Goal: Task Accomplishment & Management: Manage account settings

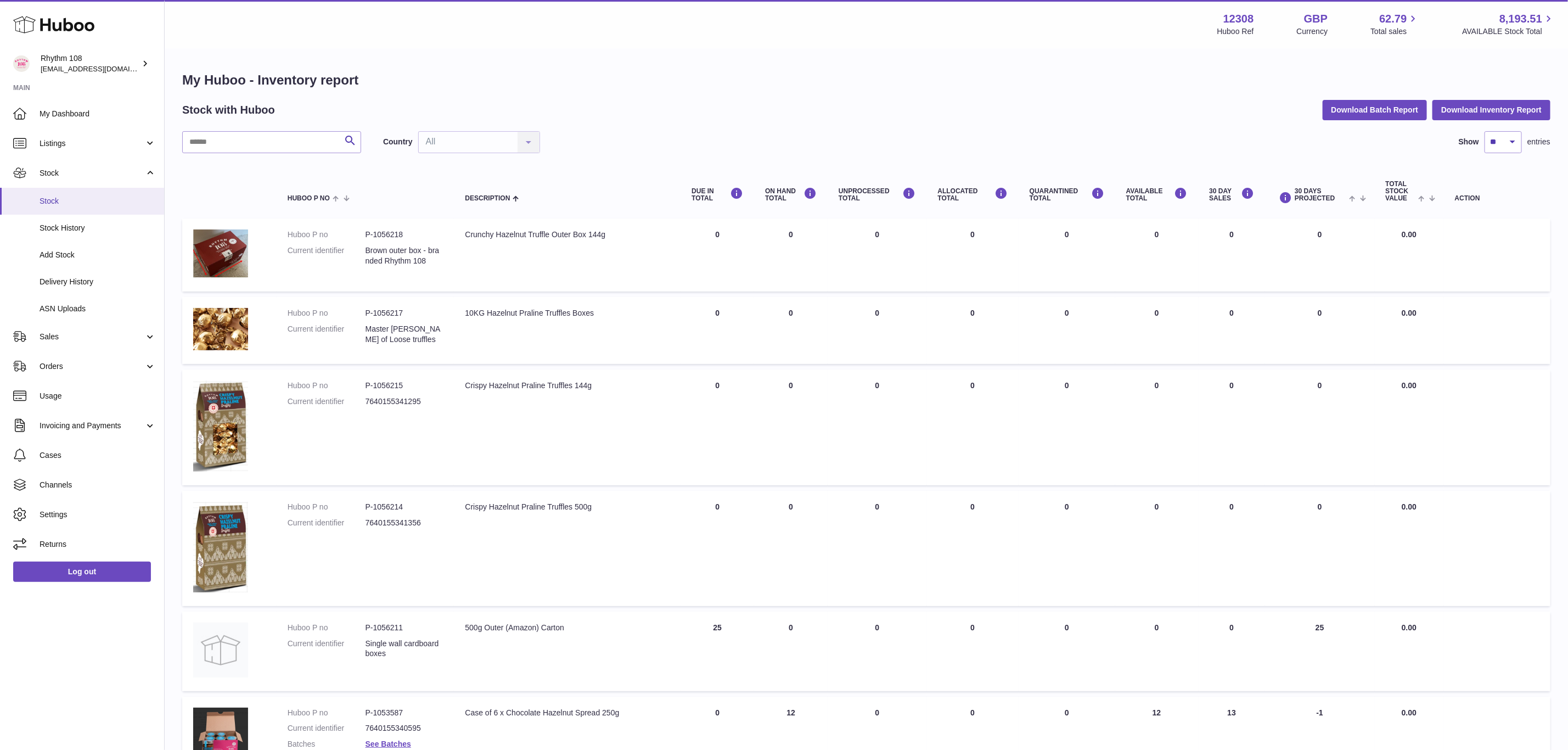
click at [84, 202] on span "Stock" at bounding box center [97, 201] width 117 height 11
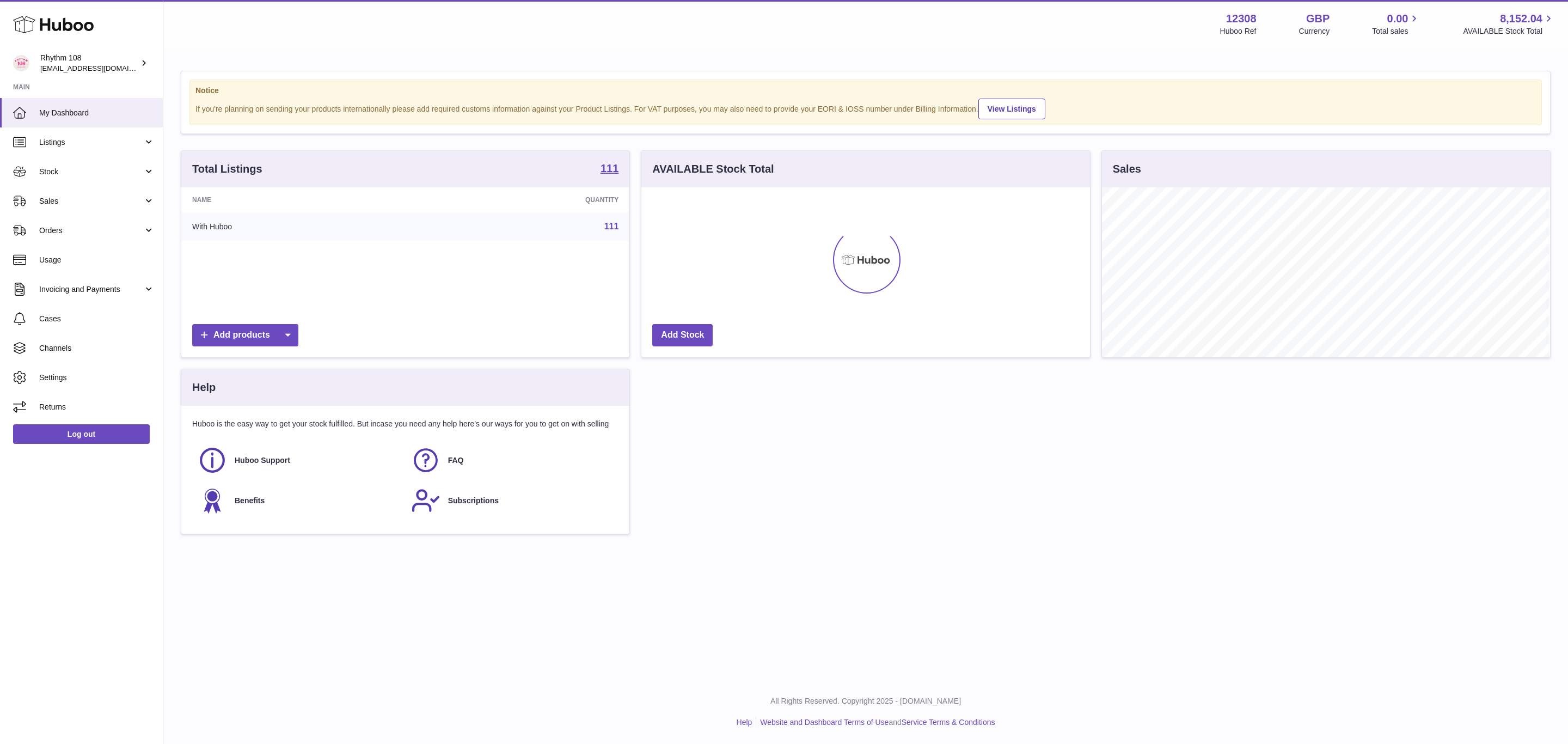
scroll to position [170, 447]
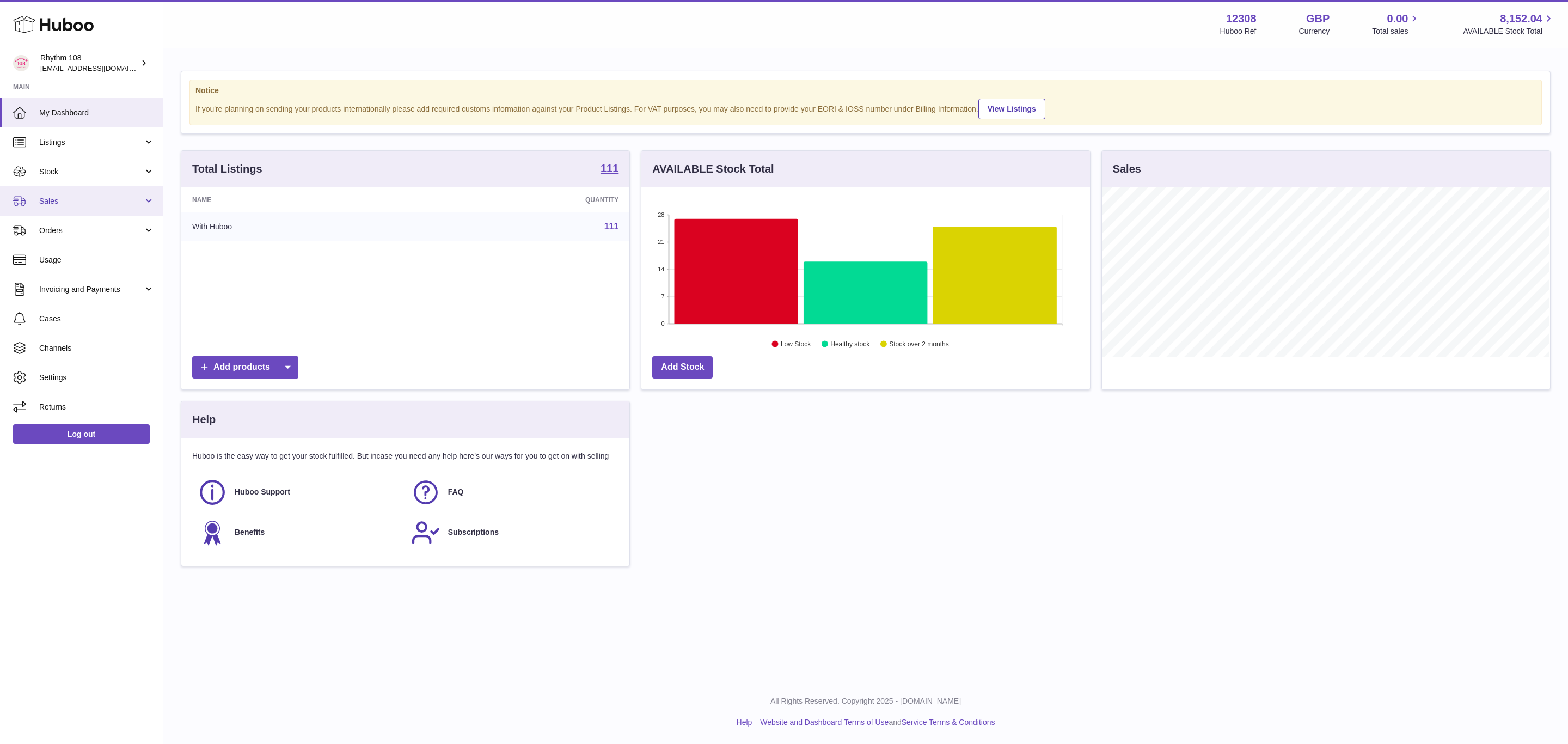
click at [74, 200] on span "Sales" at bounding box center [91, 201] width 104 height 11
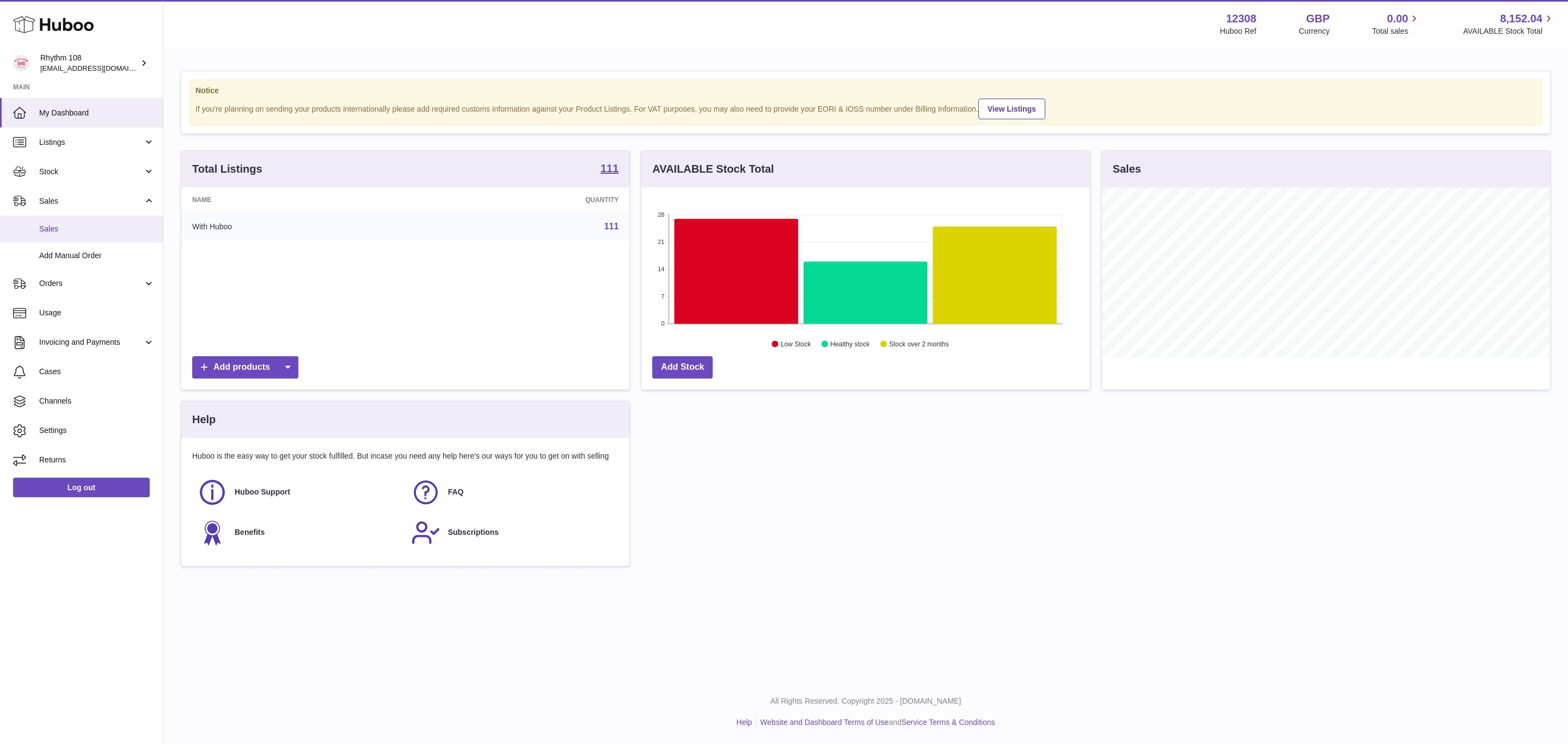
click at [70, 232] on span "Sales" at bounding box center [97, 229] width 116 height 11
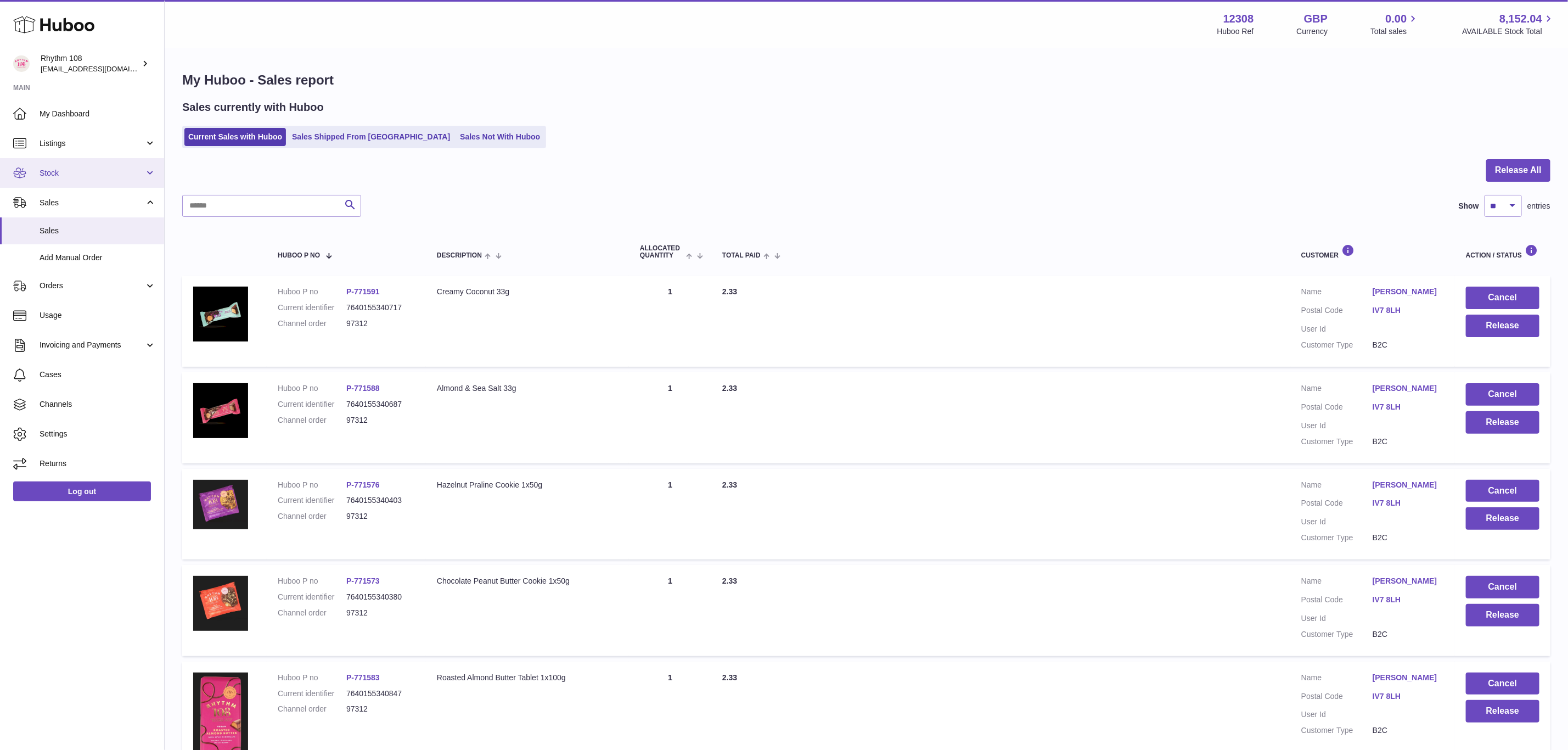
click at [53, 174] on span "Stock" at bounding box center [92, 173] width 105 height 11
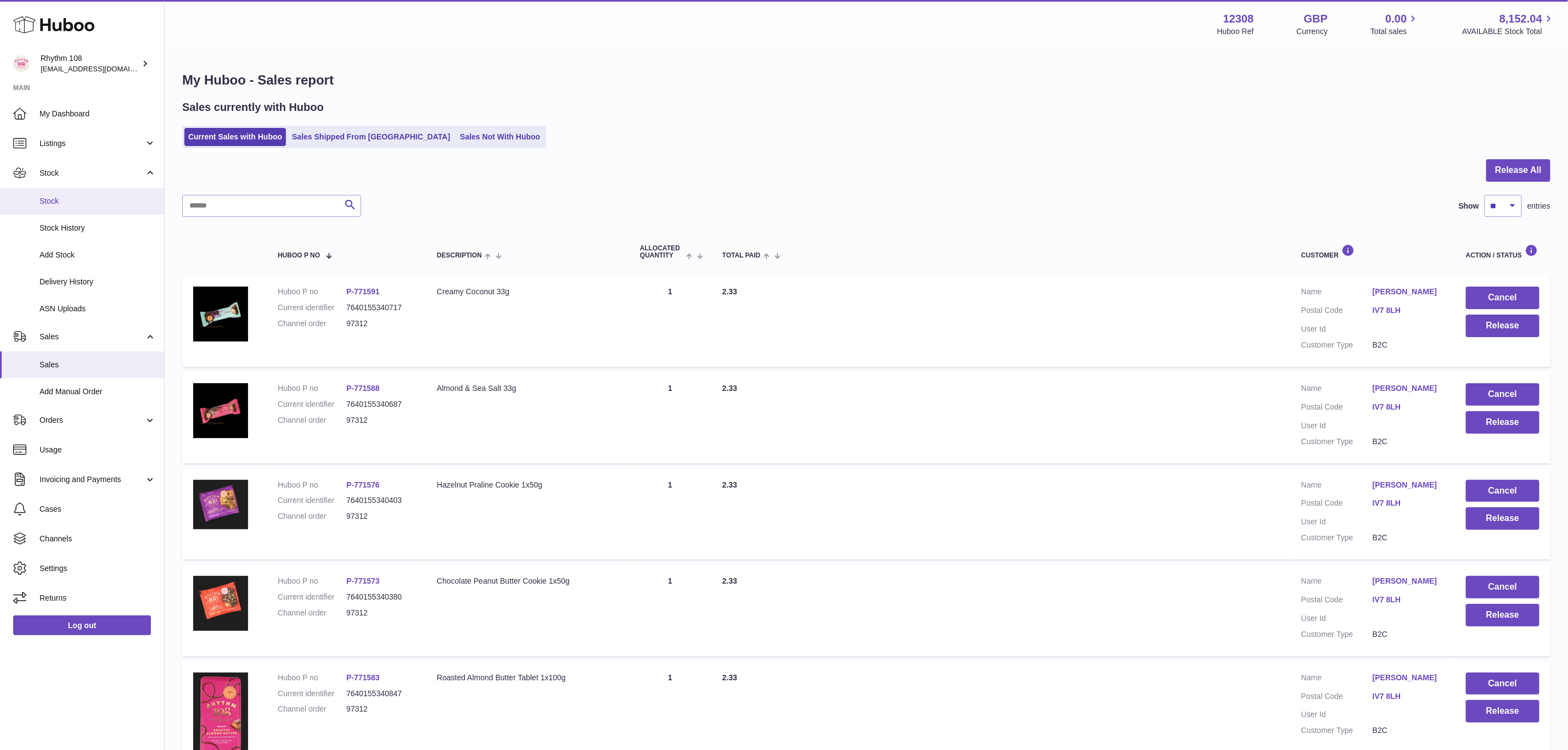
click at [59, 211] on link "Stock" at bounding box center [82, 201] width 164 height 27
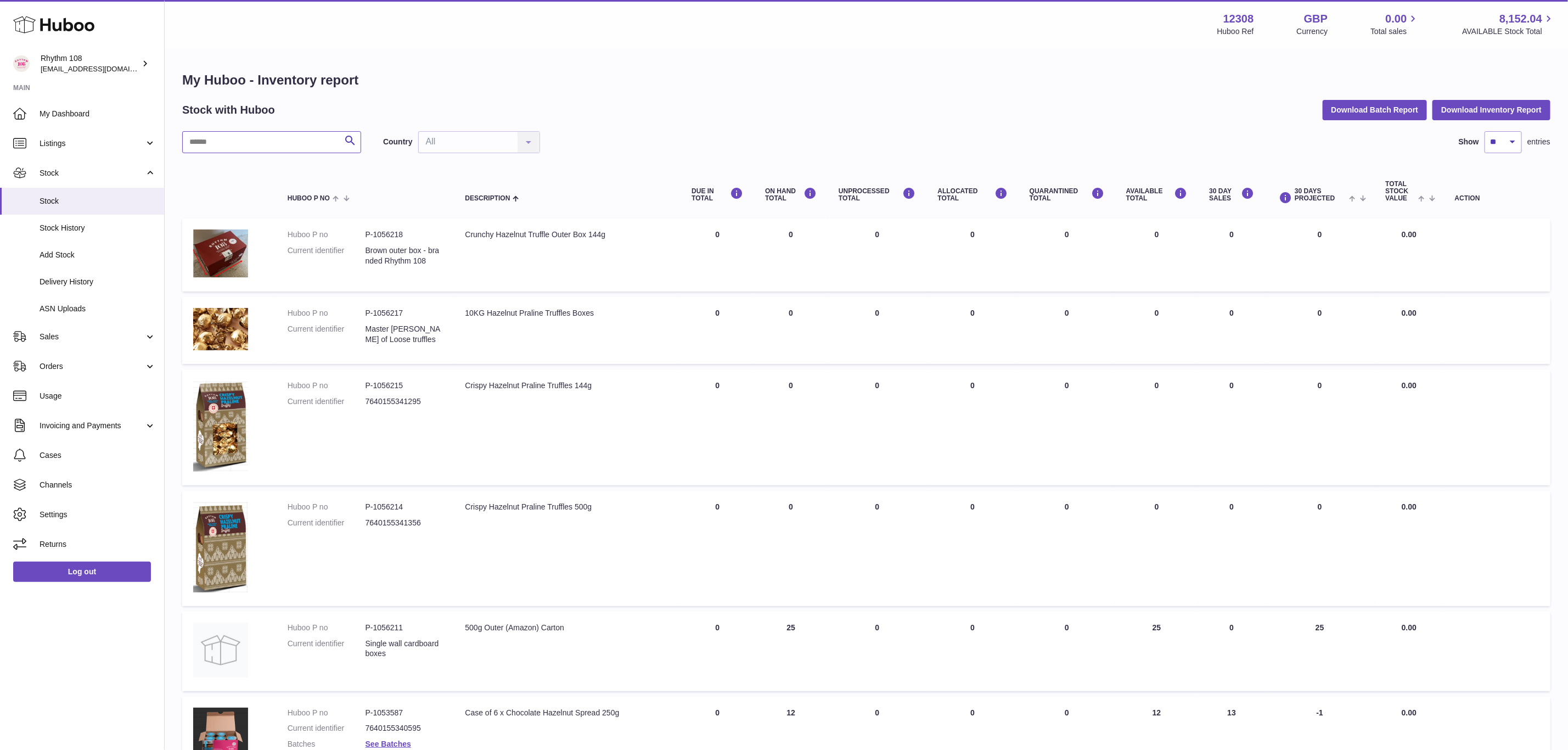
click at [266, 152] on input "text" at bounding box center [272, 142] width 179 height 22
type input "**"
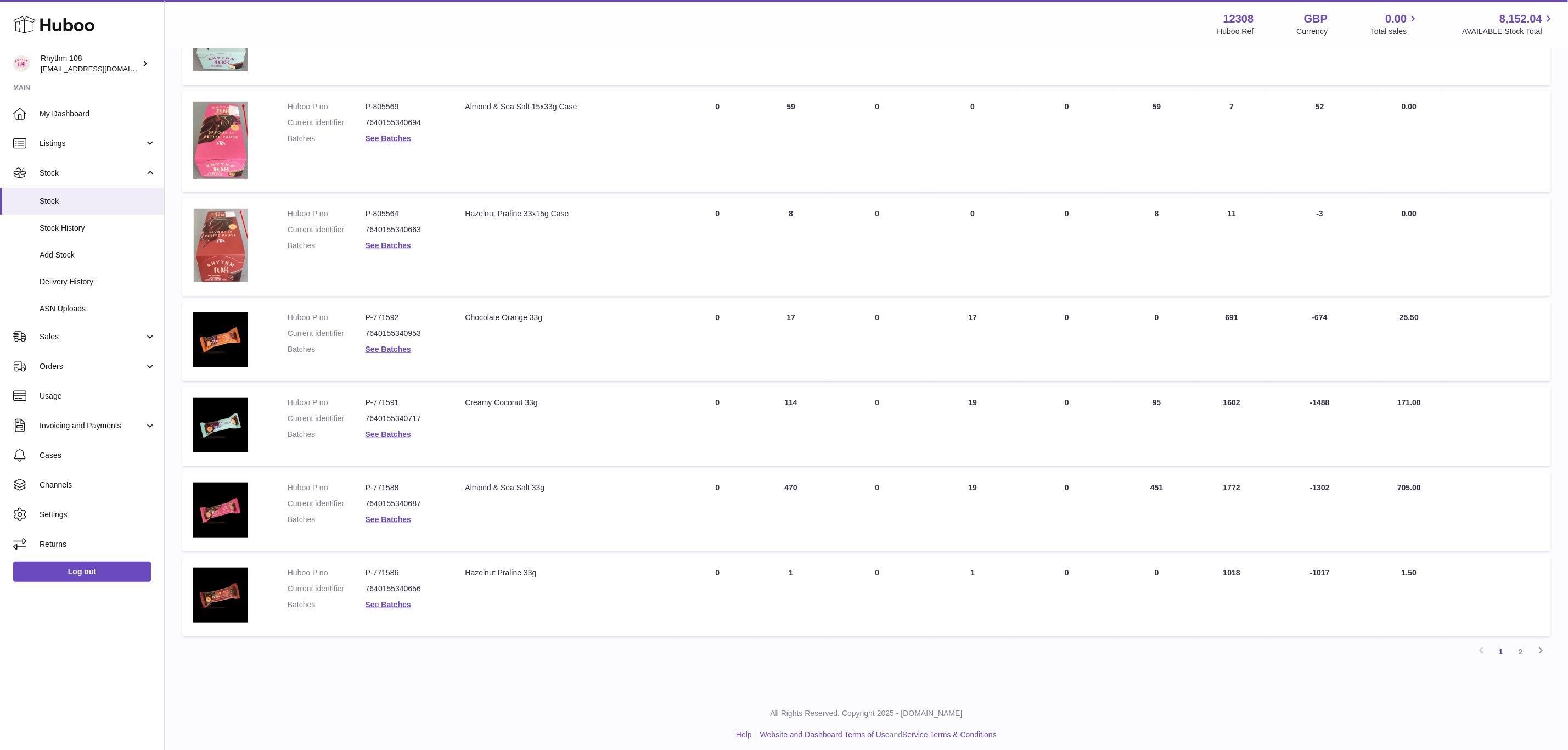
scroll to position [487, 0]
click at [1521, 642] on link "2" at bounding box center [1521, 650] width 20 height 20
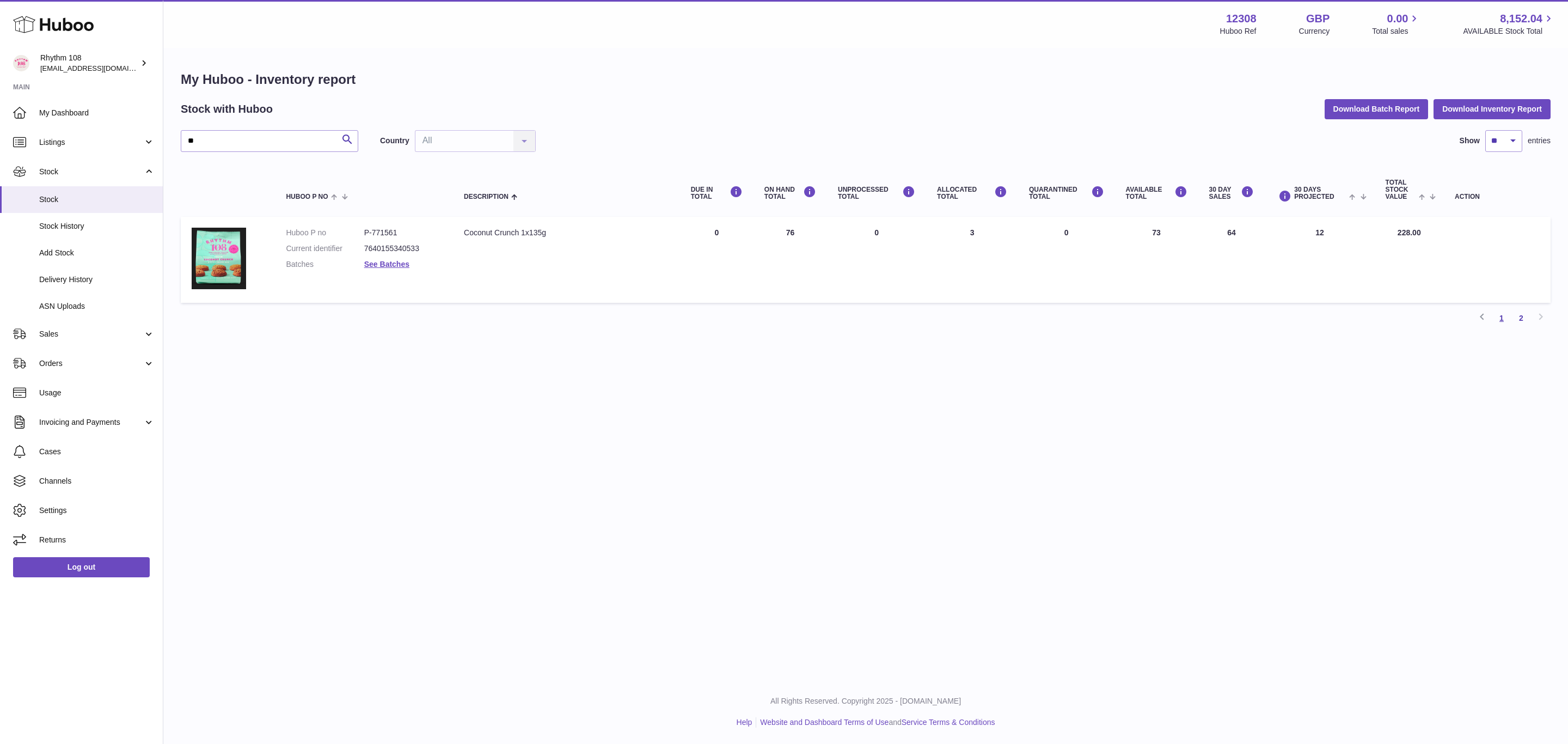
click at [1501, 317] on link "1" at bounding box center [1502, 318] width 20 height 20
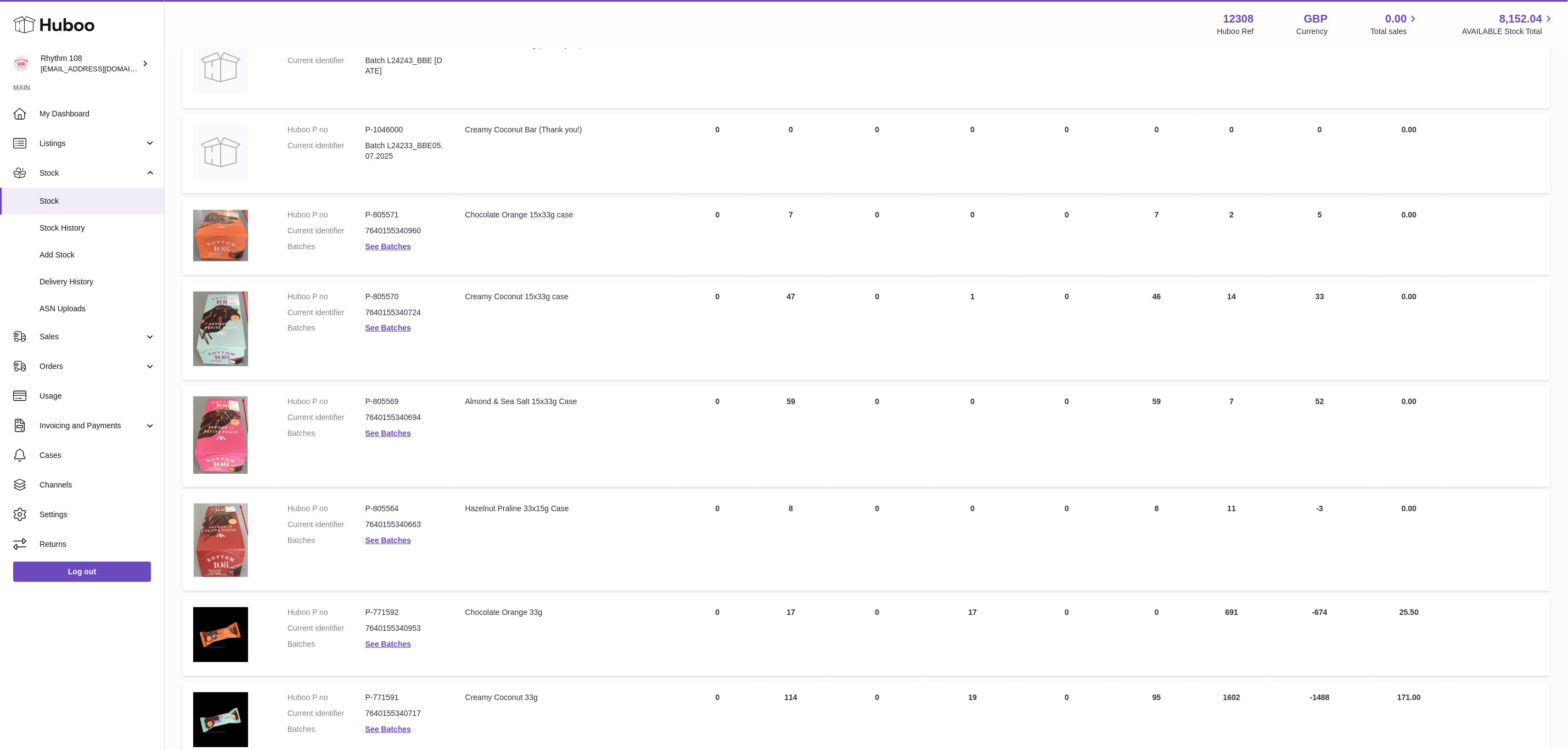
scroll to position [165, 0]
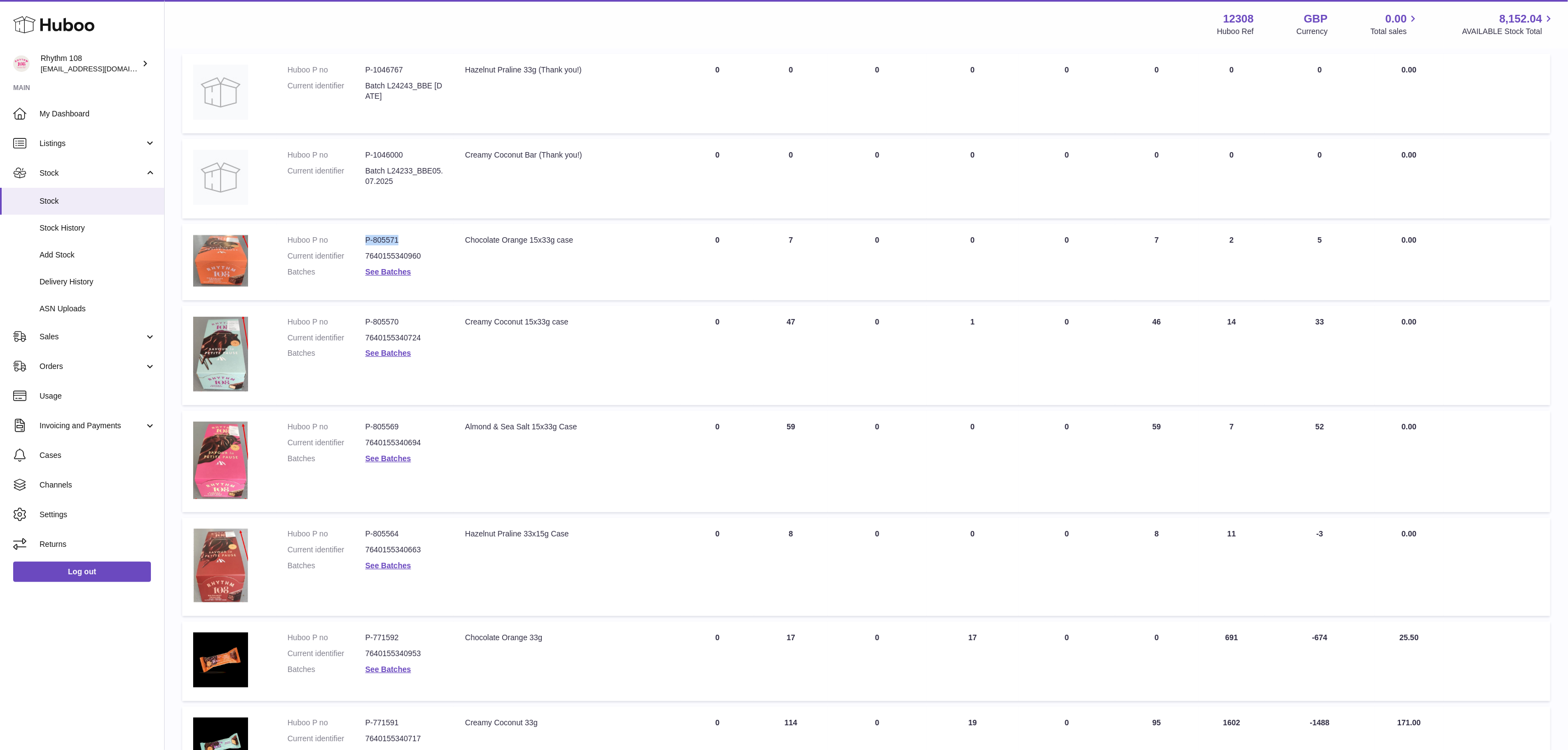
drag, startPoint x: 400, startPoint y: 232, endPoint x: 359, endPoint y: 232, distance: 41.0
click at [359, 235] on dl "Huboo P no P-805571 Current identifier 7640155340960 Batches See Batches" at bounding box center [365, 258] width 156 height 48
click at [55, 203] on span "Stock" at bounding box center [97, 201] width 117 height 11
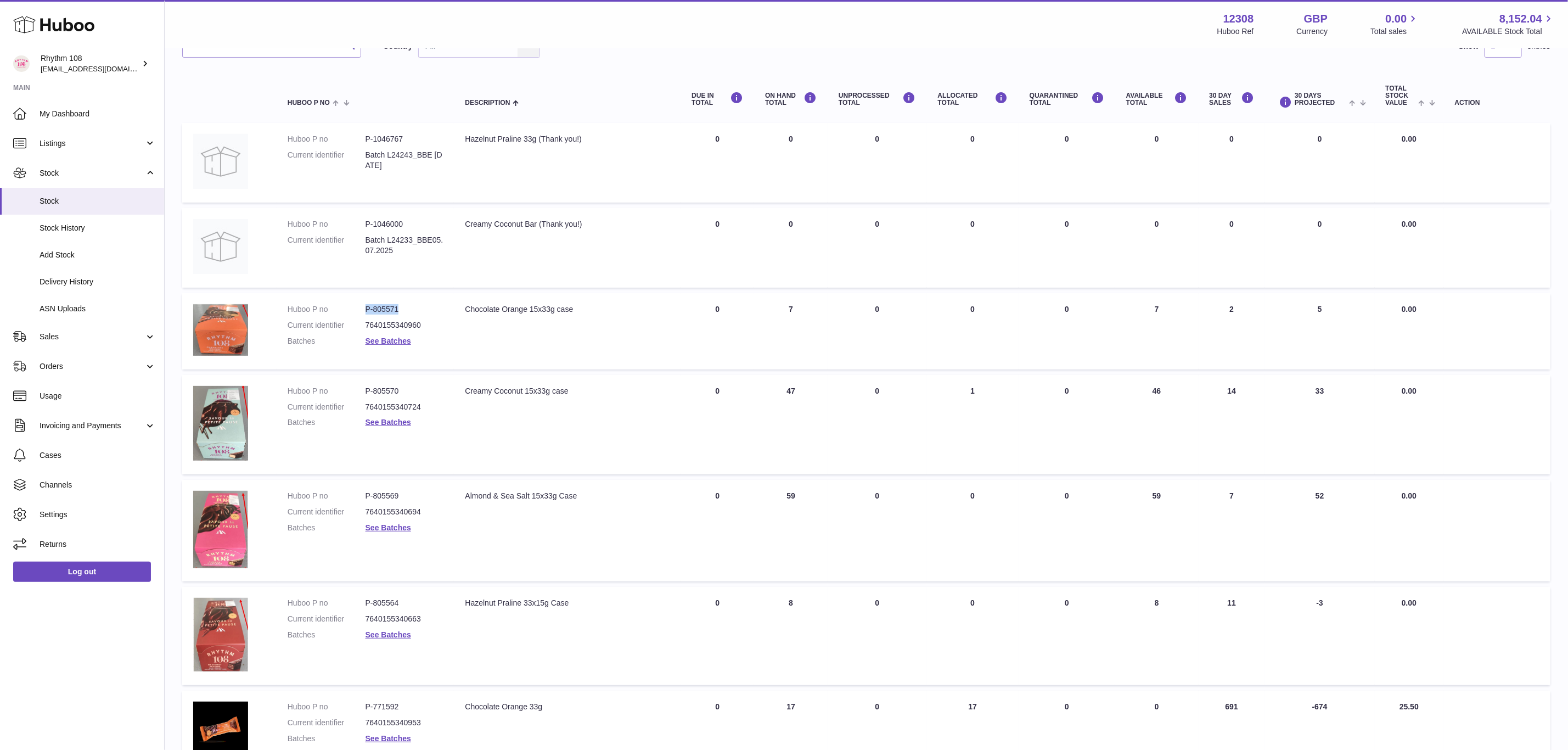
scroll to position [0, 0]
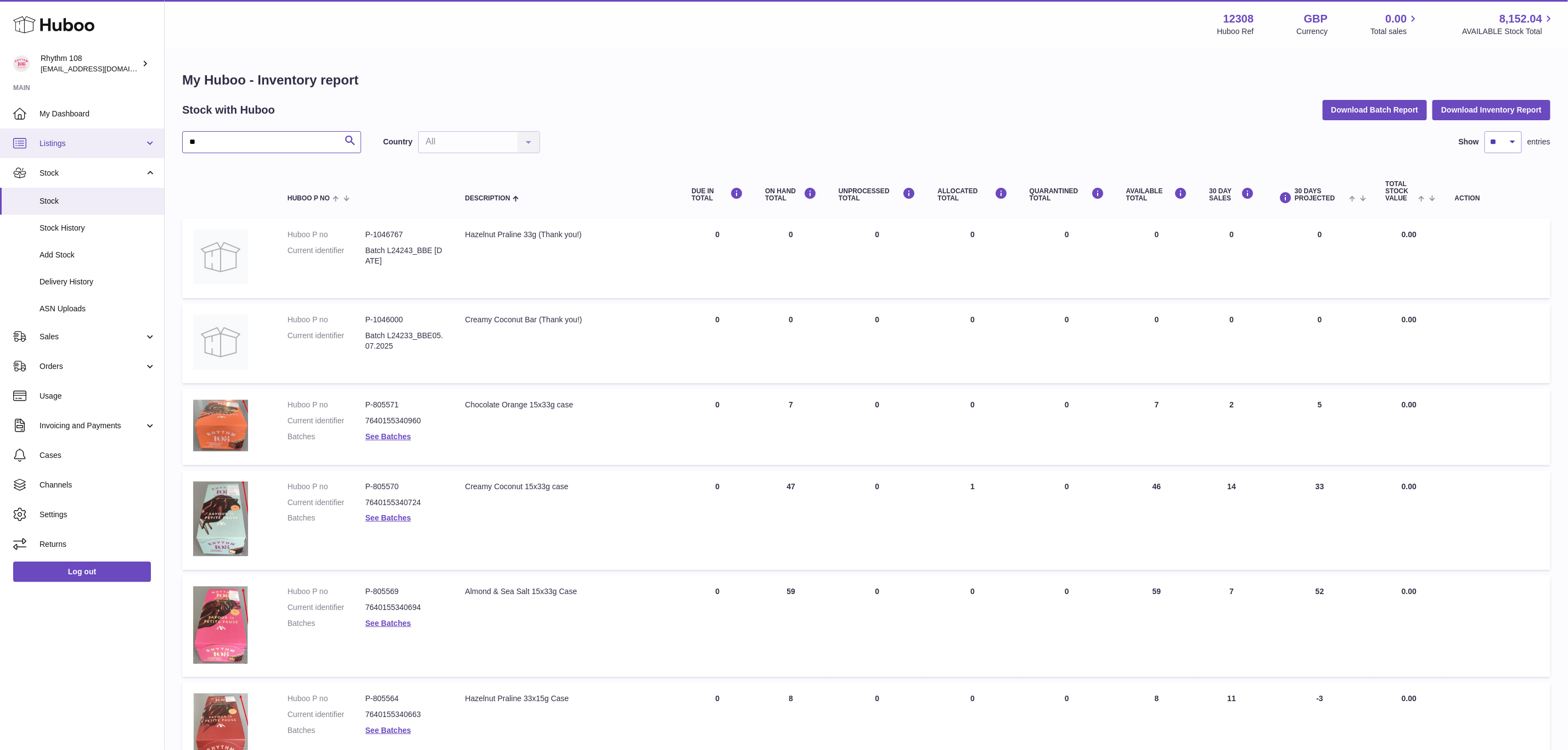
drag, startPoint x: 247, startPoint y: 138, endPoint x: 143, endPoint y: 140, distance: 104.0
click at [143, 140] on div "Huboo Rhythm 108 orders@rhythm108.com Main My Dashboard Listings Not with Huboo…" at bounding box center [784, 620] width 1568 height 1241
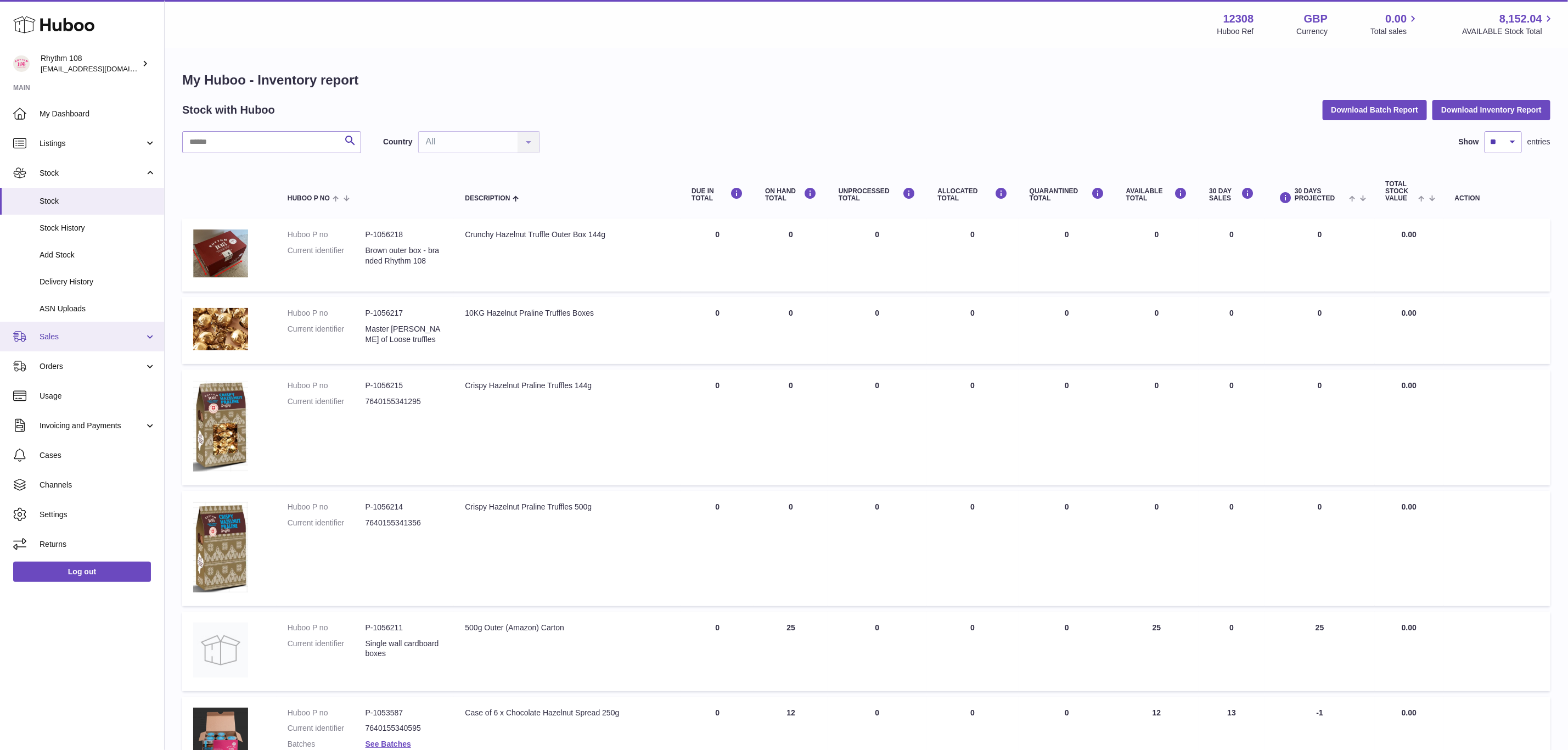
click at [57, 336] on span "Sales" at bounding box center [92, 337] width 105 height 11
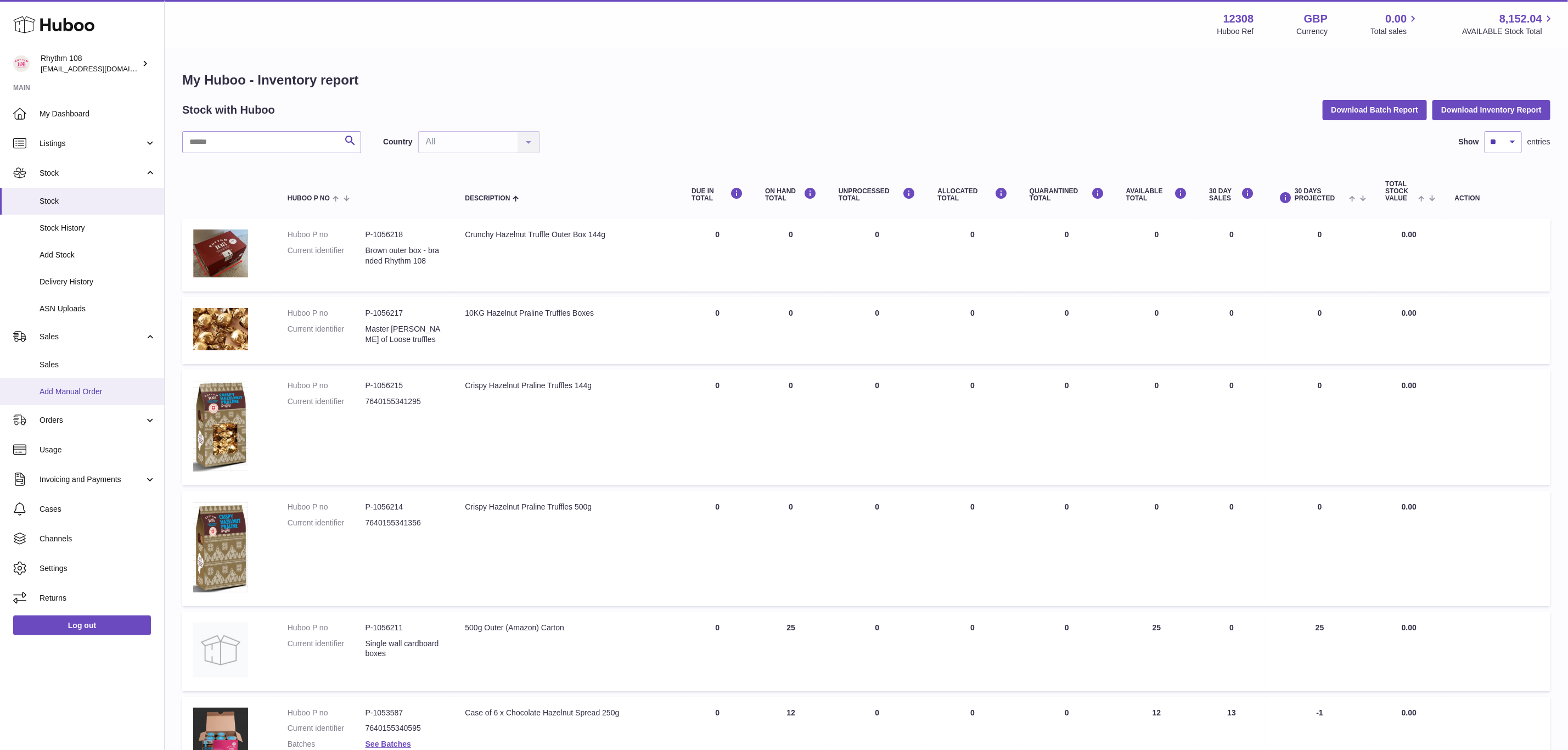
click at [71, 391] on span "Add Manual Order" at bounding box center [97, 392] width 117 height 11
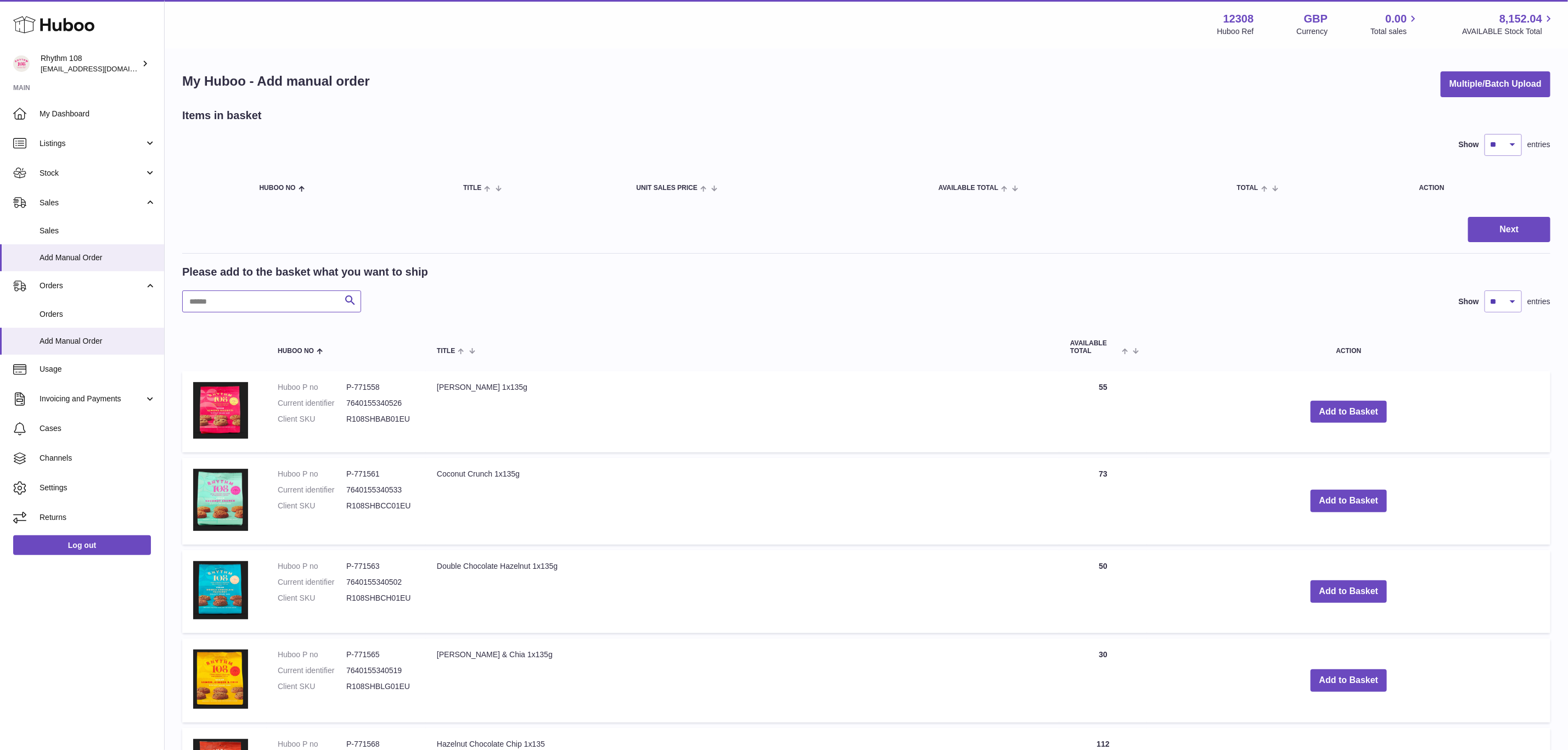
click at [226, 298] on input "text" at bounding box center [272, 301] width 179 height 22
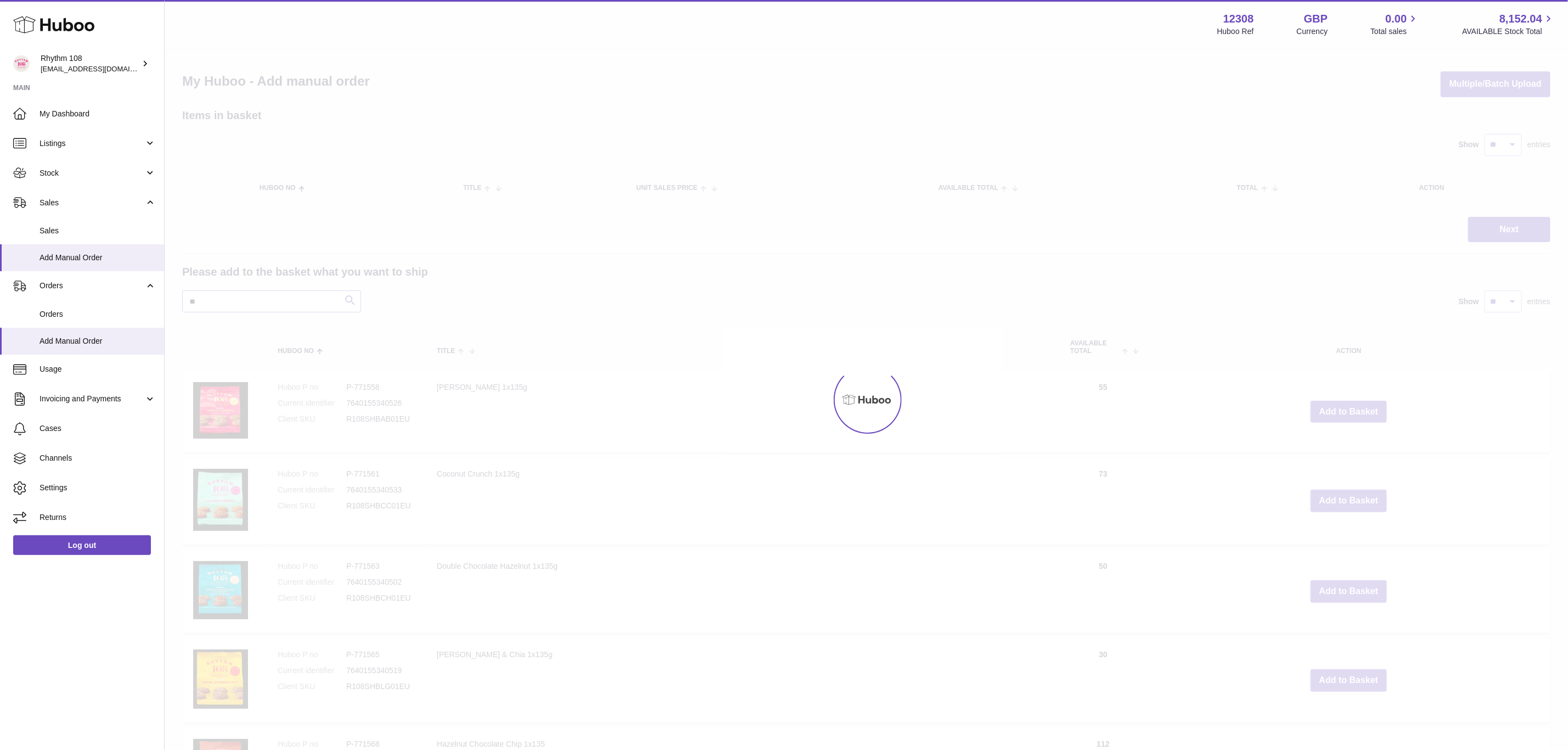
type input "**"
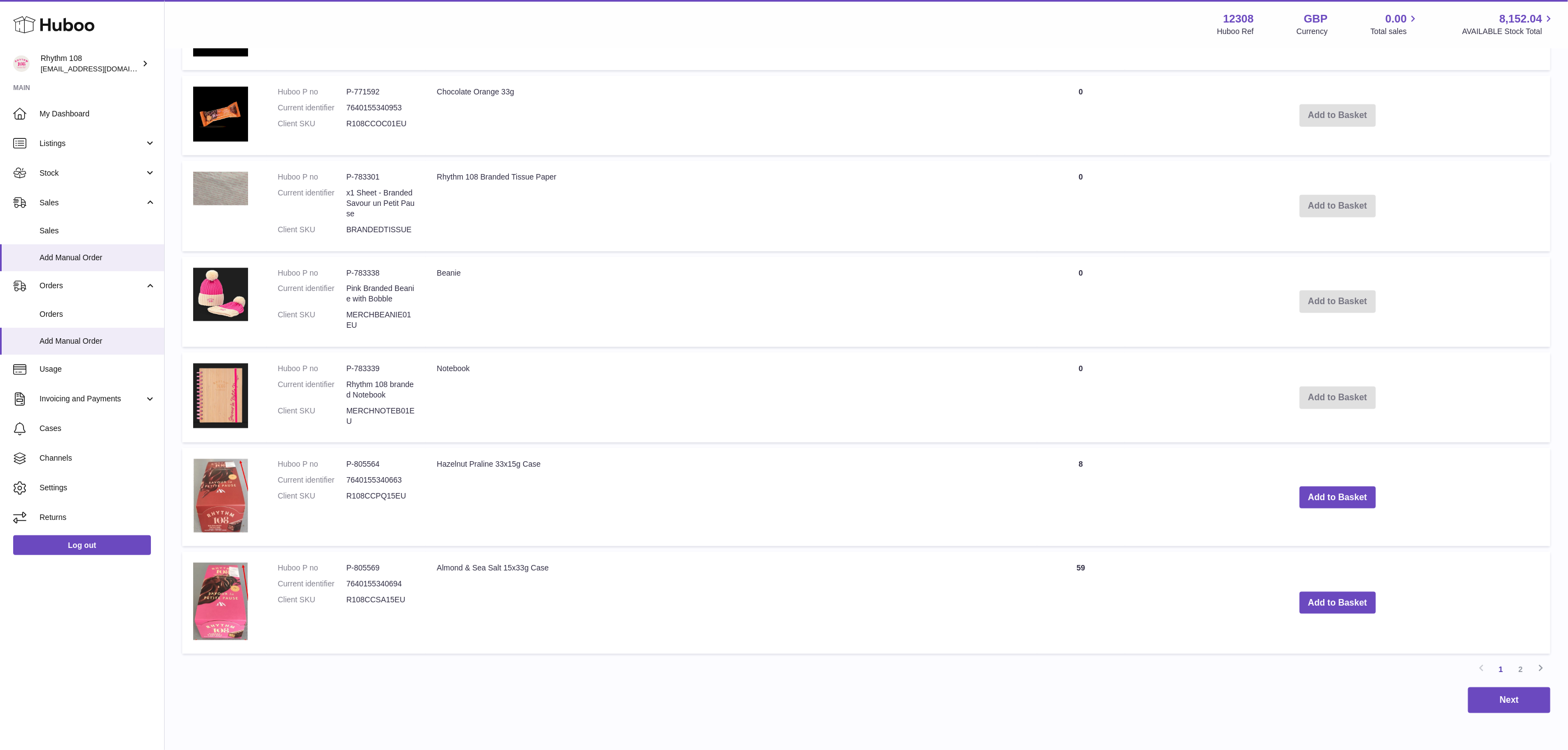
scroll to position [685, 0]
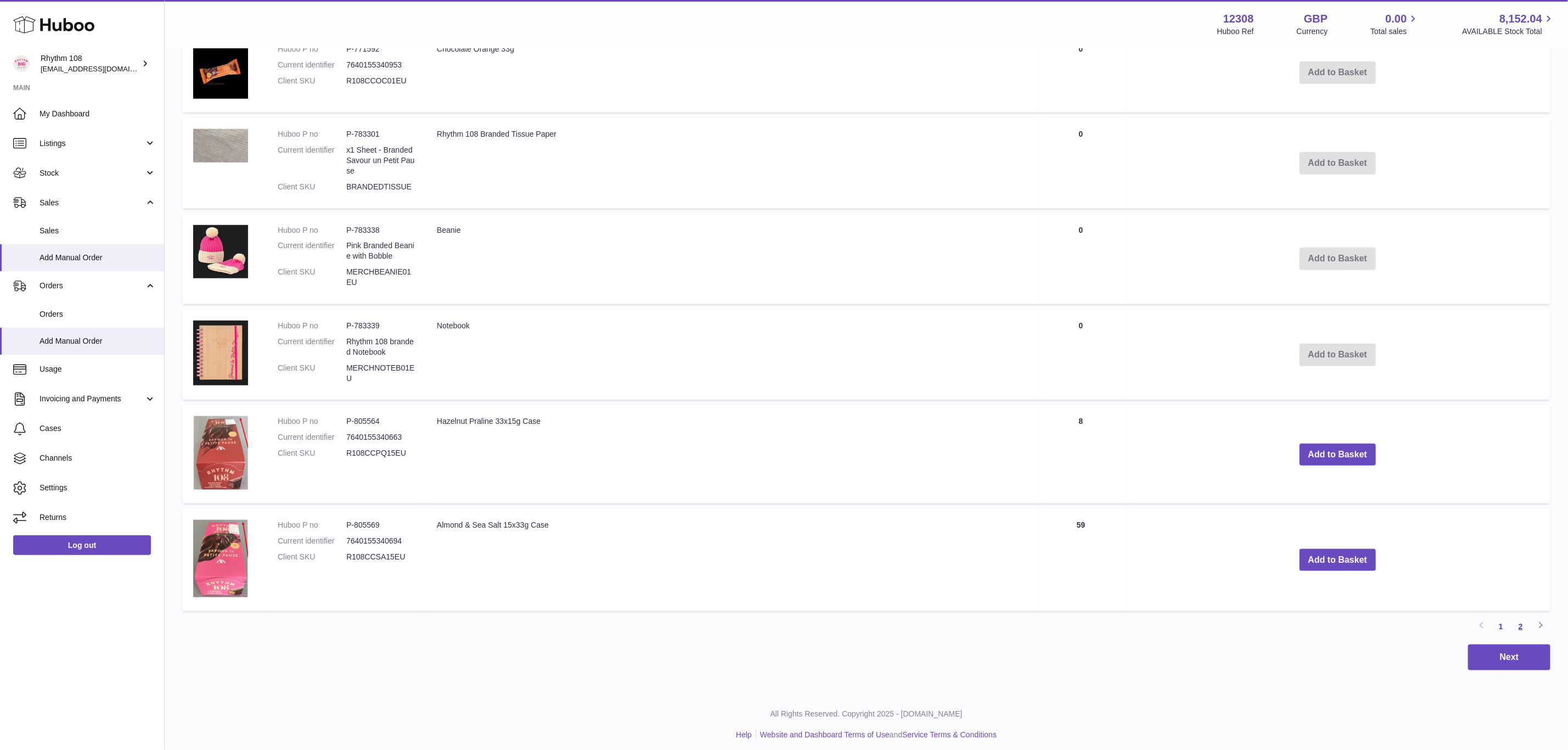
click at [1516, 621] on link "2" at bounding box center [1521, 627] width 20 height 20
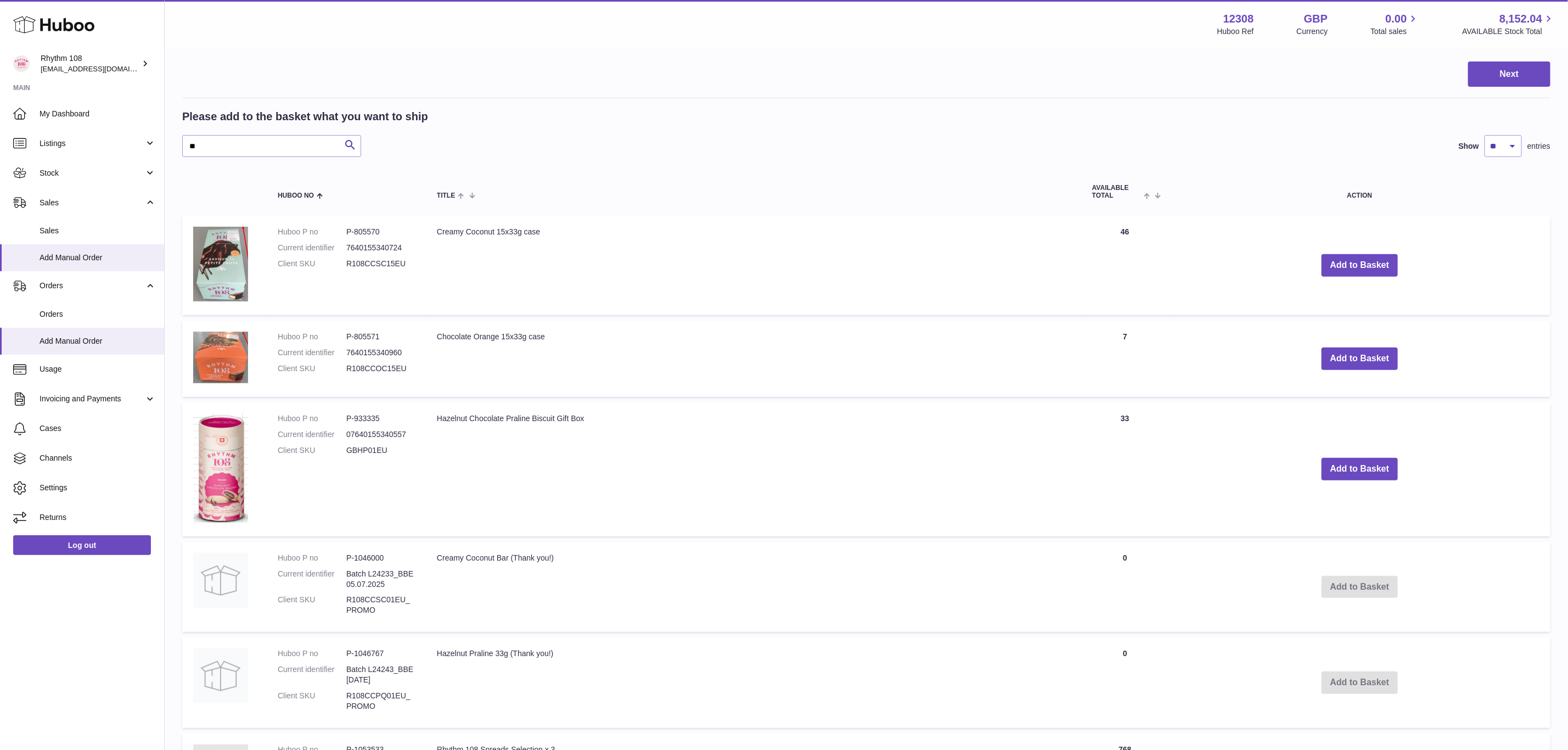
scroll to position [49, 0]
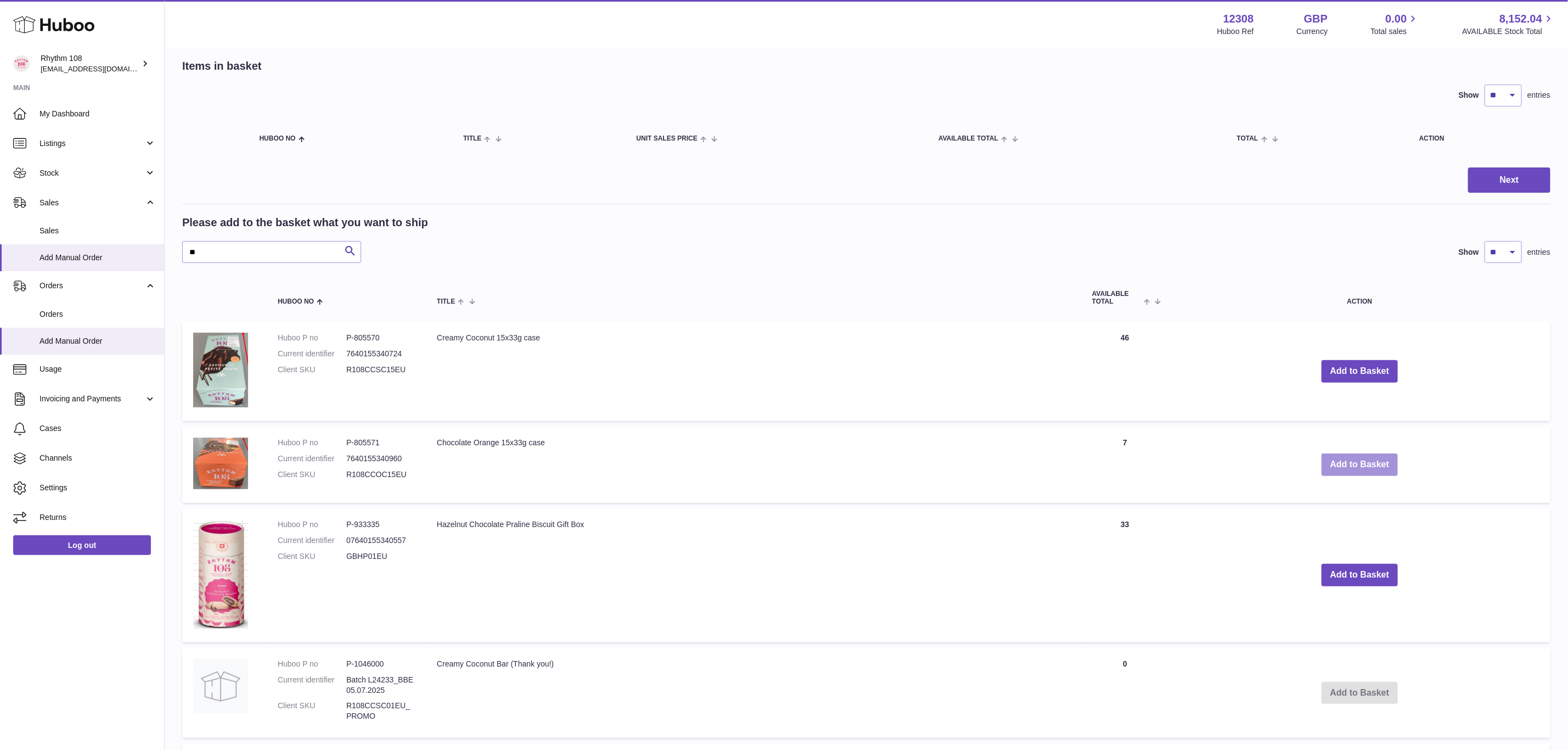
click at [1353, 458] on button "Add to Basket" at bounding box center [1360, 464] width 77 height 22
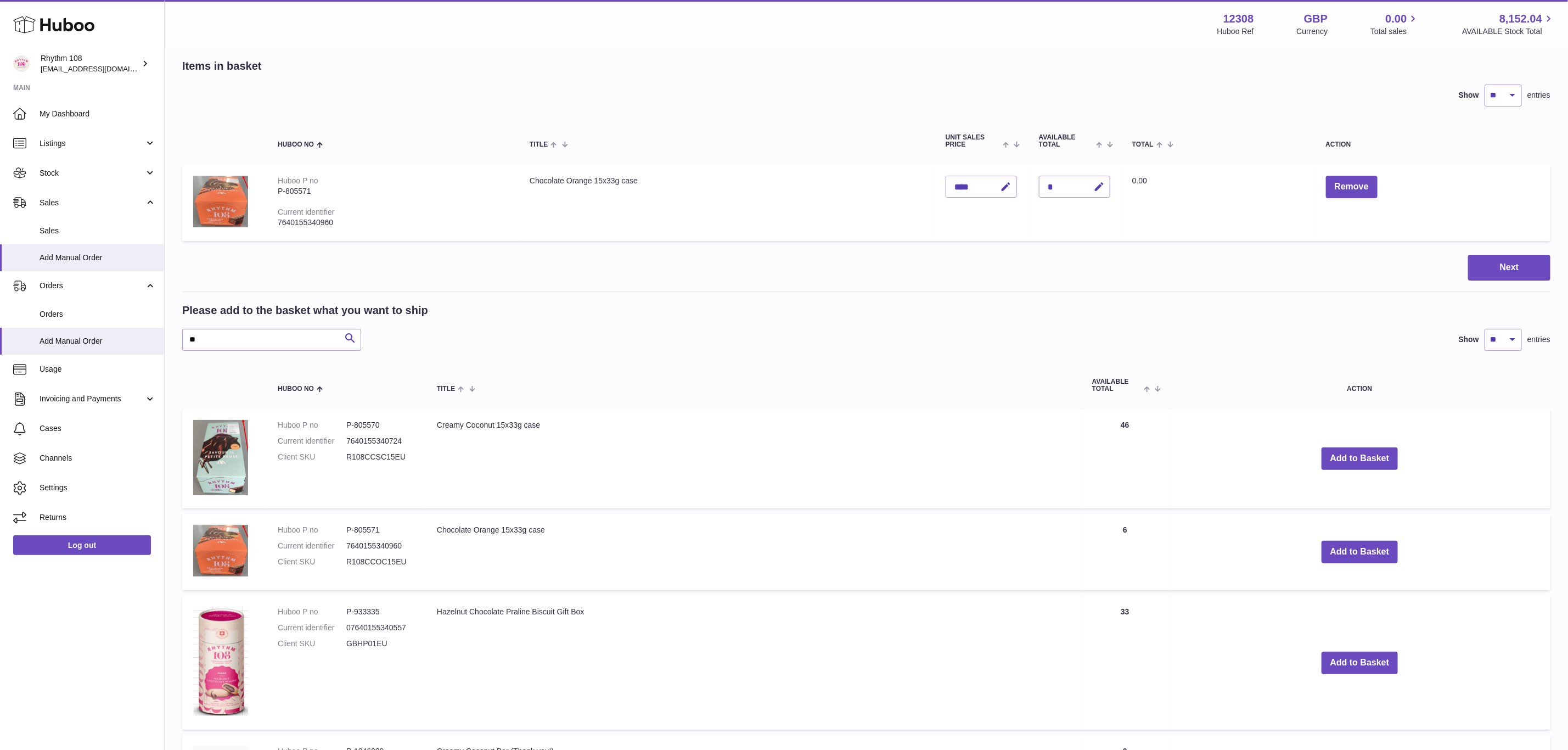
click at [1054, 188] on div "*" at bounding box center [1075, 187] width 72 height 22
click at [1094, 189] on icon "button" at bounding box center [1099, 187] width 12 height 12
drag, startPoint x: 1061, startPoint y: 189, endPoint x: 1026, endPoint y: 188, distance: 35.0
click at [1028, 188] on td "Quantity *" at bounding box center [1075, 203] width 93 height 77
drag, startPoint x: 1042, startPoint y: 183, endPoint x: 1057, endPoint y: 183, distance: 15.0
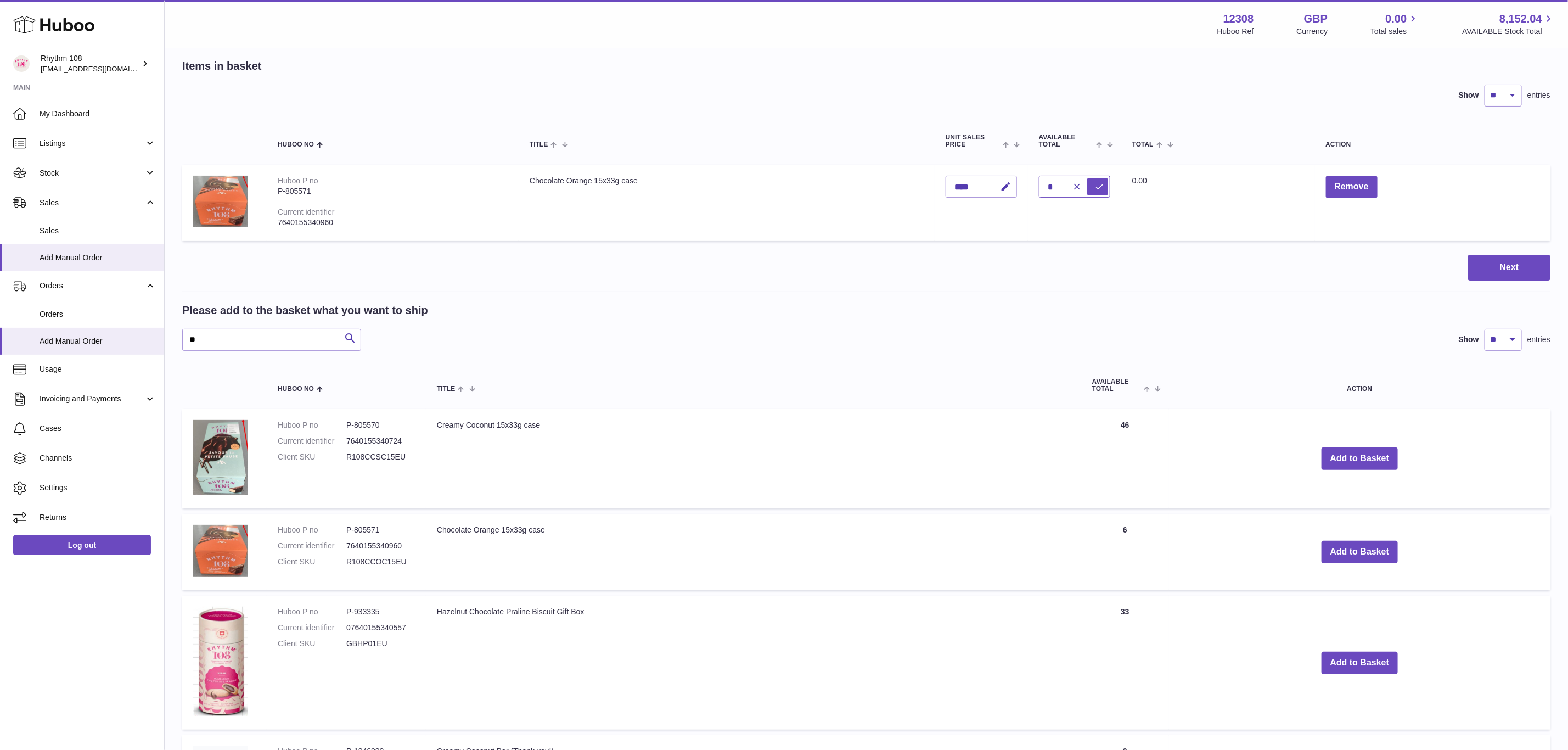
click at [1057, 183] on input "*" at bounding box center [1075, 187] width 72 height 22
drag, startPoint x: 1056, startPoint y: 182, endPoint x: 1022, endPoint y: 182, distance: 34.0
click at [1022, 182] on tr "Huboo P no P-805571 Current identifier 7640155340960 Chocolate Orange 15x33g ca…" at bounding box center [866, 203] width 1368 height 77
type input "*"
click at [1096, 182] on icon "submit" at bounding box center [1100, 187] width 10 height 10
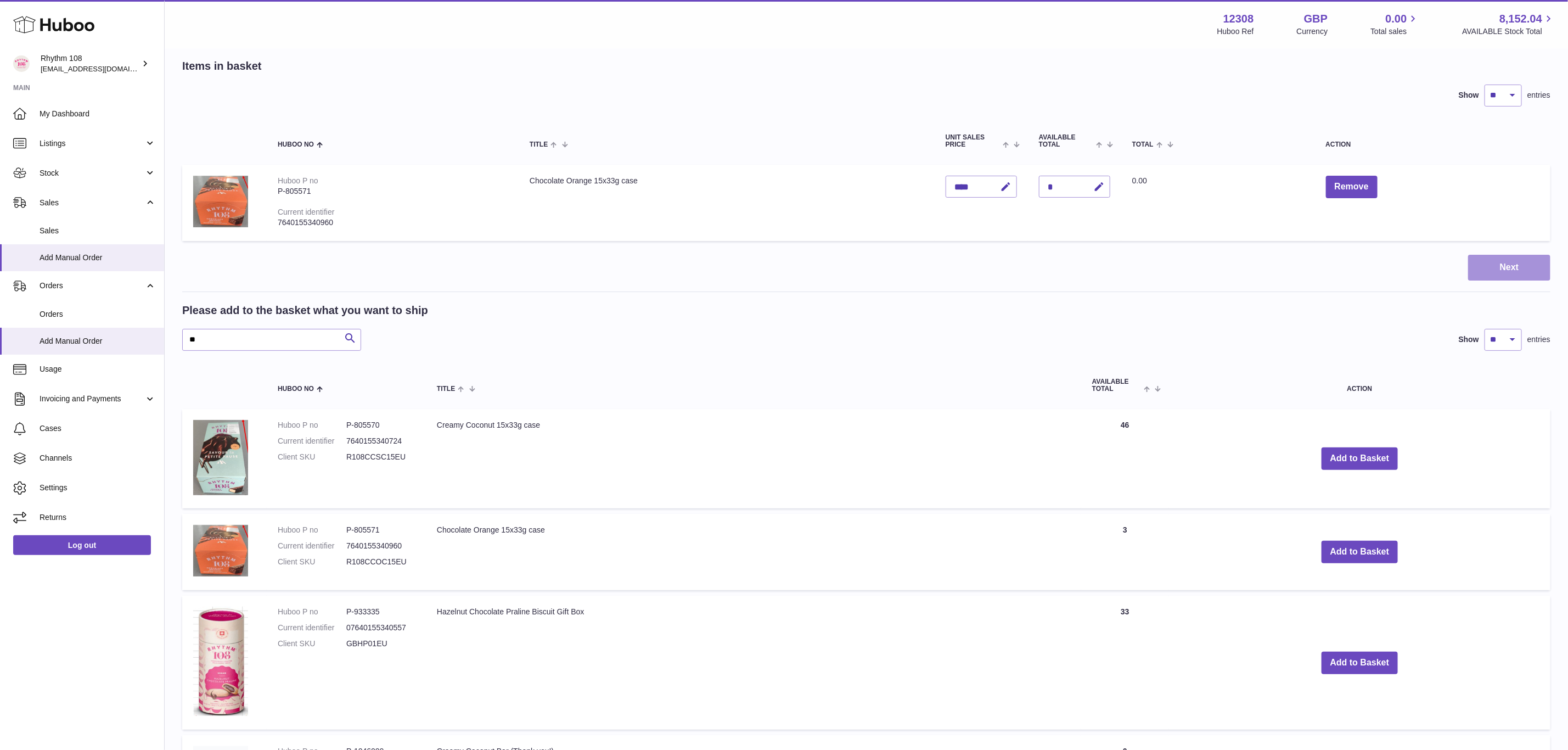
click at [1522, 258] on button "Next" at bounding box center [1509, 268] width 82 height 26
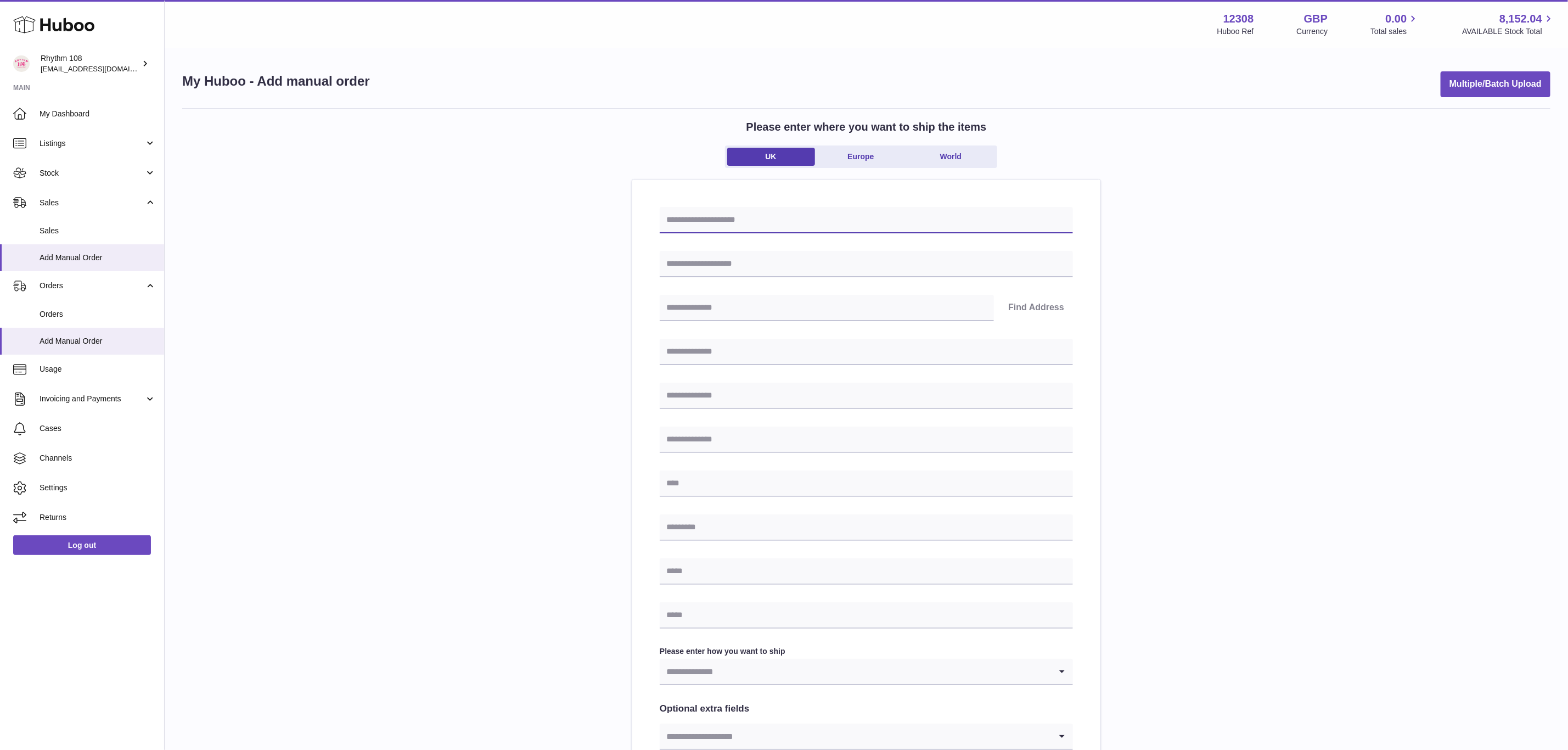
click at [792, 221] on input "text" at bounding box center [866, 220] width 413 height 27
paste input "text"
click at [809, 221] on input "**********" at bounding box center [866, 220] width 413 height 27
paste input "*********"
type input "**********"
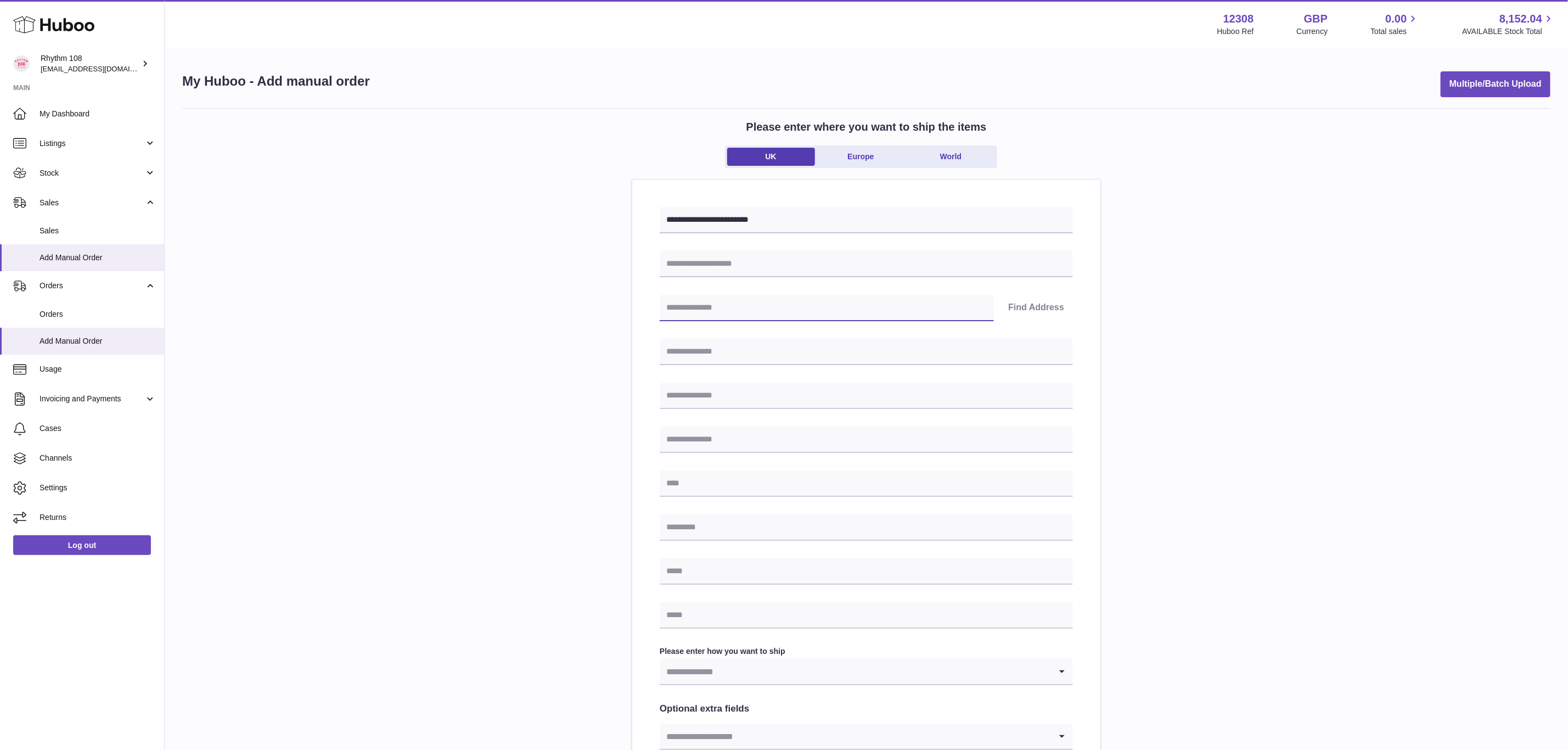
click at [765, 303] on input "text" at bounding box center [826, 308] width 334 height 27
click at [768, 255] on input "text" at bounding box center [866, 264] width 413 height 27
type input "*****"
drag, startPoint x: 731, startPoint y: 312, endPoint x: 731, endPoint y: 321, distance: 9.0
click at [731, 312] on input "text" at bounding box center [826, 308] width 334 height 27
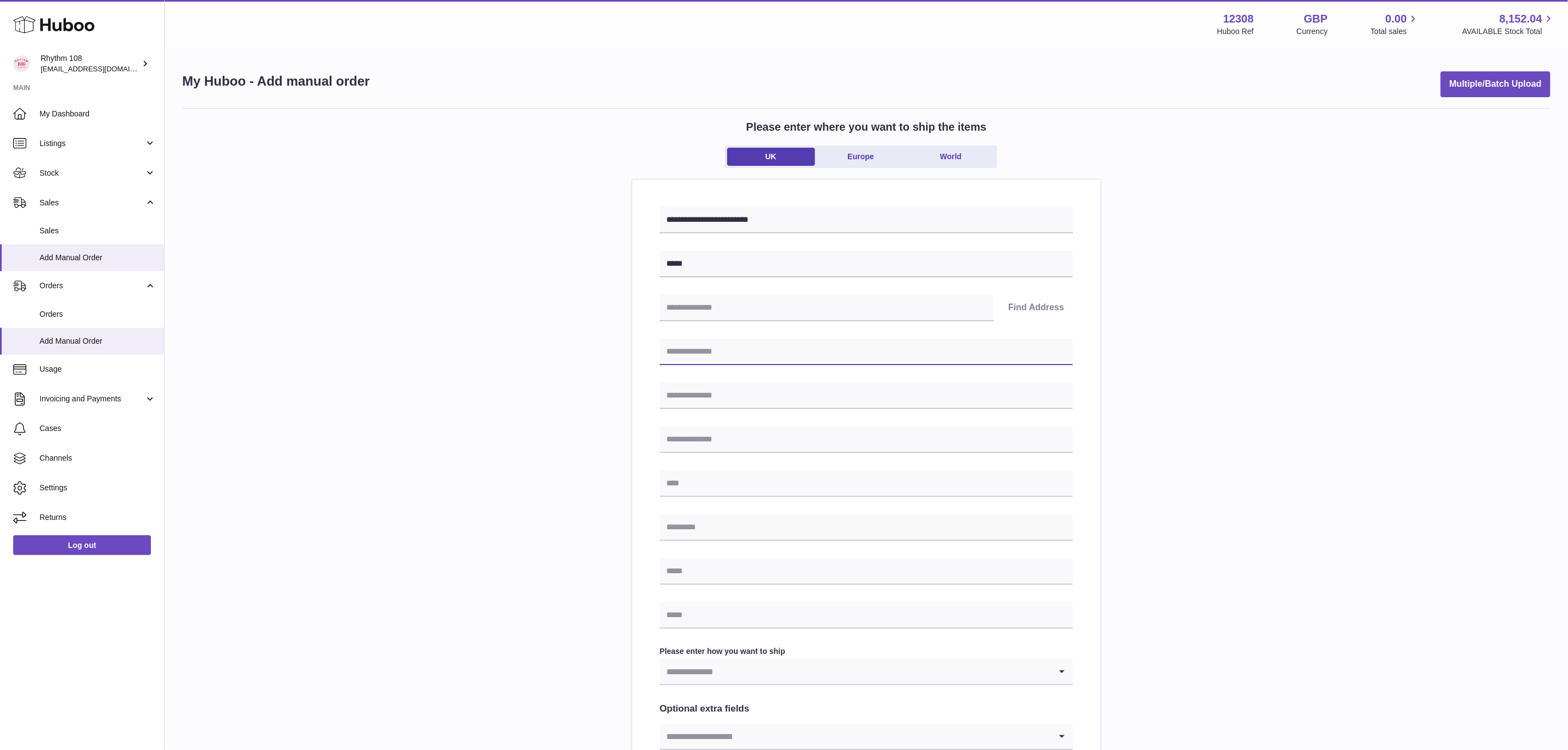
click at [710, 356] on input "text" at bounding box center [866, 352] width 413 height 27
type input "**********"
drag, startPoint x: 741, startPoint y: 349, endPoint x: 544, endPoint y: 335, distance: 197.5
click at [544, 335] on div "**********" at bounding box center [866, 491] width 1368 height 765
click at [685, 390] on input "text" at bounding box center [866, 396] width 413 height 27
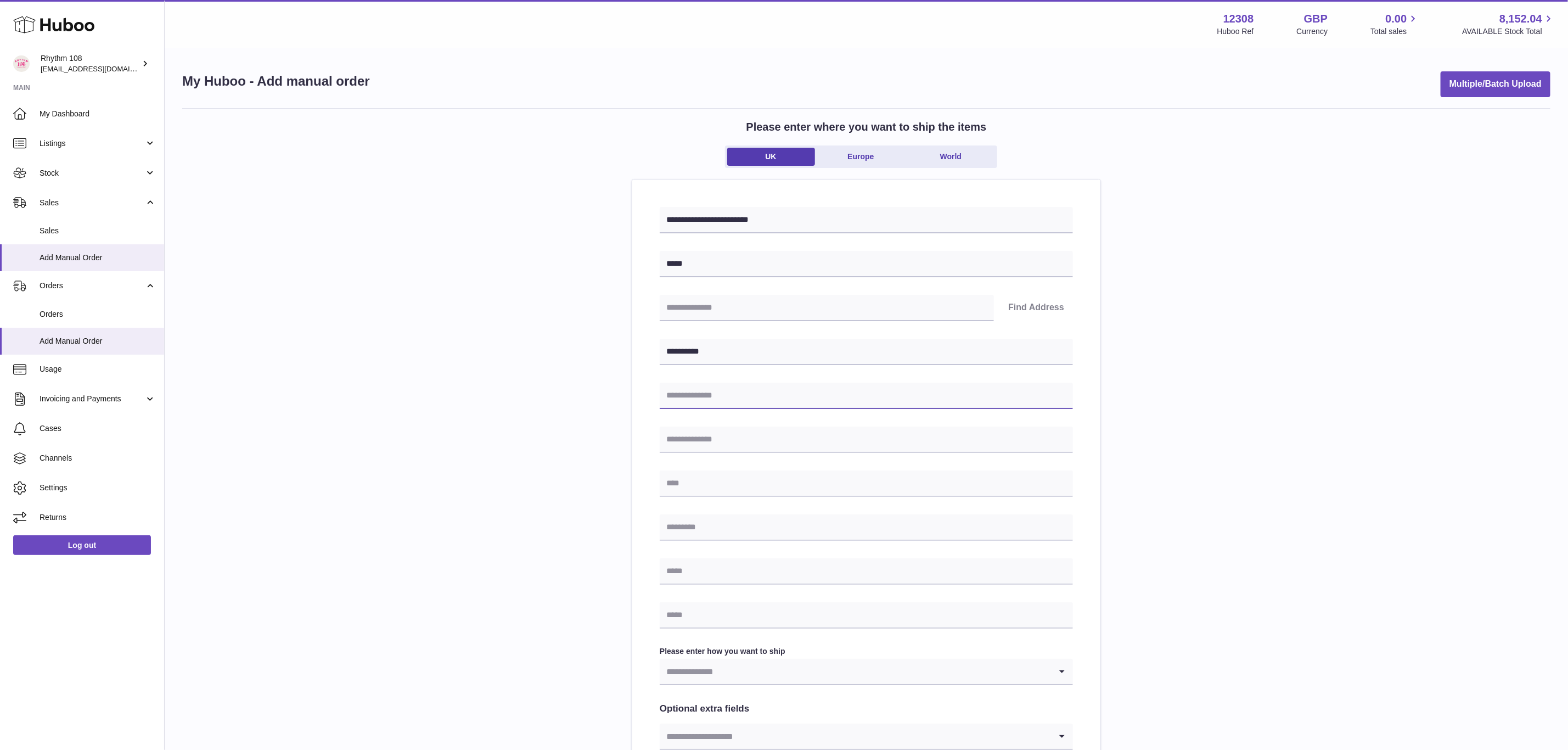
paste input "**********"
type input "**********"
drag, startPoint x: 696, startPoint y: 435, endPoint x: 697, endPoint y: 445, distance: 10.0
click at [696, 435] on input "text" at bounding box center [866, 440] width 413 height 27
paste input "**********"
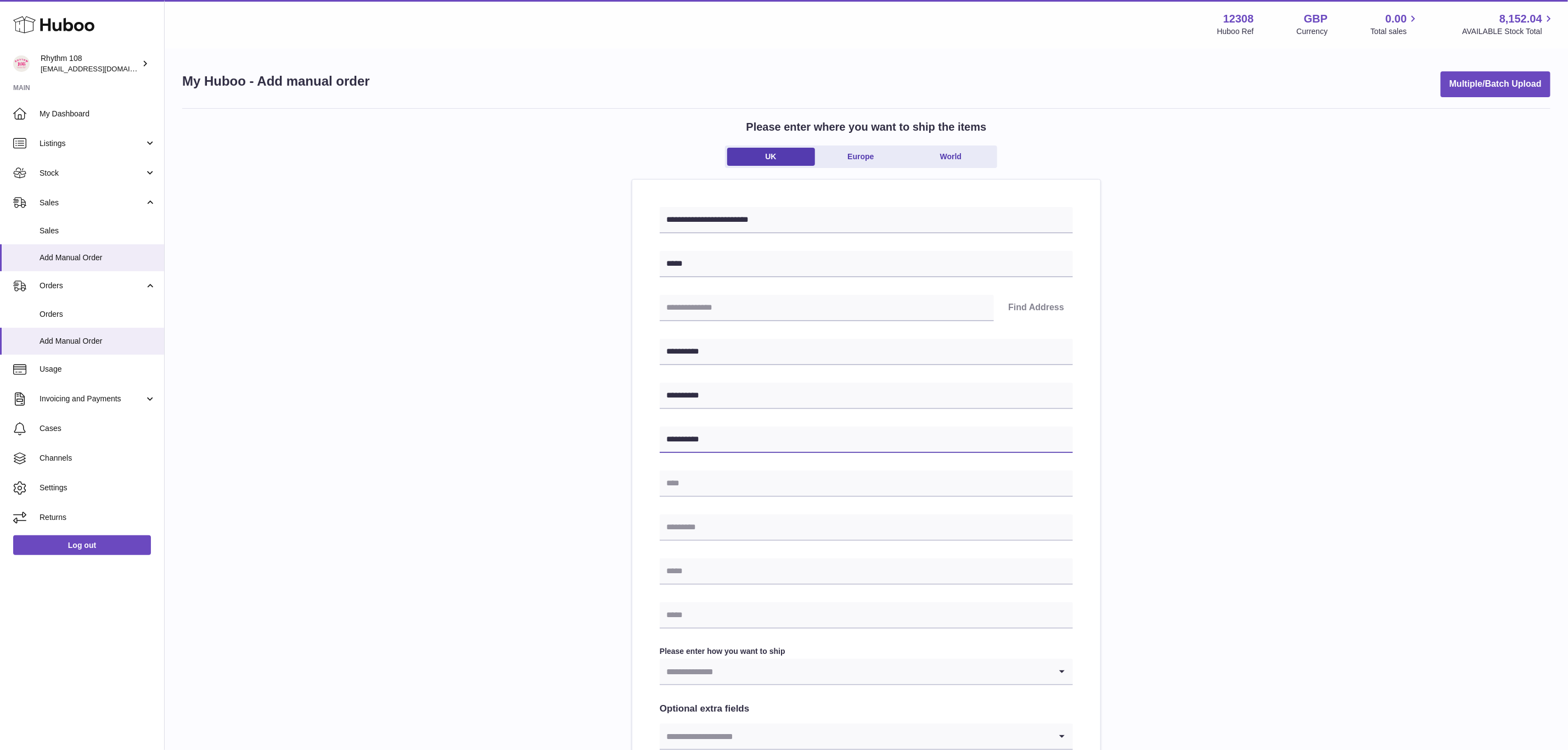
type input "**********"
drag, startPoint x: 697, startPoint y: 488, endPoint x: 697, endPoint y: 501, distance: 13.0
click at [697, 488] on input "text" at bounding box center [866, 484] width 413 height 27
paste input "**********"
type input "**********"
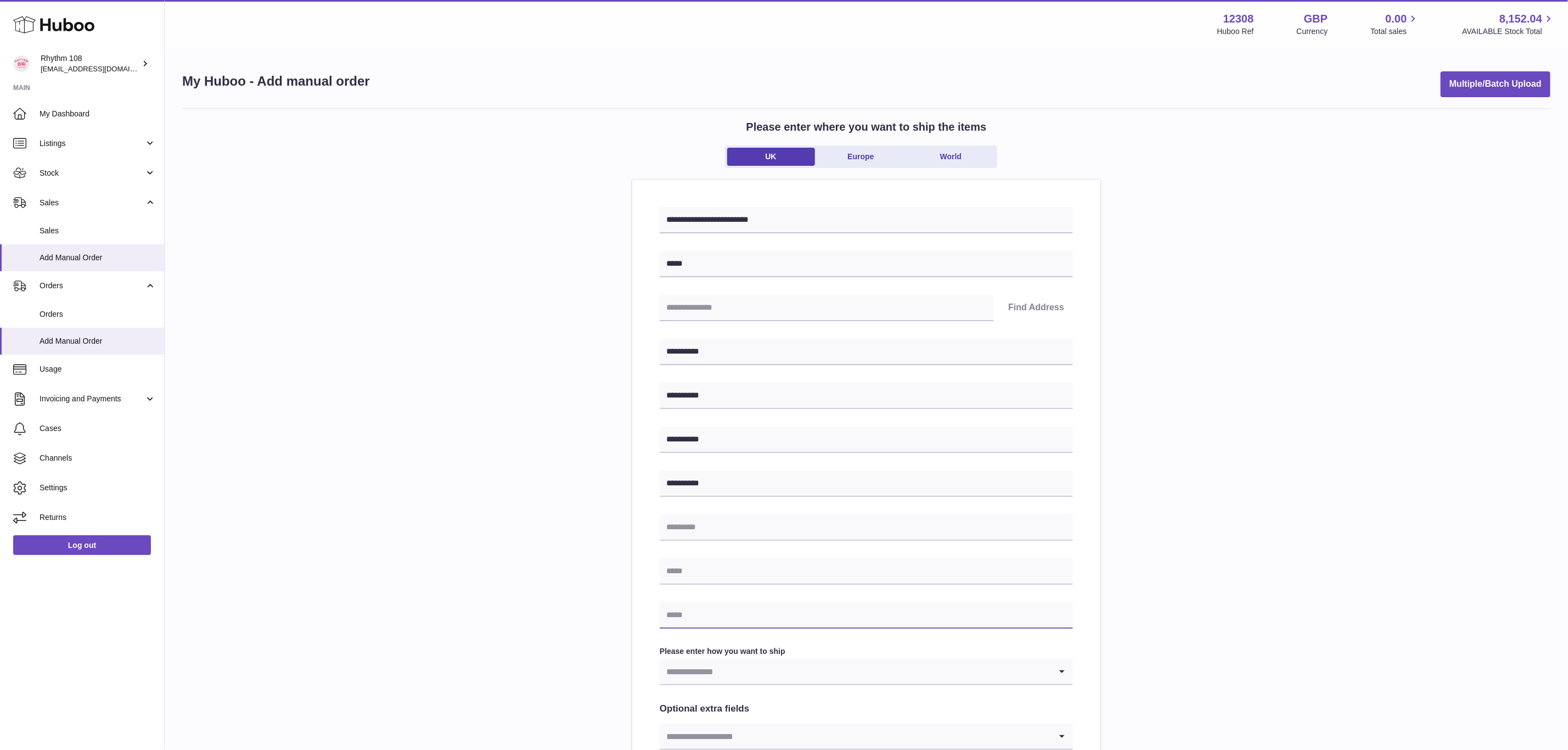
click at [705, 621] on input "text" at bounding box center [866, 616] width 413 height 27
type input "**********"
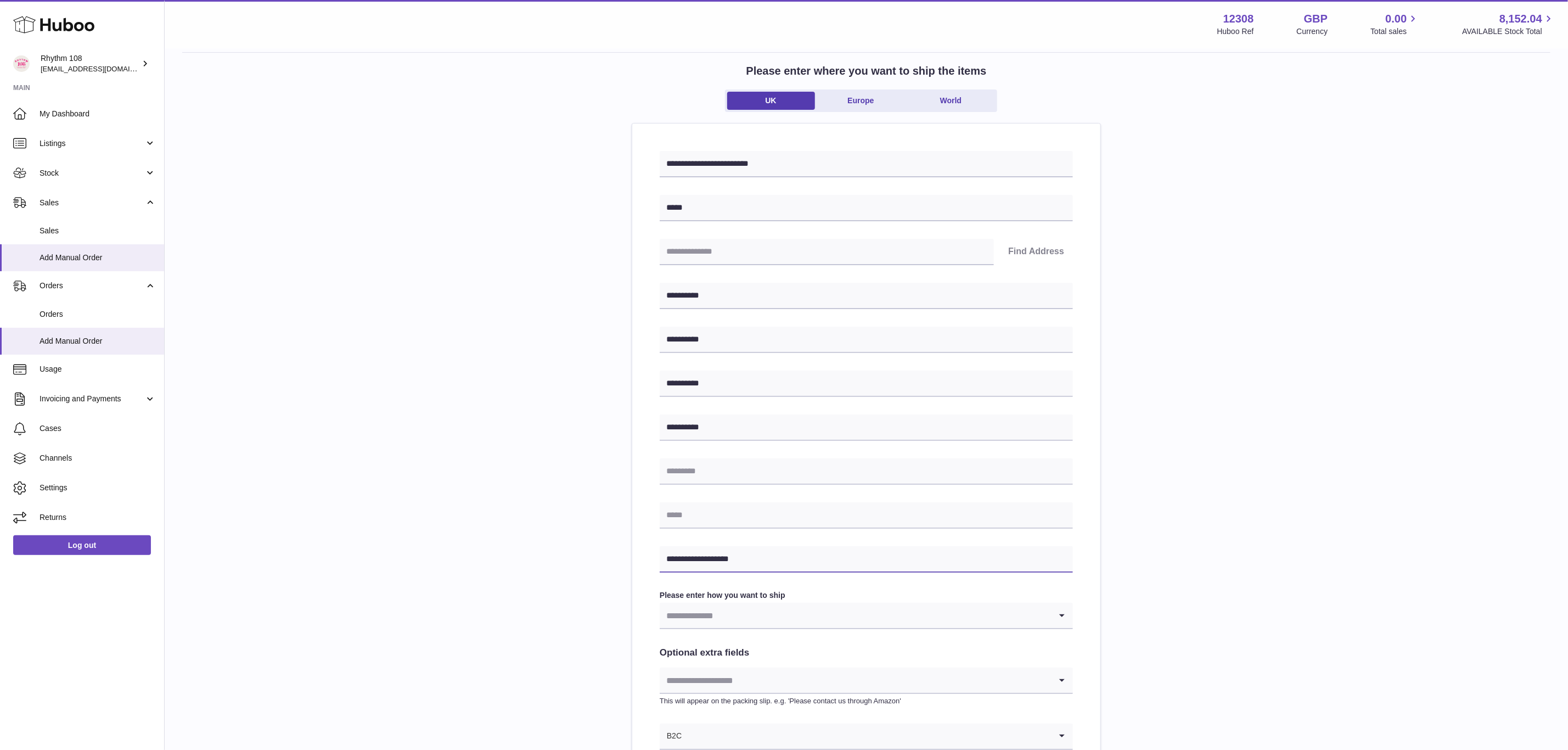
scroll to position [82, 0]
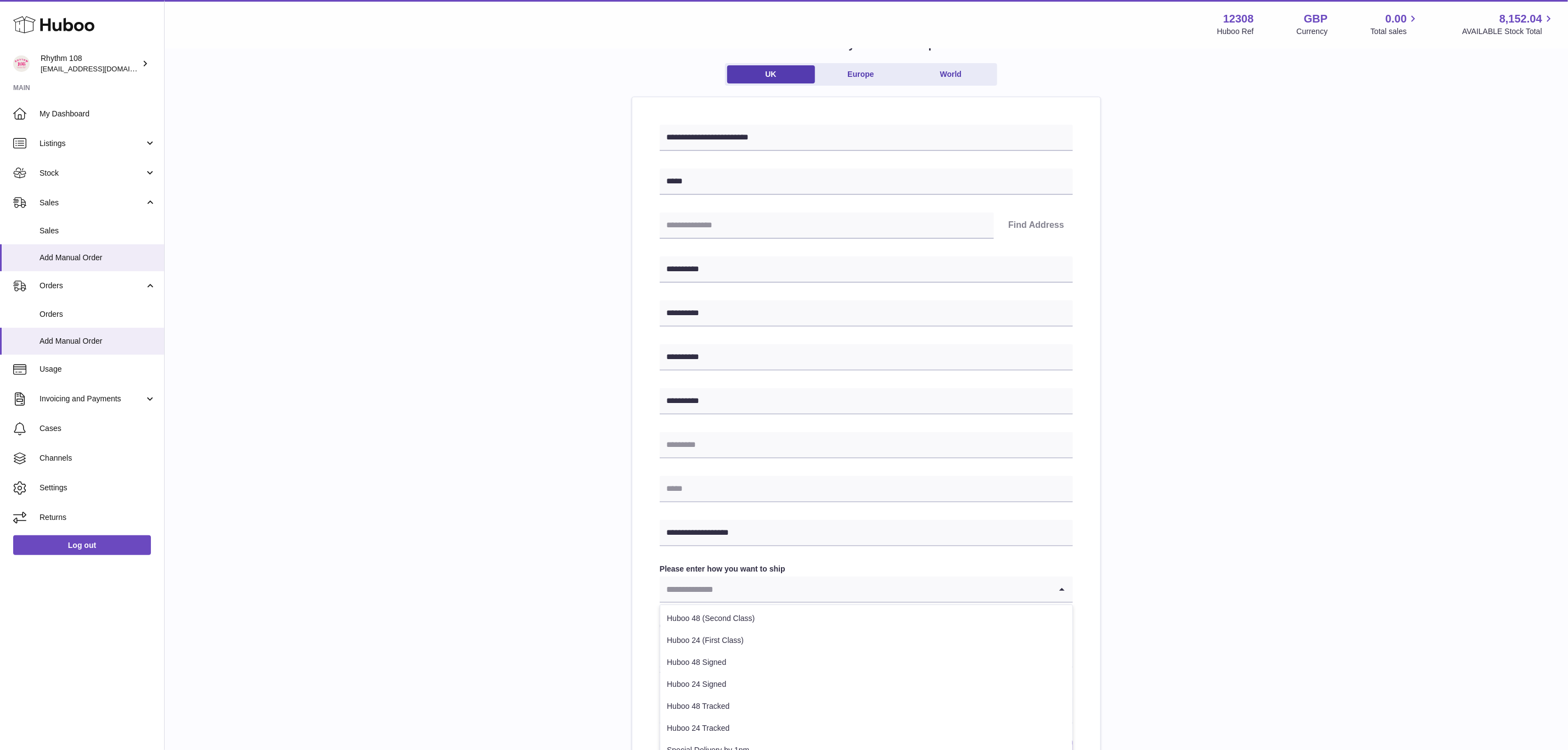
click at [809, 589] on input "Search for option" at bounding box center [856, 589] width 392 height 25
click at [728, 697] on li "Collection" at bounding box center [866, 694] width 412 height 22
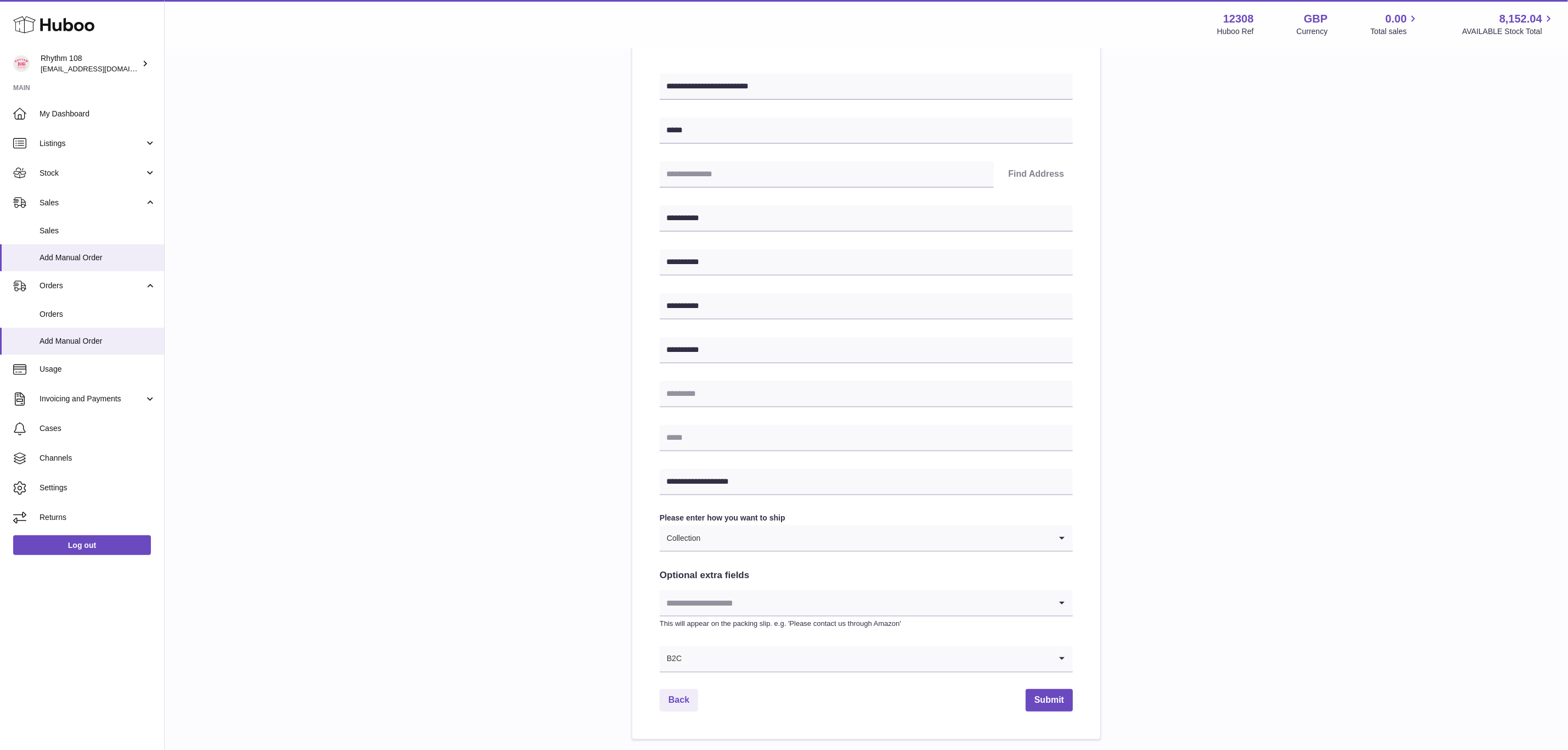
scroll to position [0, 0]
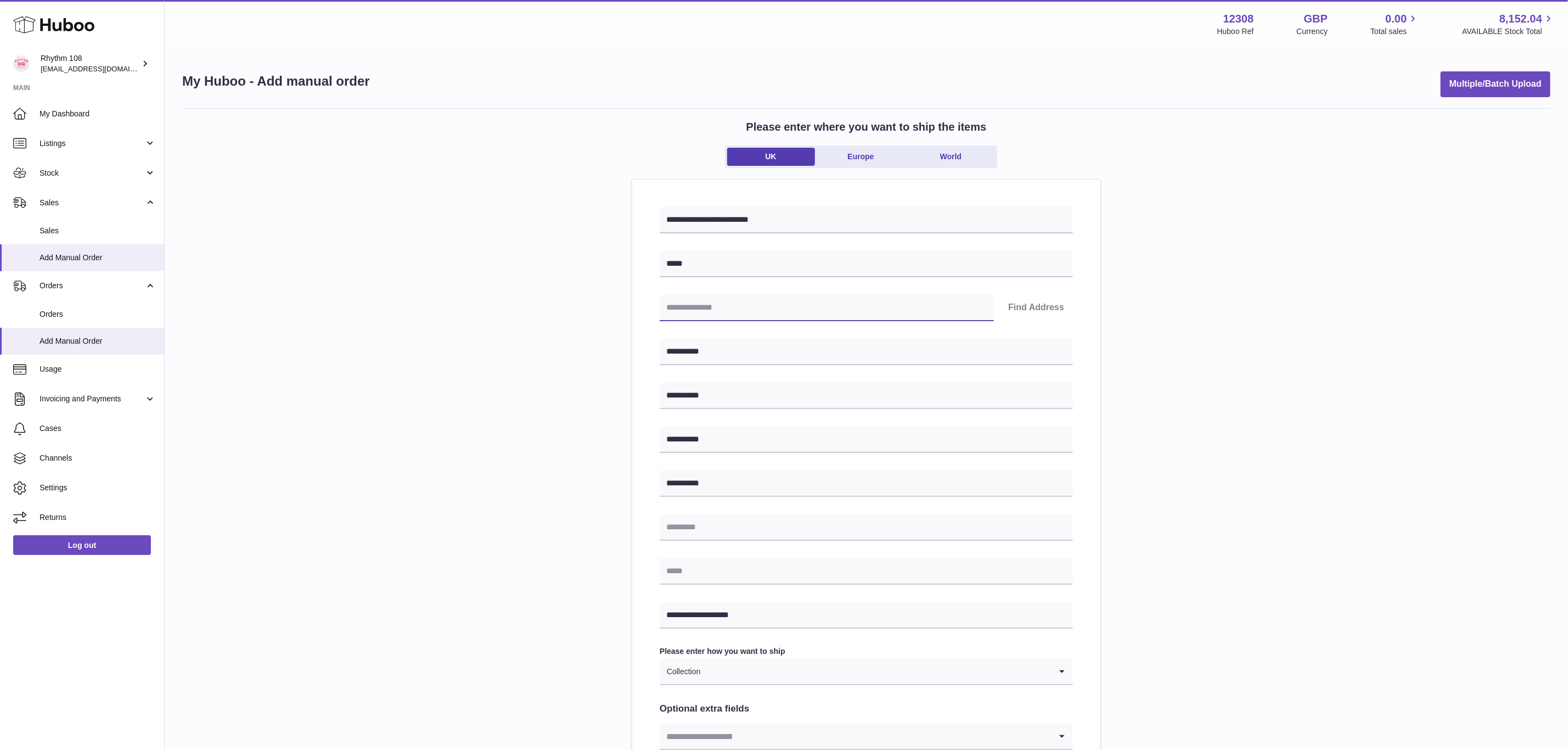
click at [807, 308] on input "text" at bounding box center [826, 308] width 334 height 27
click at [733, 524] on input "text" at bounding box center [866, 528] width 413 height 27
paste input "********"
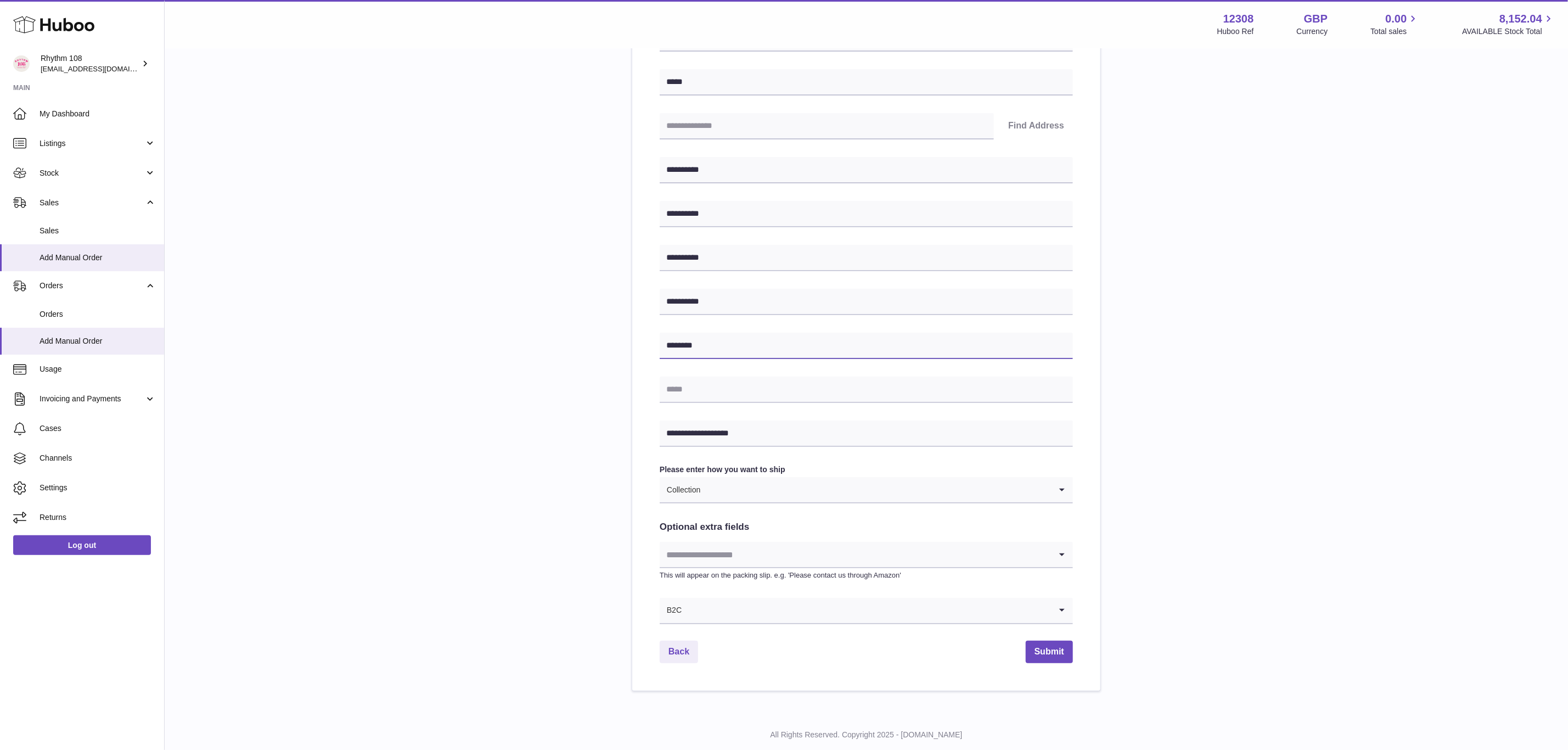
scroll to position [210, 0]
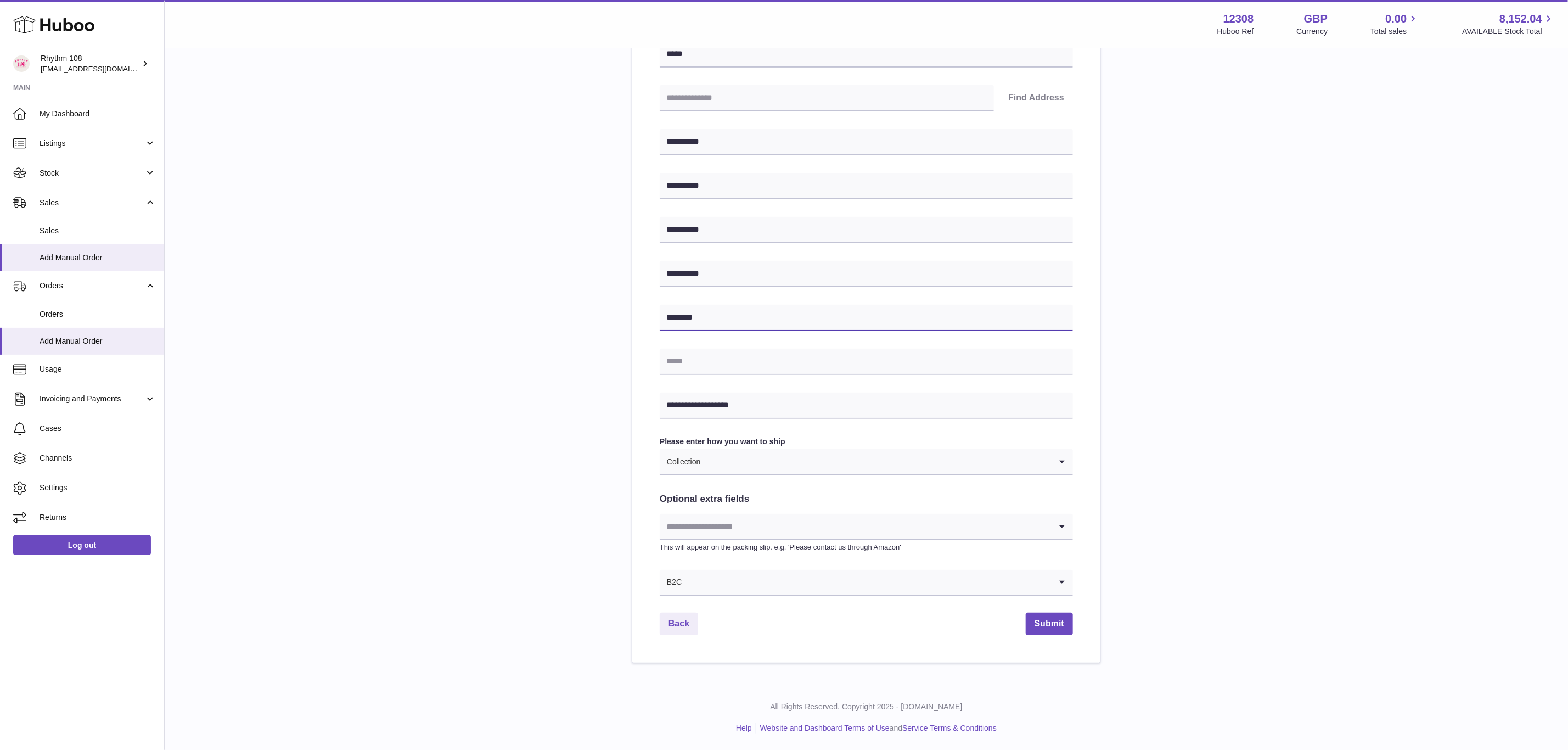
type input "********"
click at [1052, 624] on button "Submit" at bounding box center [1049, 623] width 47 height 22
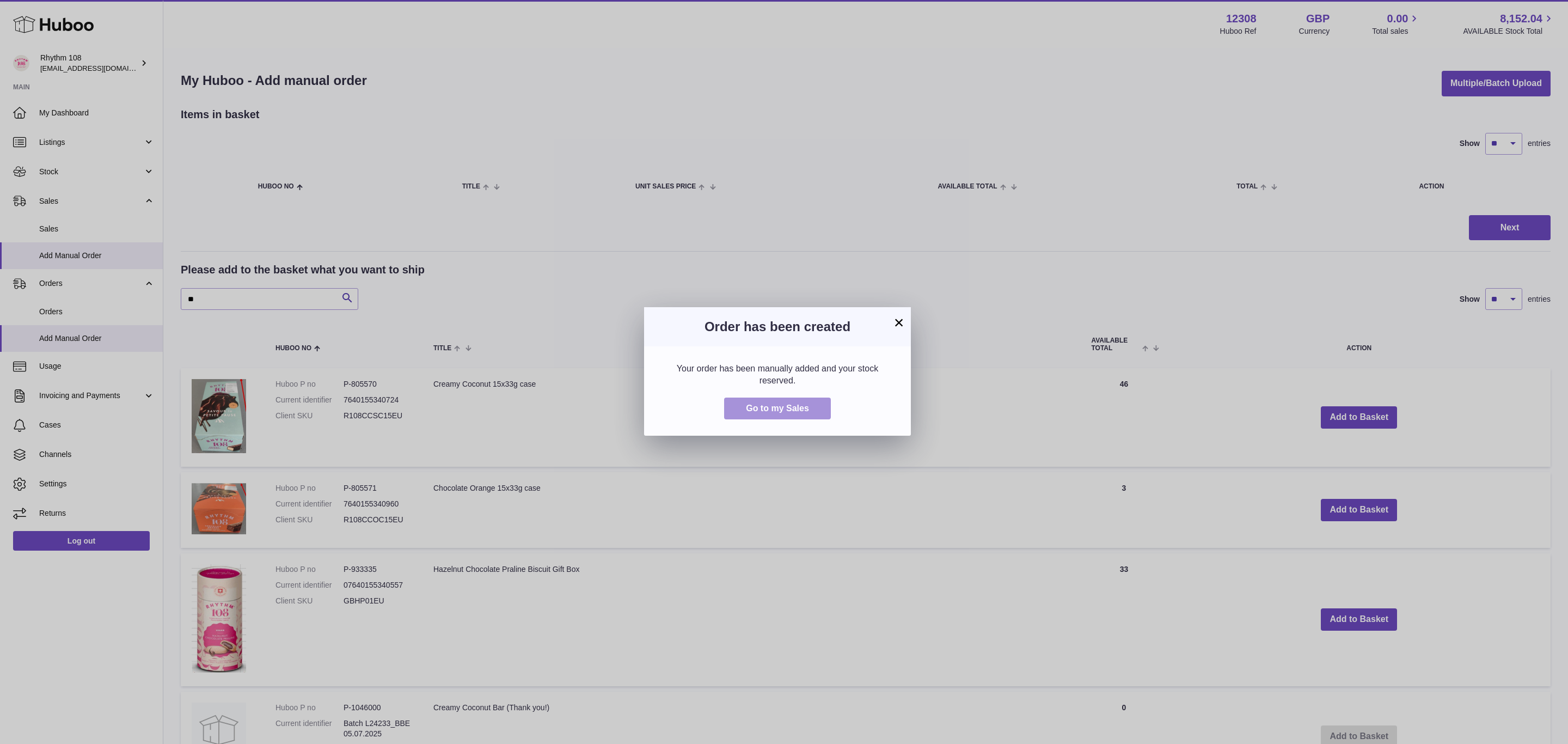
click at [805, 402] on button "Go to my Sales" at bounding box center [777, 408] width 107 height 22
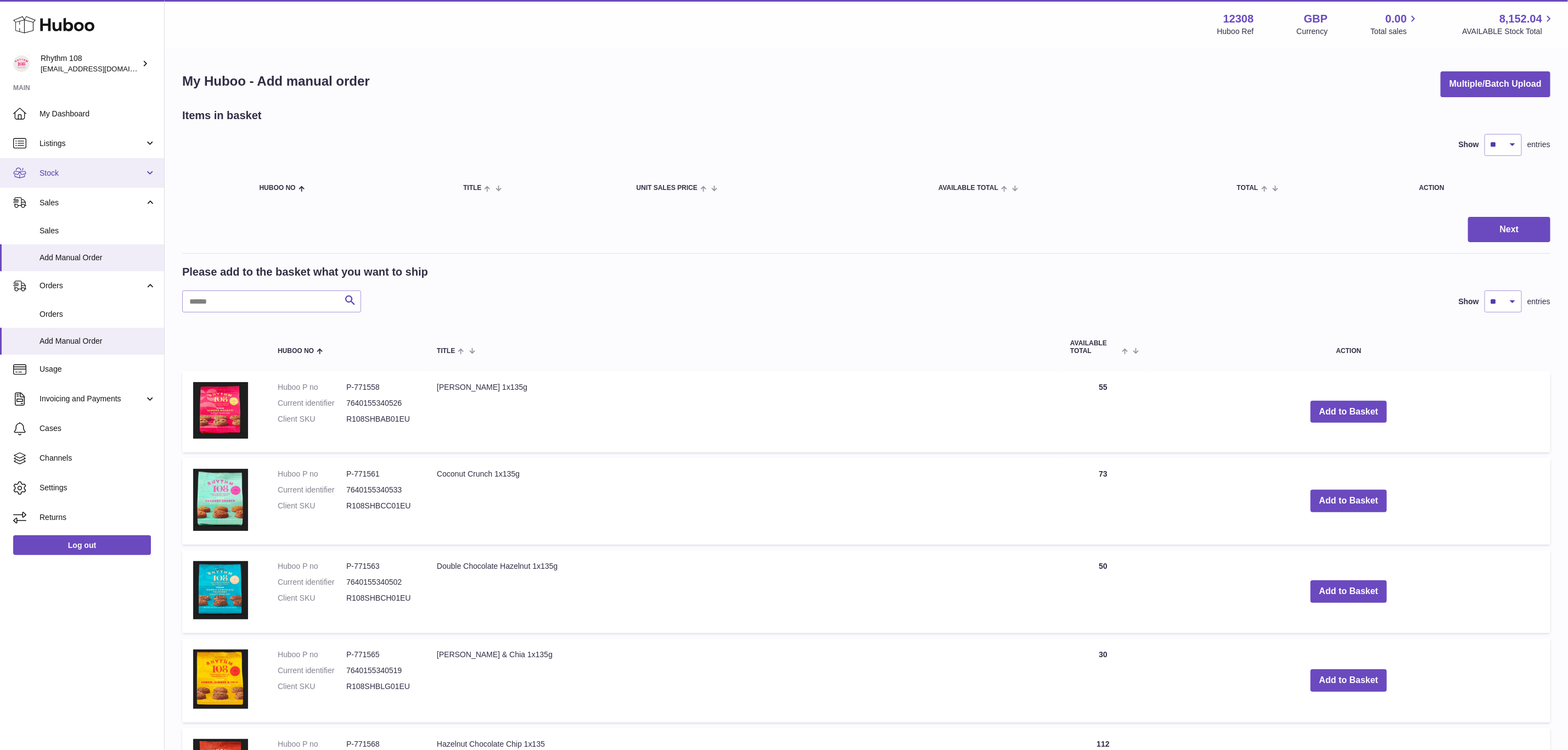
click at [52, 163] on link "Stock" at bounding box center [82, 173] width 164 height 30
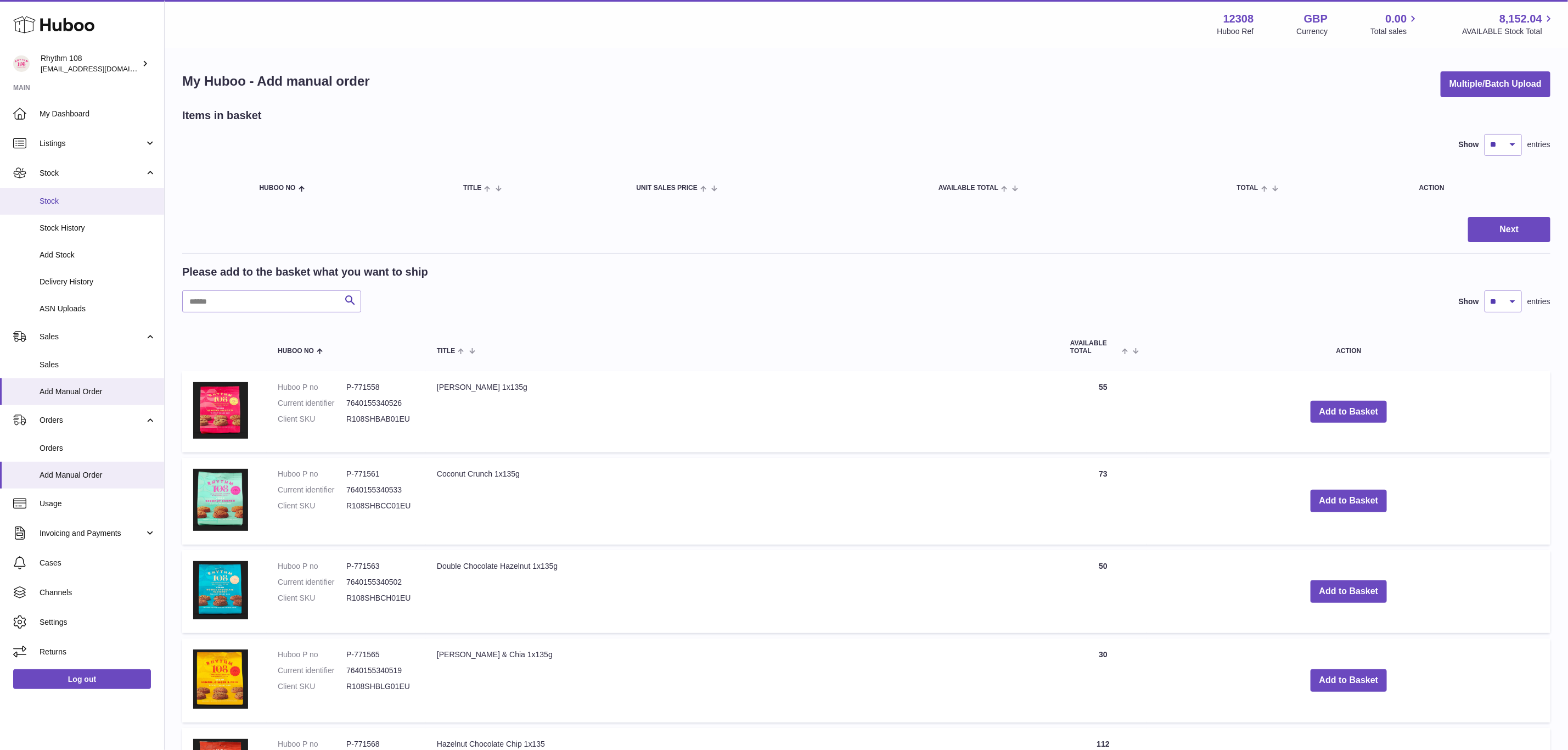
click at [67, 203] on span "Stock" at bounding box center [97, 201] width 117 height 11
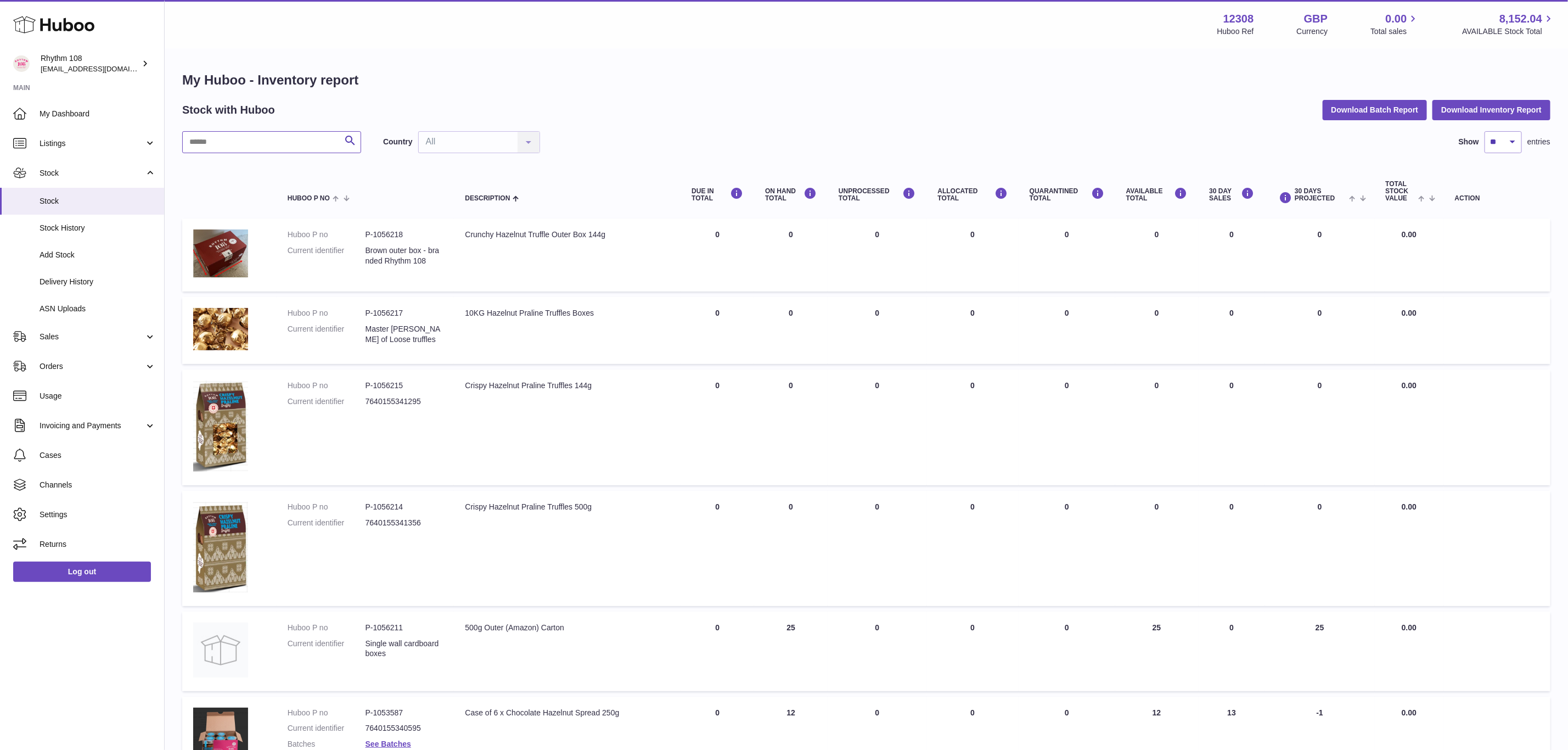
click at [272, 150] on input "text" at bounding box center [272, 142] width 179 height 22
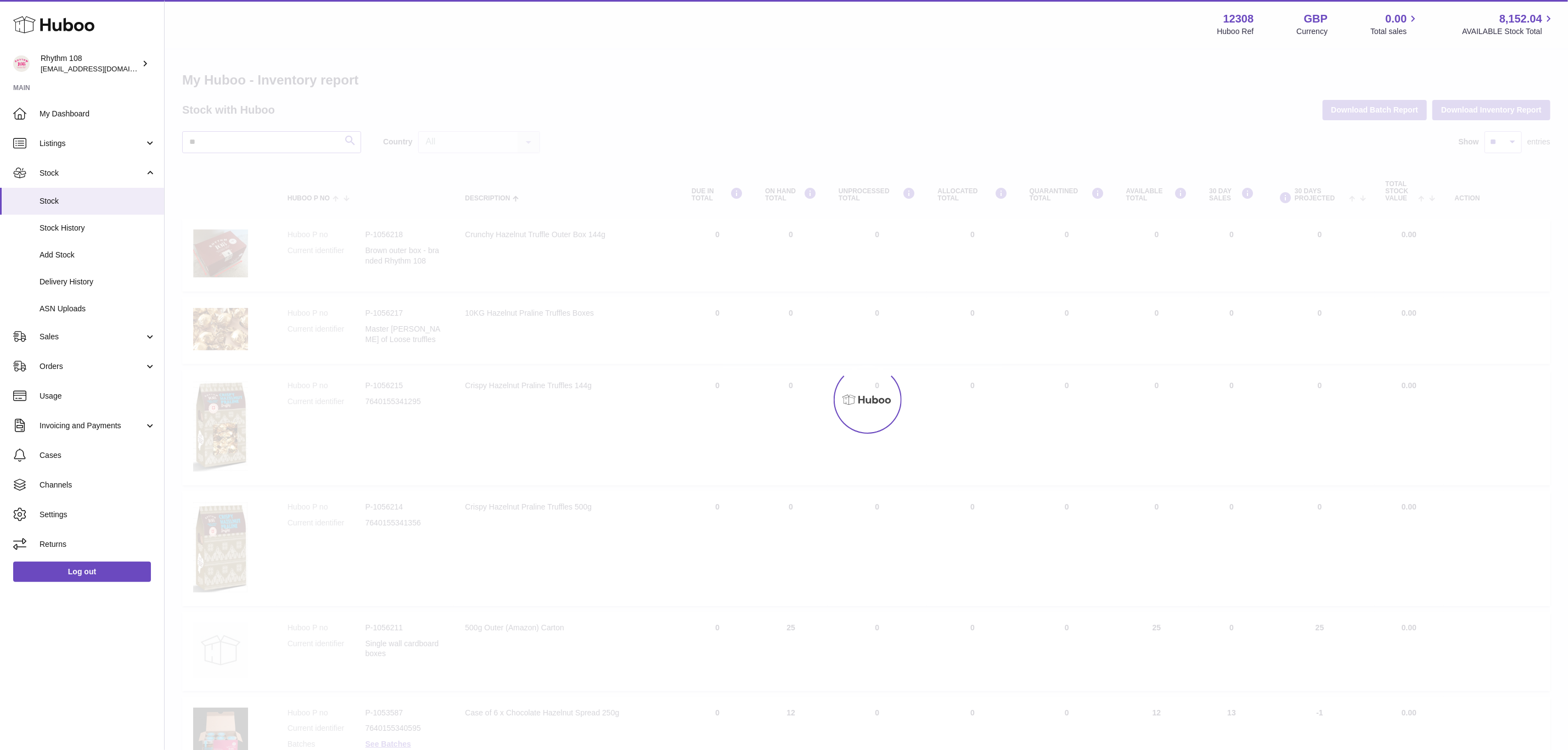
type input "**"
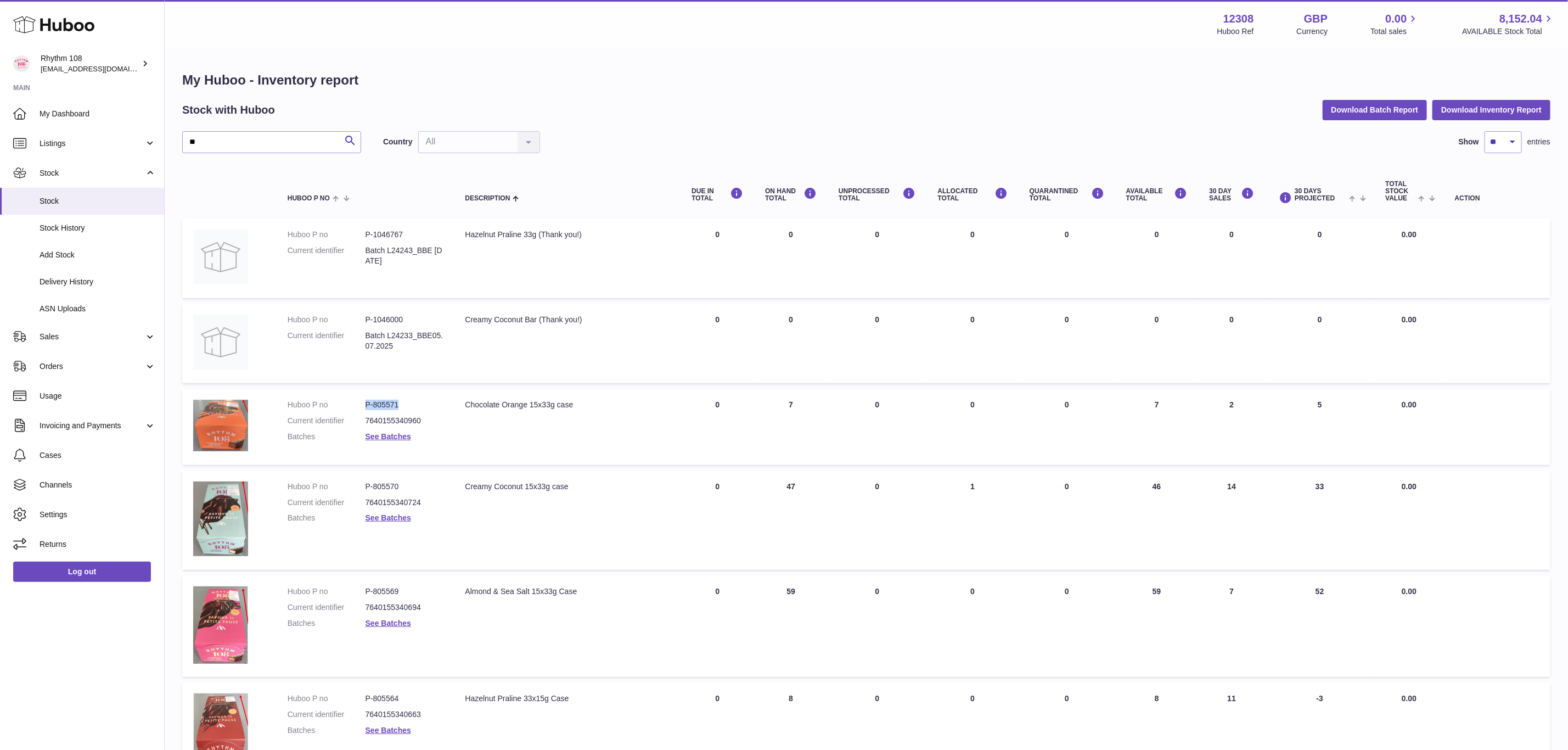
drag, startPoint x: 422, startPoint y: 402, endPoint x: 362, endPoint y: 392, distance: 60.8
click at [362, 392] on td "Huboo P no P-805571 Current identifier 7640155340960 Batches See Batches" at bounding box center [365, 427] width 177 height 77
copy dl "P-805571"
click at [65, 303] on span "ASN Uploads" at bounding box center [97, 308] width 117 height 11
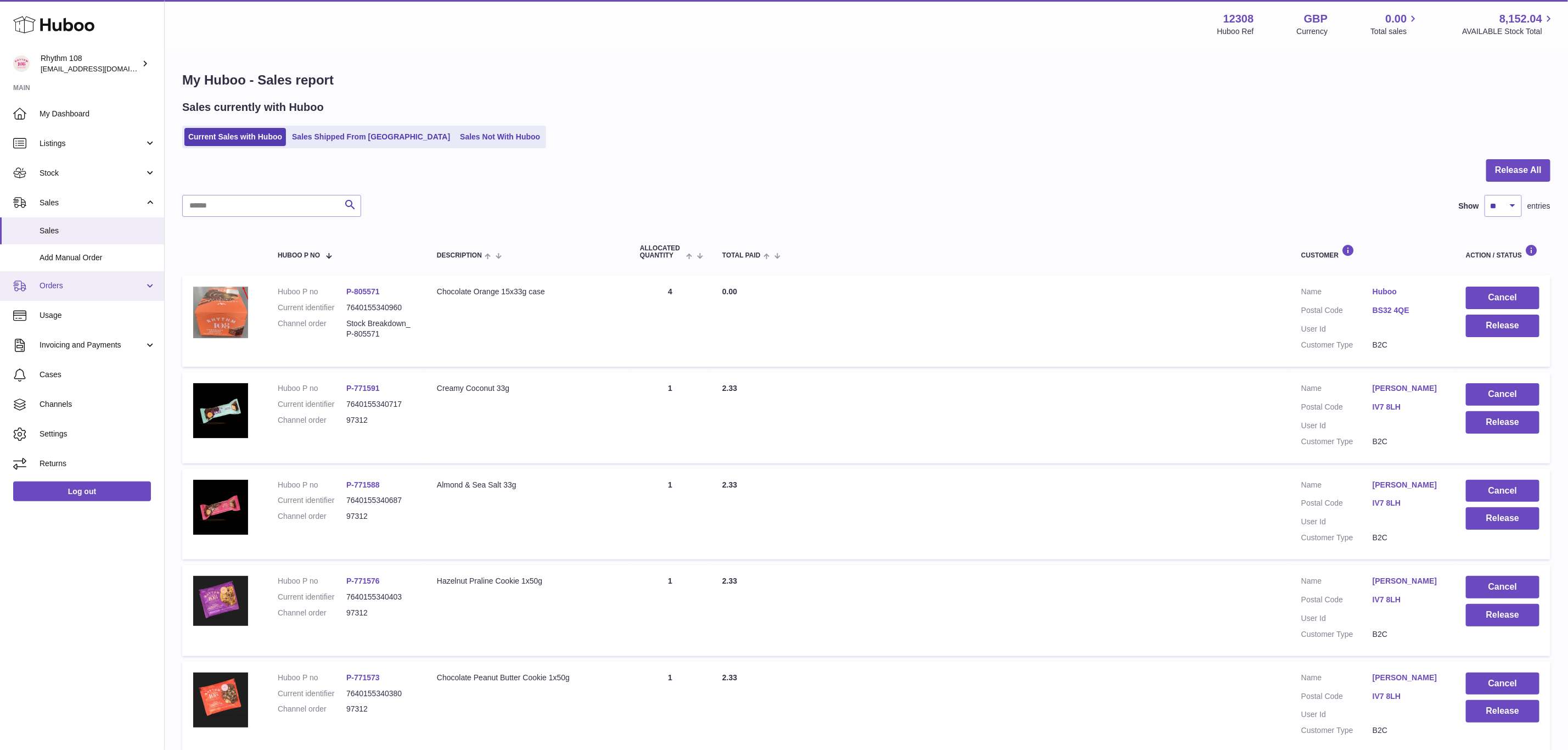
click at [66, 289] on span "Orders" at bounding box center [92, 286] width 105 height 11
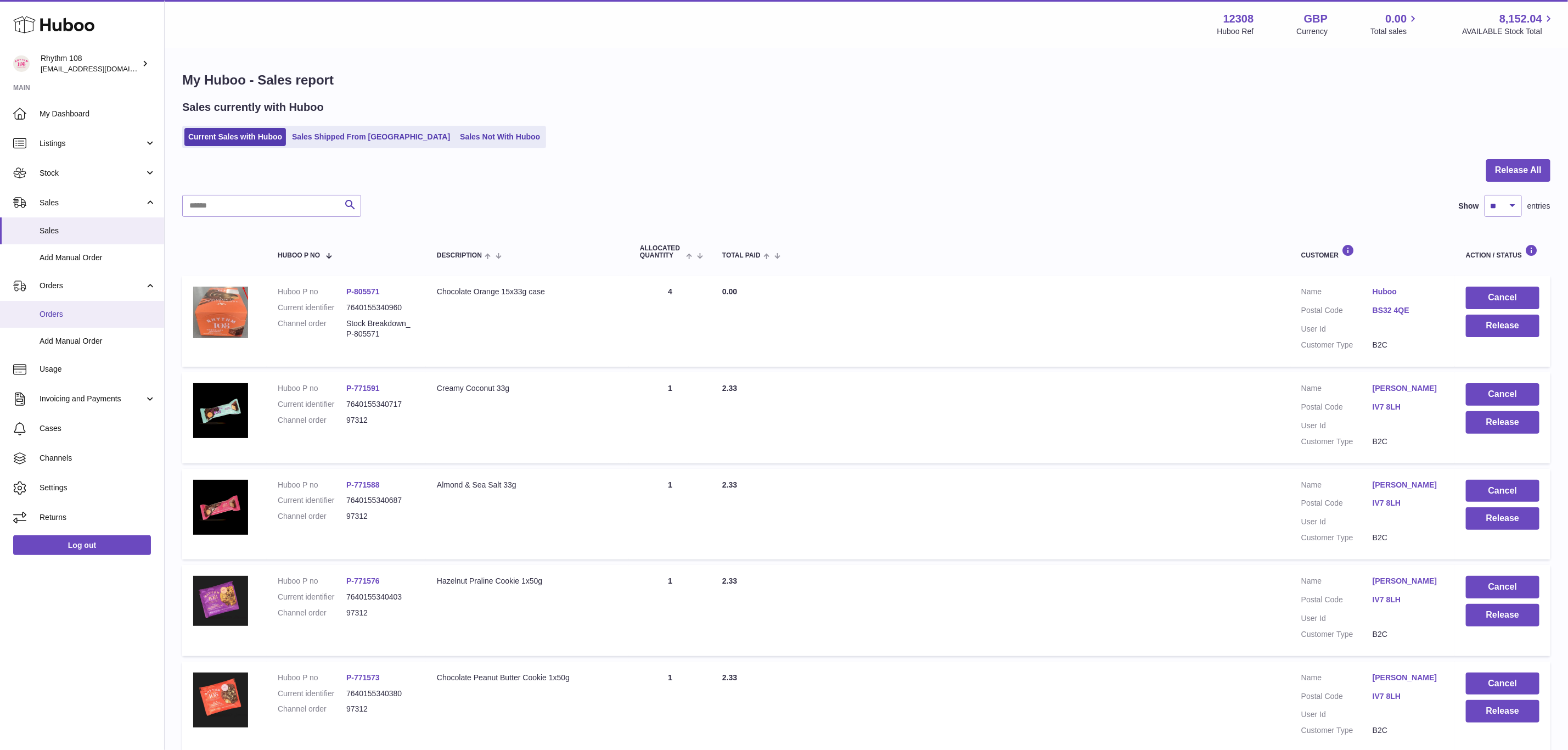
click at [72, 312] on span "Orders" at bounding box center [97, 314] width 117 height 11
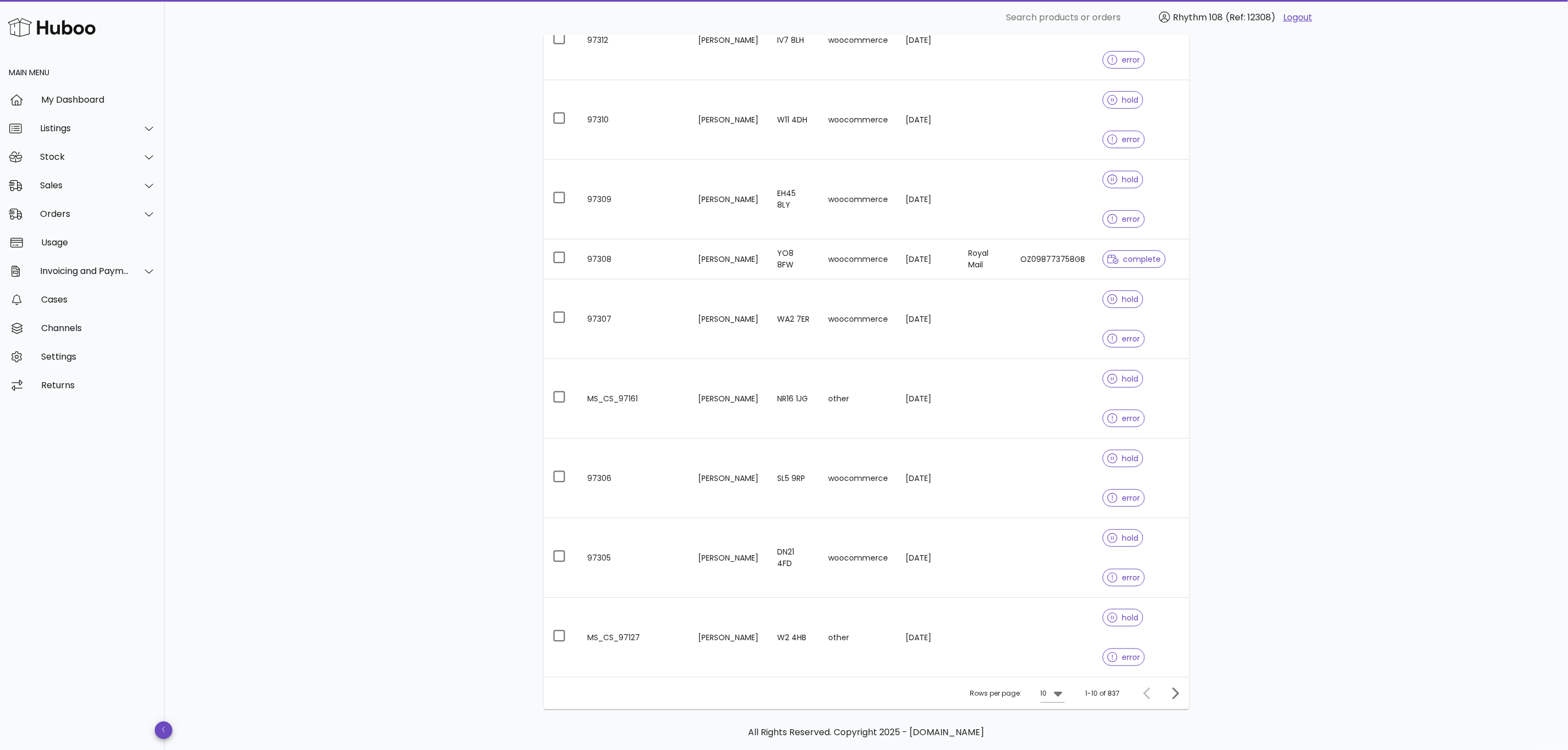
scroll to position [247, 0]
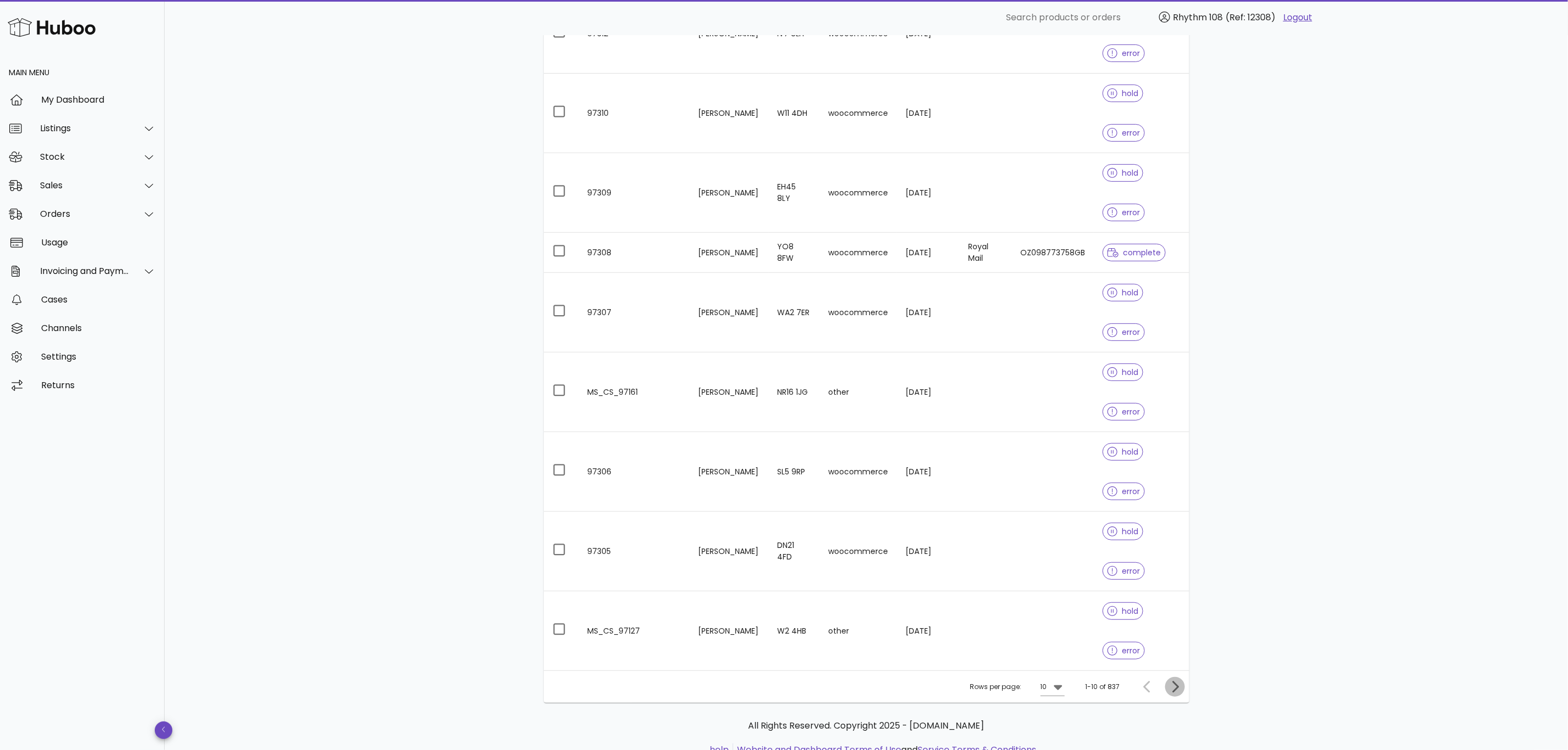
click at [1176, 692] on icon "Next page" at bounding box center [1175, 687] width 13 height 13
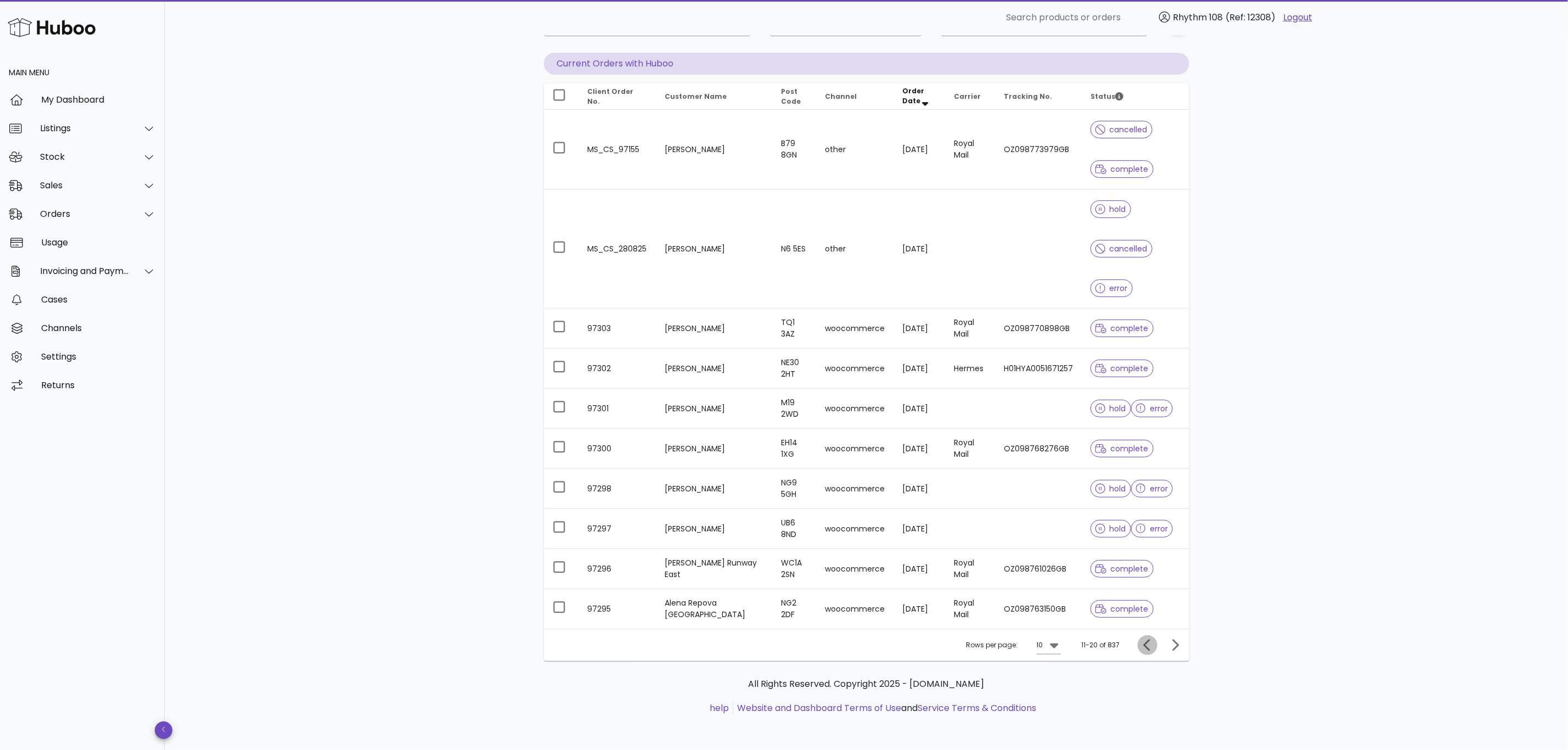
click at [1147, 649] on icon "Previous page" at bounding box center [1146, 645] width 7 height 12
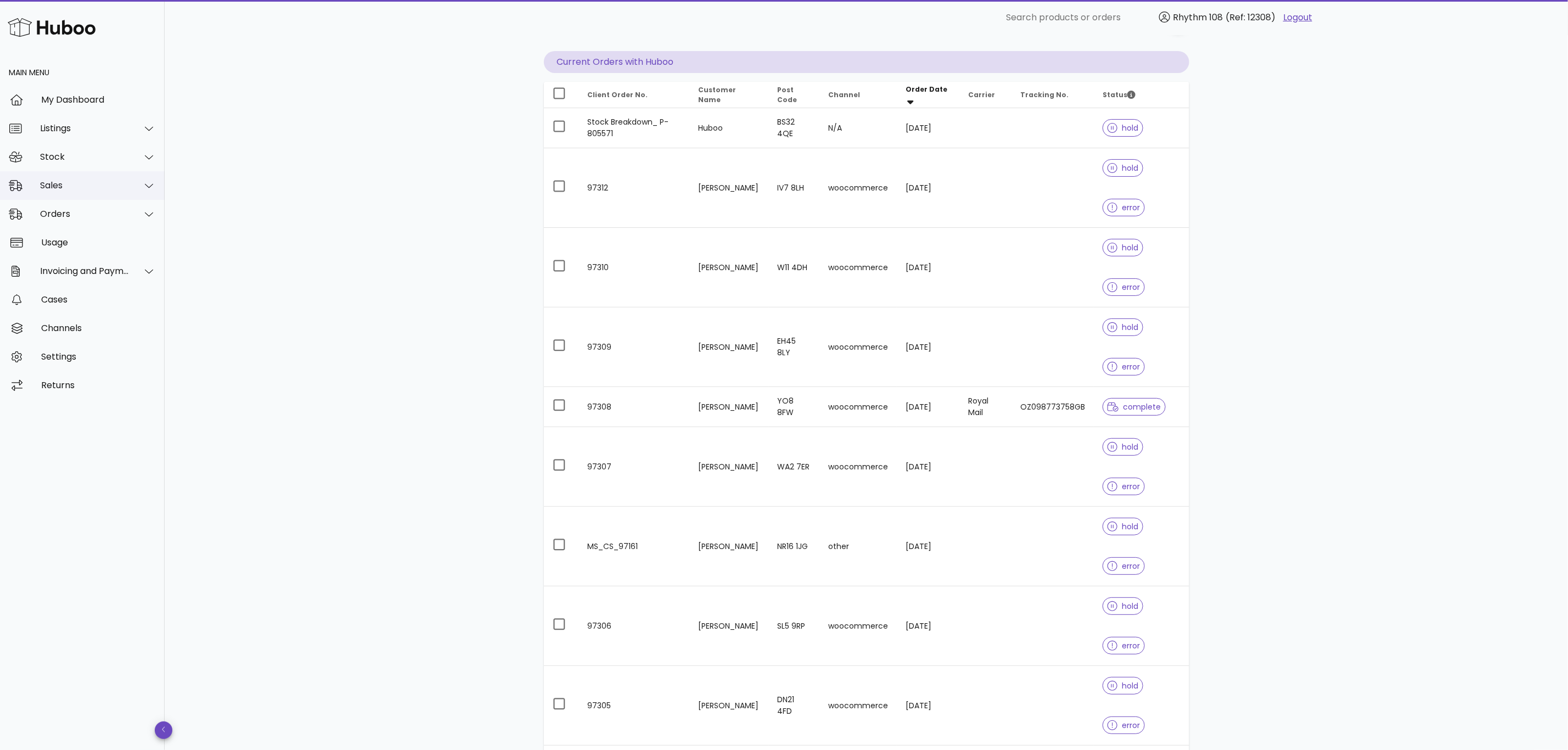
click at [42, 188] on div "Sales" at bounding box center [84, 185] width 89 height 11
click at [52, 215] on div "Sales" at bounding box center [97, 212] width 117 height 11
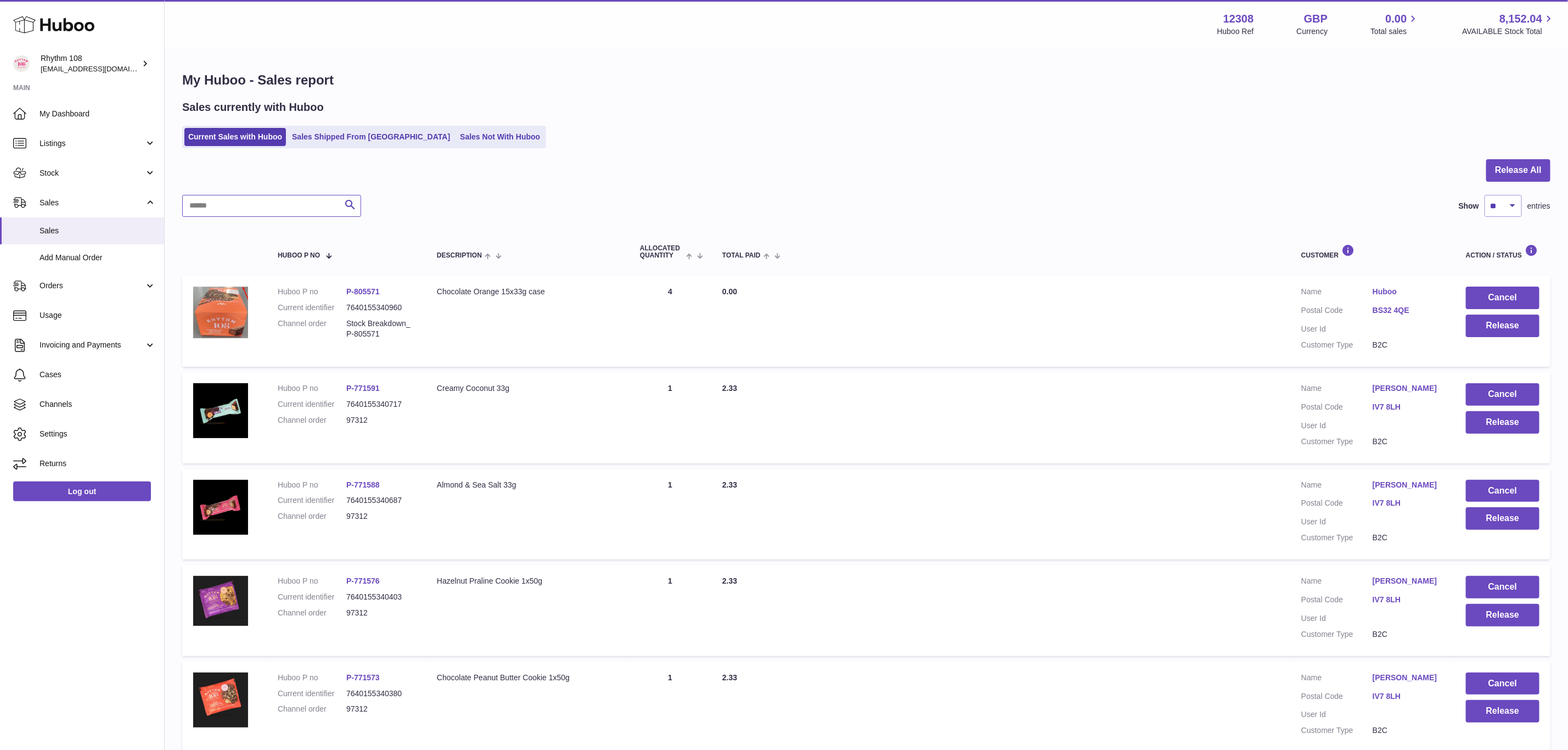
click at [271, 208] on input "text" at bounding box center [272, 206] width 179 height 22
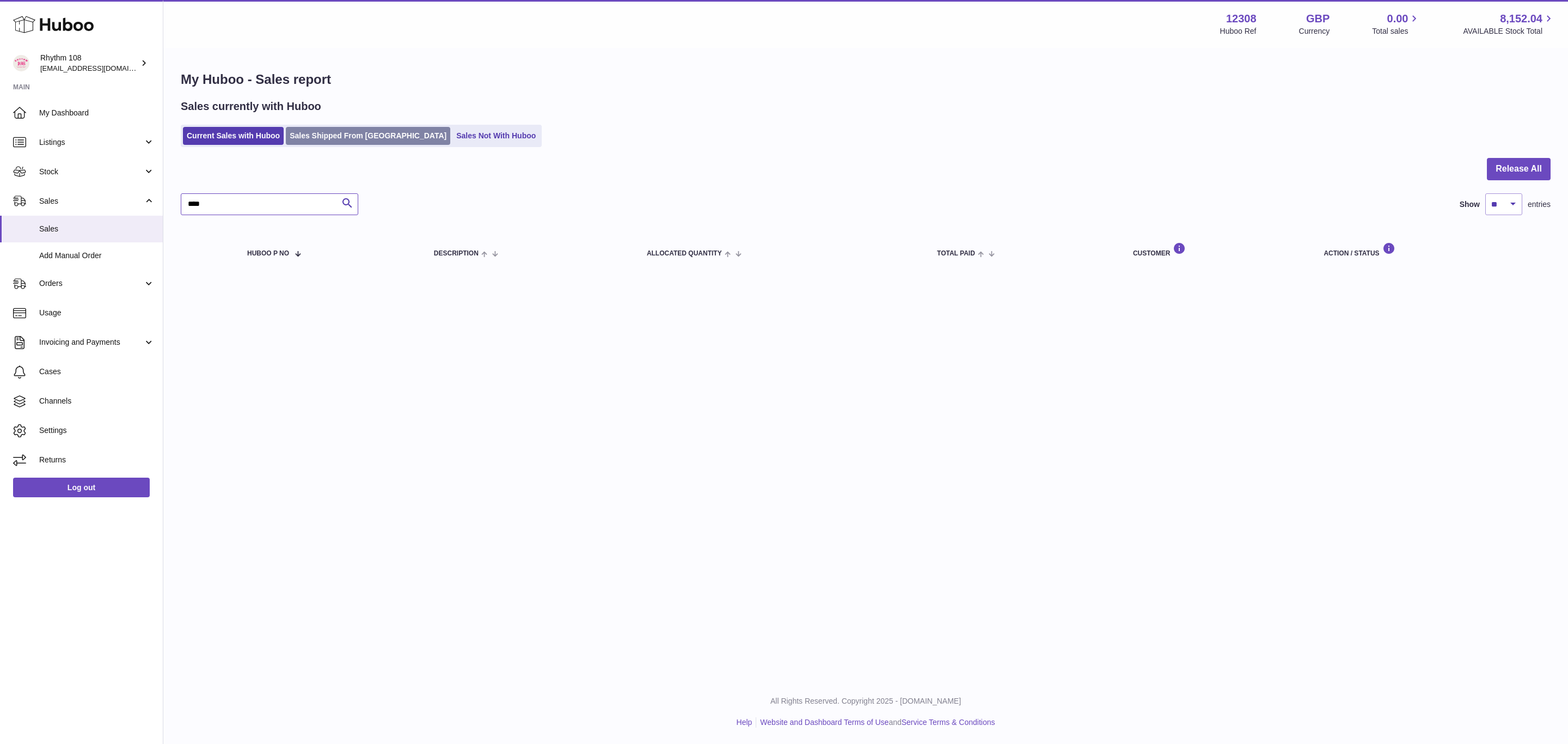
type input "****"
click at [326, 137] on link "Sales Shipped From [GEOGRAPHIC_DATA]" at bounding box center [368, 136] width 164 height 18
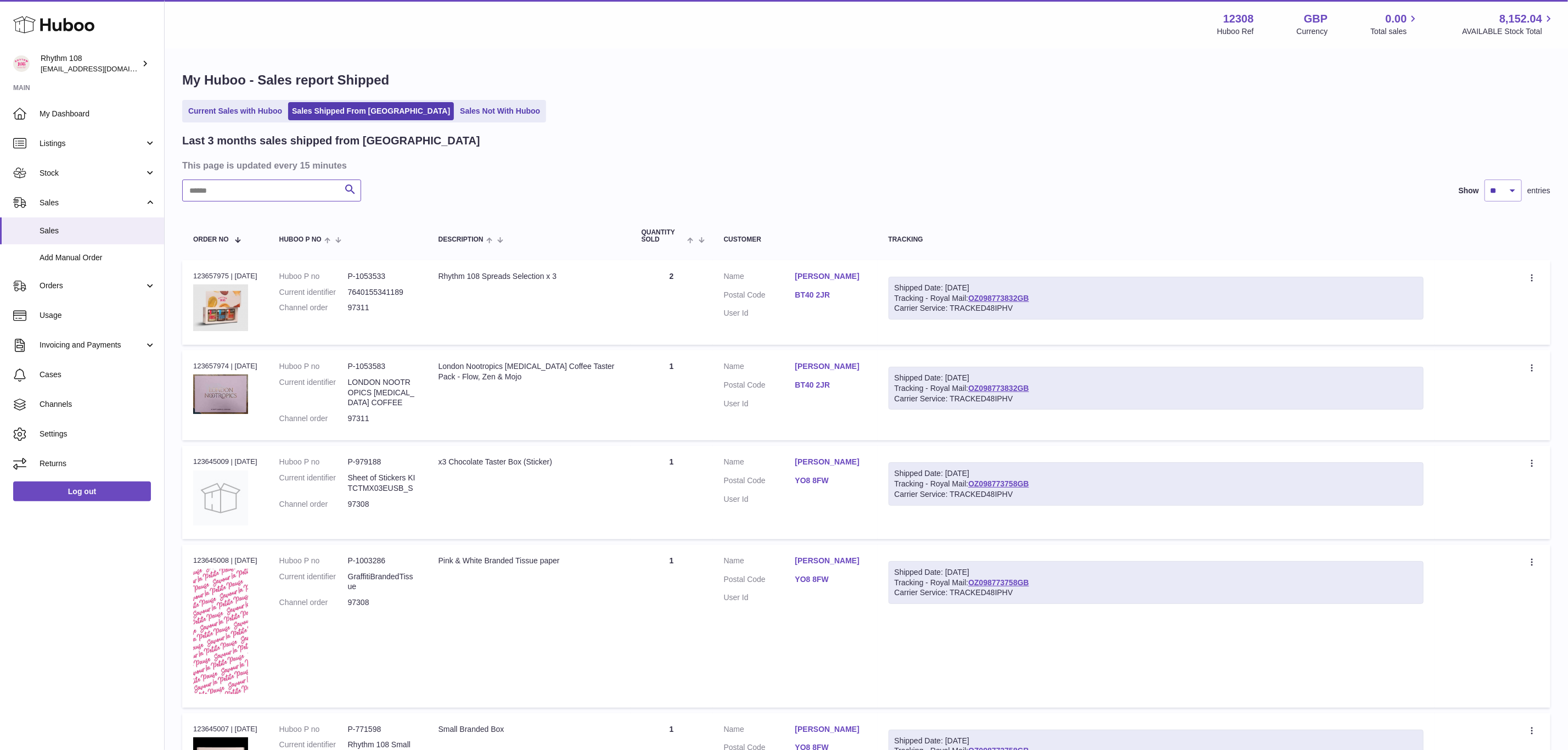
click at [242, 191] on input "text" at bounding box center [272, 190] width 179 height 22
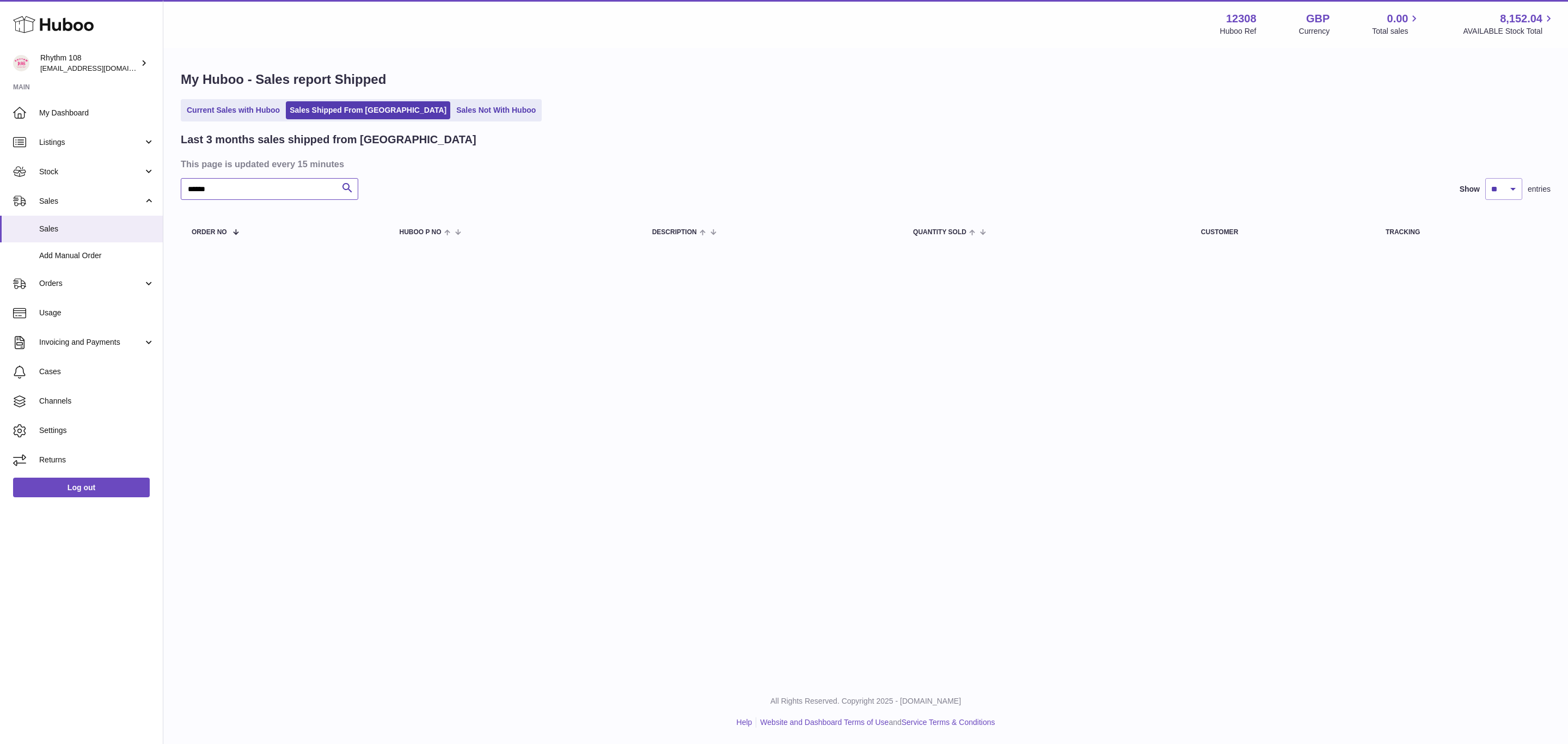
click at [252, 181] on input "******" at bounding box center [269, 188] width 178 height 21
type input "******"
click at [452, 113] on link "Sales Not With Huboo" at bounding box center [495, 111] width 87 height 18
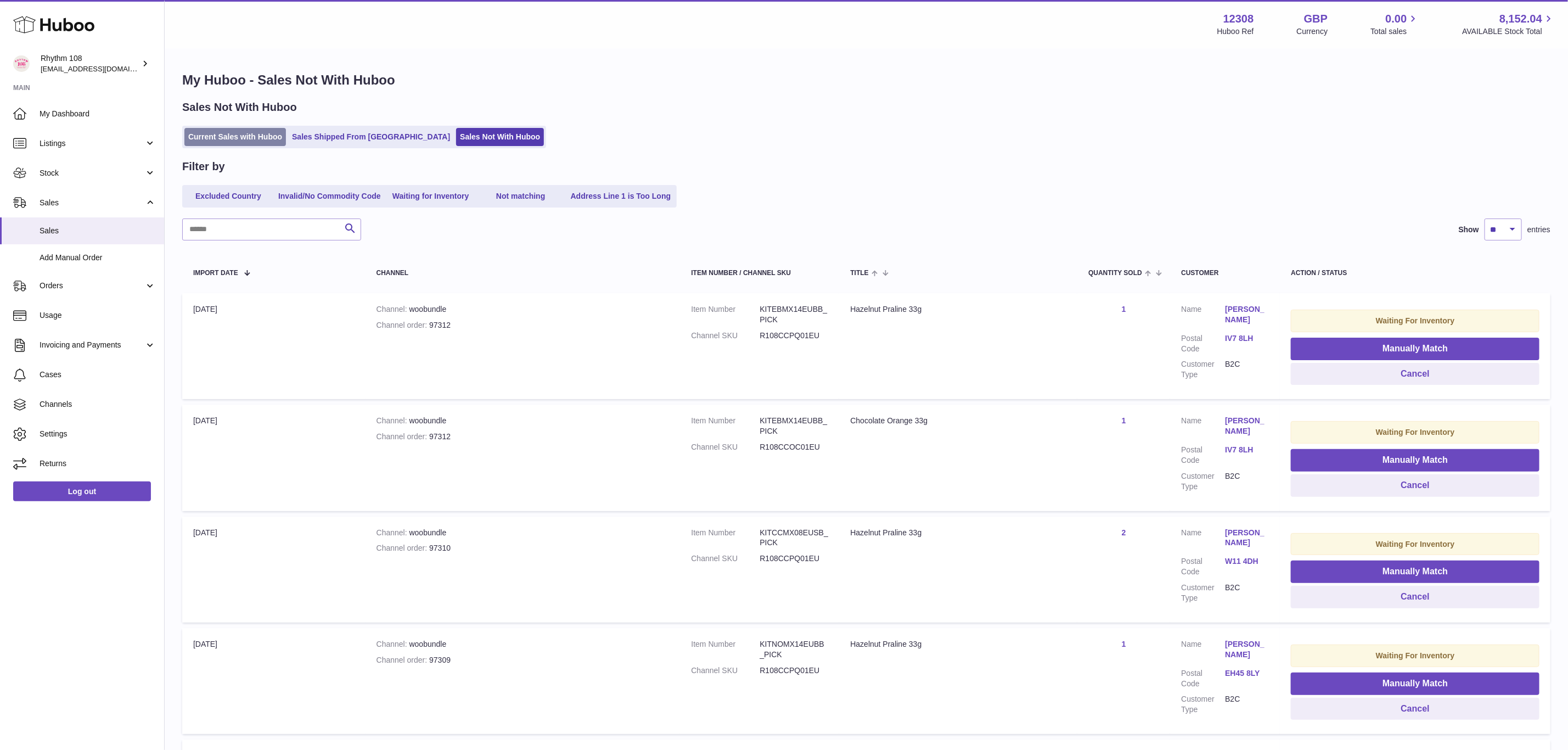
click at [239, 129] on link "Current Sales with Huboo" at bounding box center [235, 137] width 102 height 18
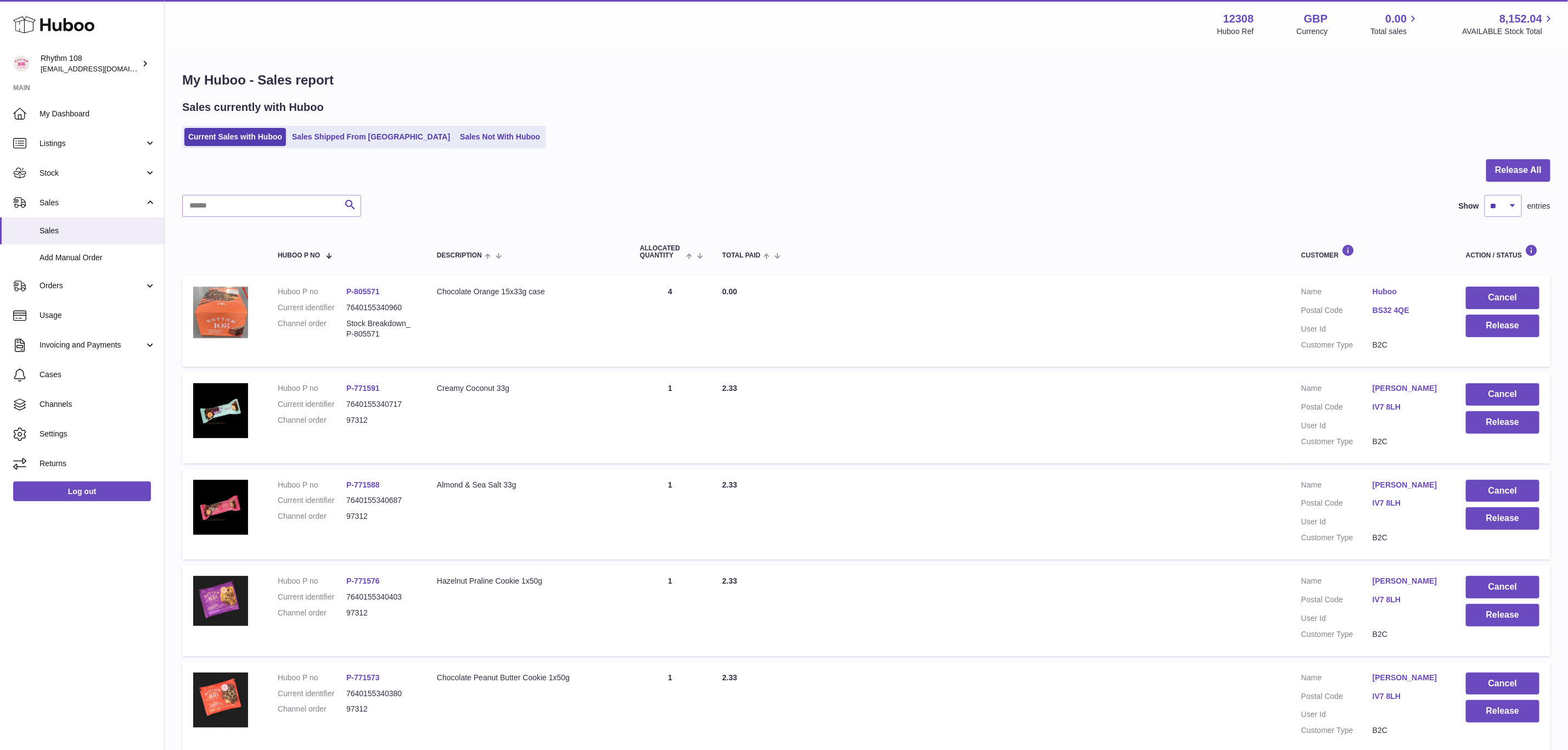
click at [433, 126] on ul "Current Sales with Huboo Sales Shipped From Huboo Sales Not With Huboo" at bounding box center [364, 137] width 364 height 22
click at [456, 136] on link "Sales Not With Huboo" at bounding box center [499, 137] width 87 height 18
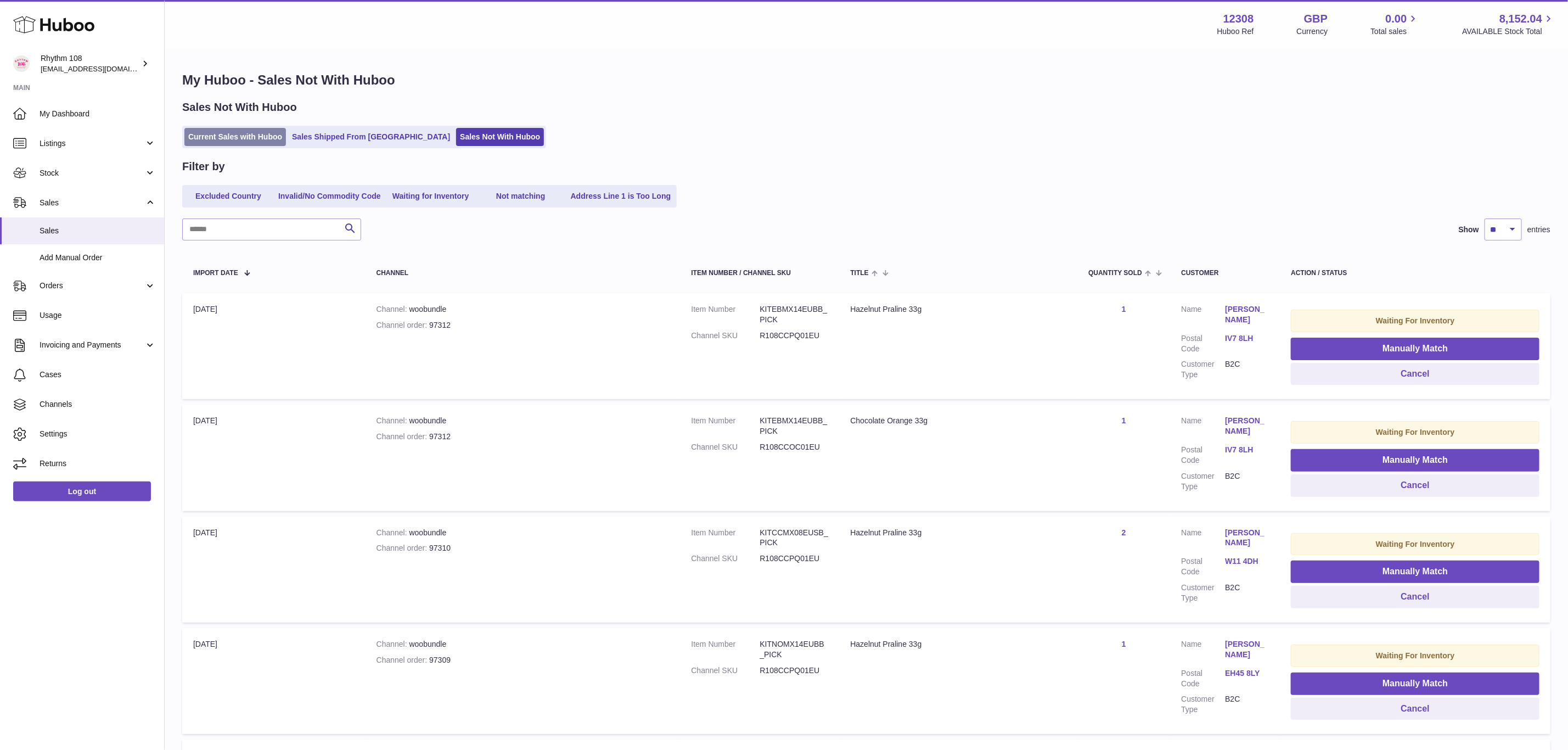
click at [212, 132] on link "Current Sales with Huboo" at bounding box center [235, 137] width 102 height 18
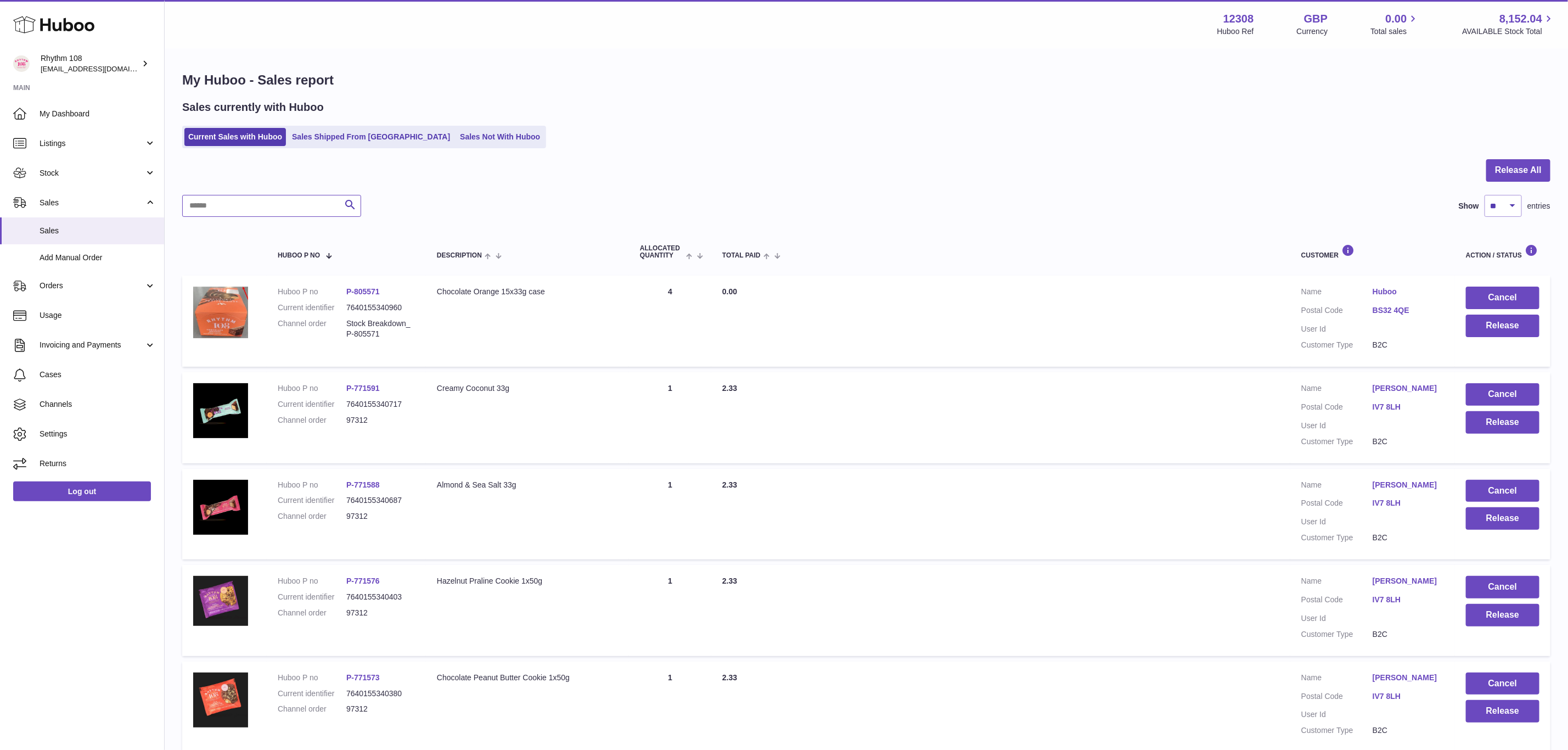
click at [269, 208] on input "text" at bounding box center [272, 206] width 179 height 22
type input "*****"
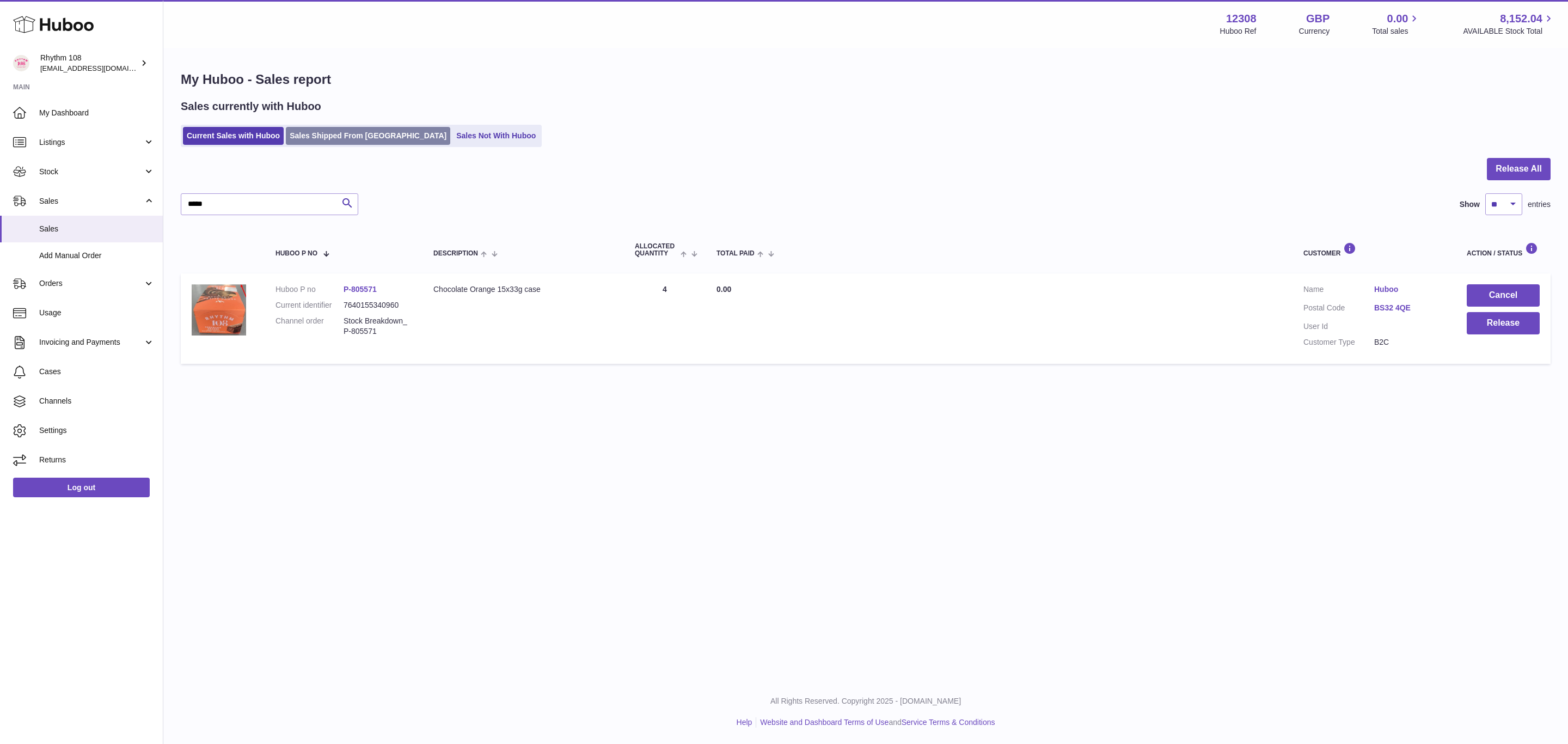
click at [343, 132] on link "Sales Shipped From [GEOGRAPHIC_DATA]" at bounding box center [368, 136] width 164 height 18
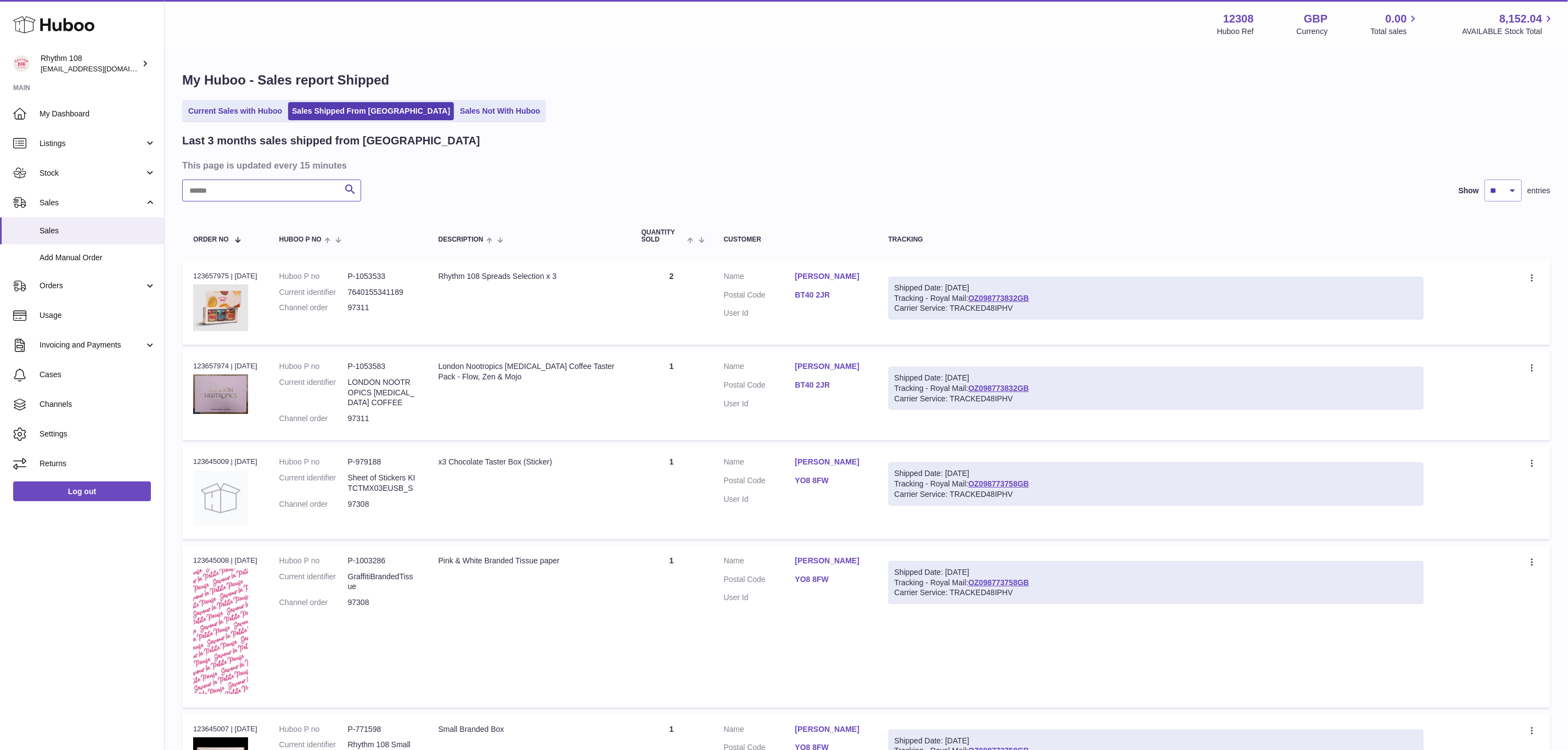
click at [270, 192] on input "text" at bounding box center [272, 190] width 179 height 22
type input "*****"
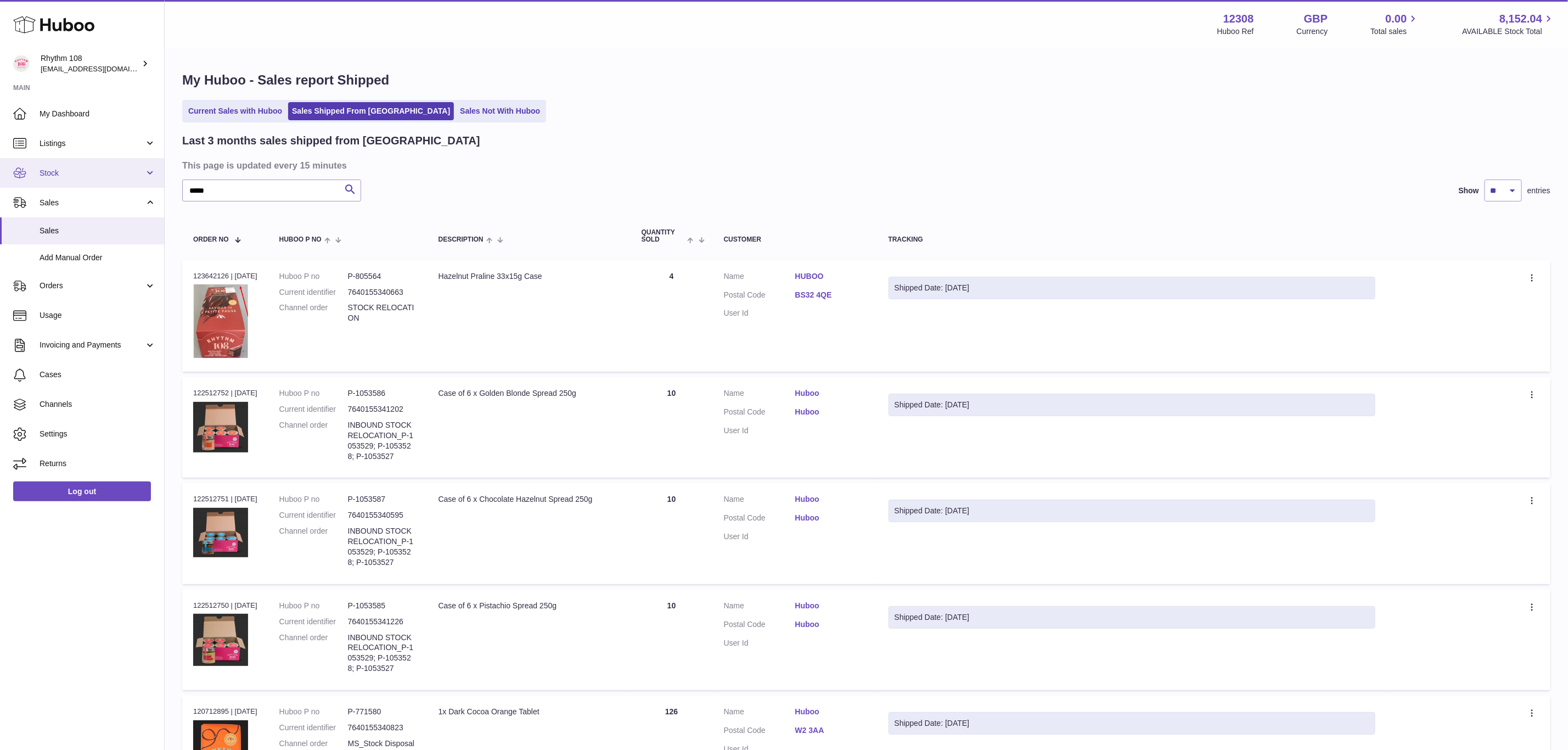
click at [55, 177] on span "Stock" at bounding box center [92, 173] width 105 height 11
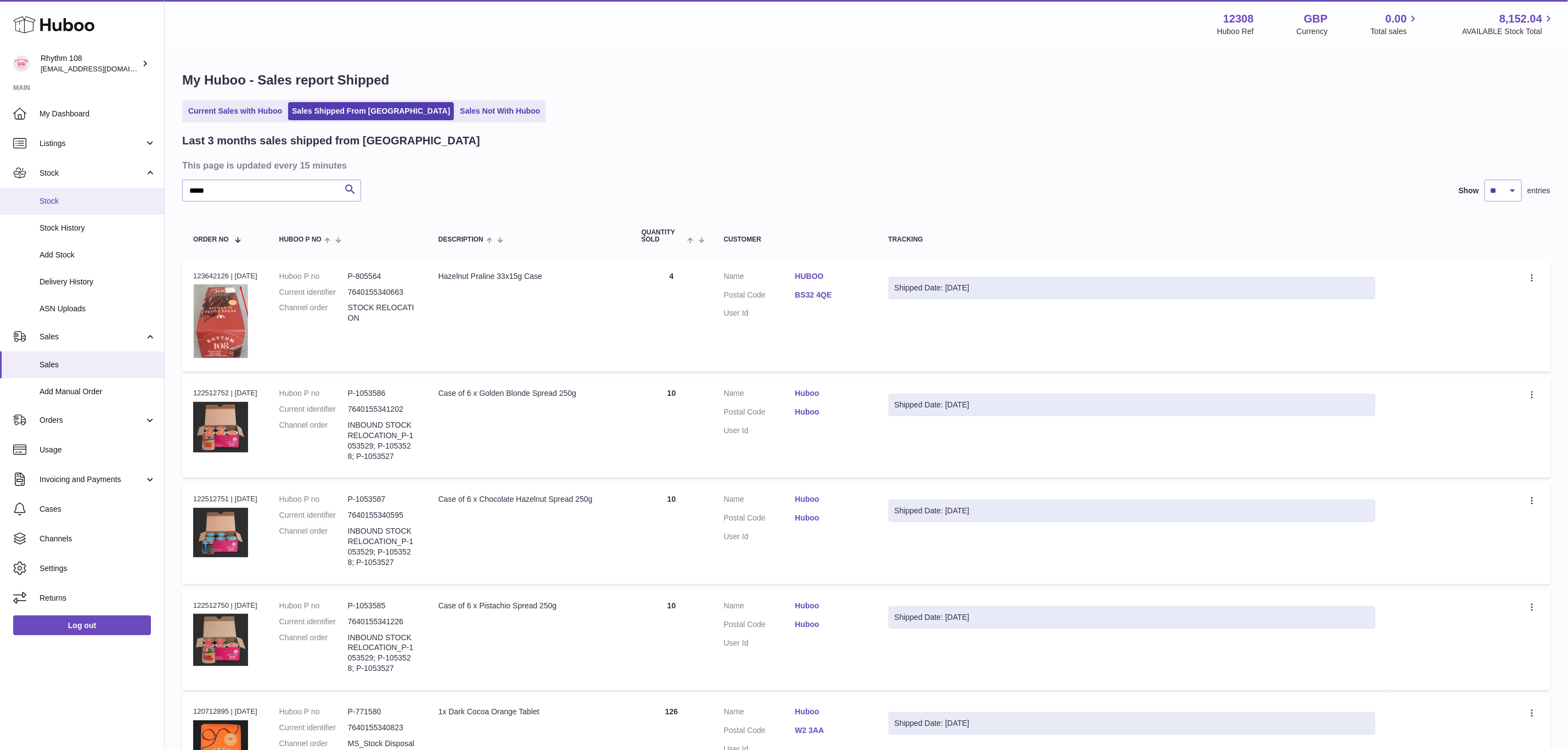
click at [63, 213] on link "Stock" at bounding box center [82, 201] width 164 height 27
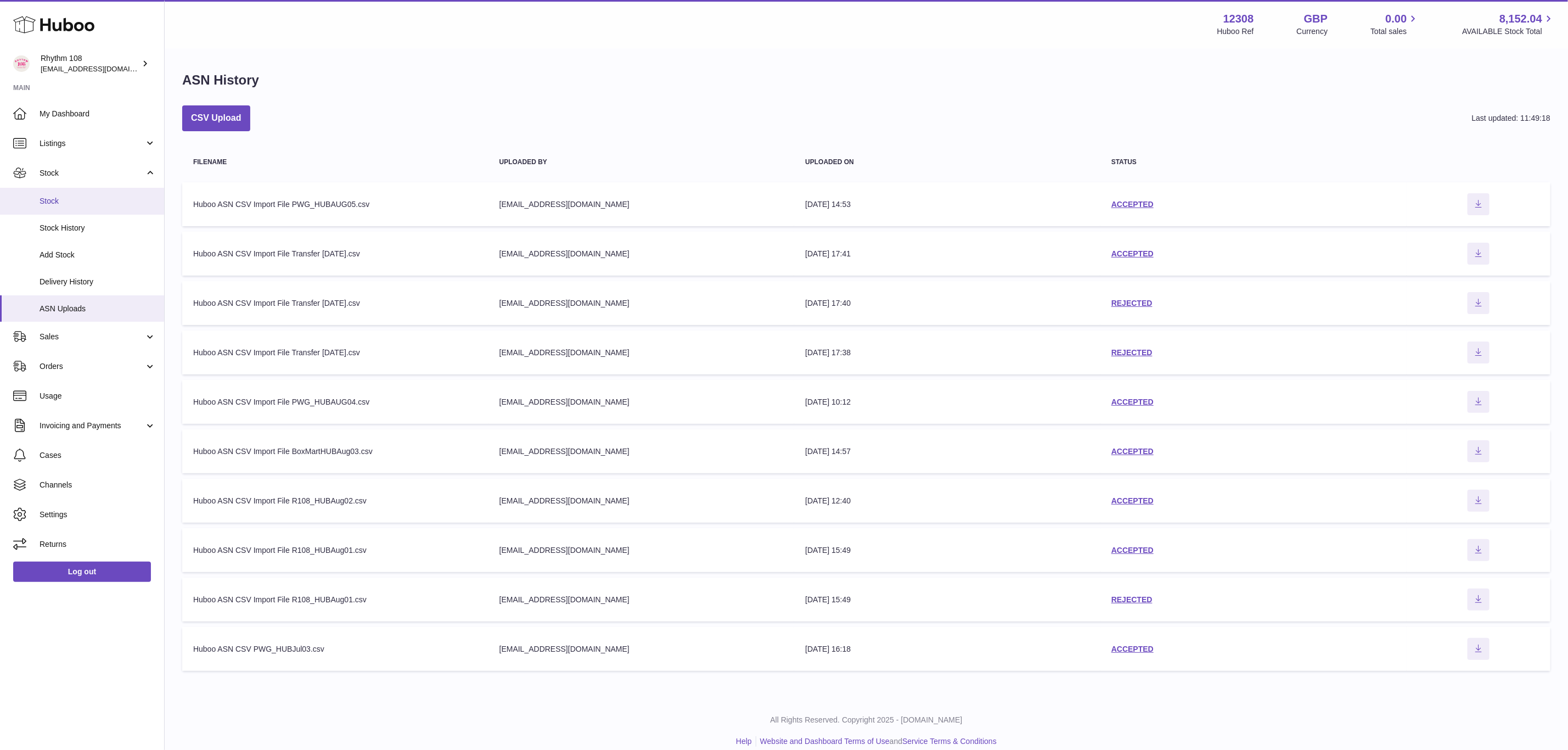
click at [65, 199] on span "Stock" at bounding box center [97, 201] width 117 height 11
click at [67, 338] on span "Sales" at bounding box center [92, 337] width 105 height 11
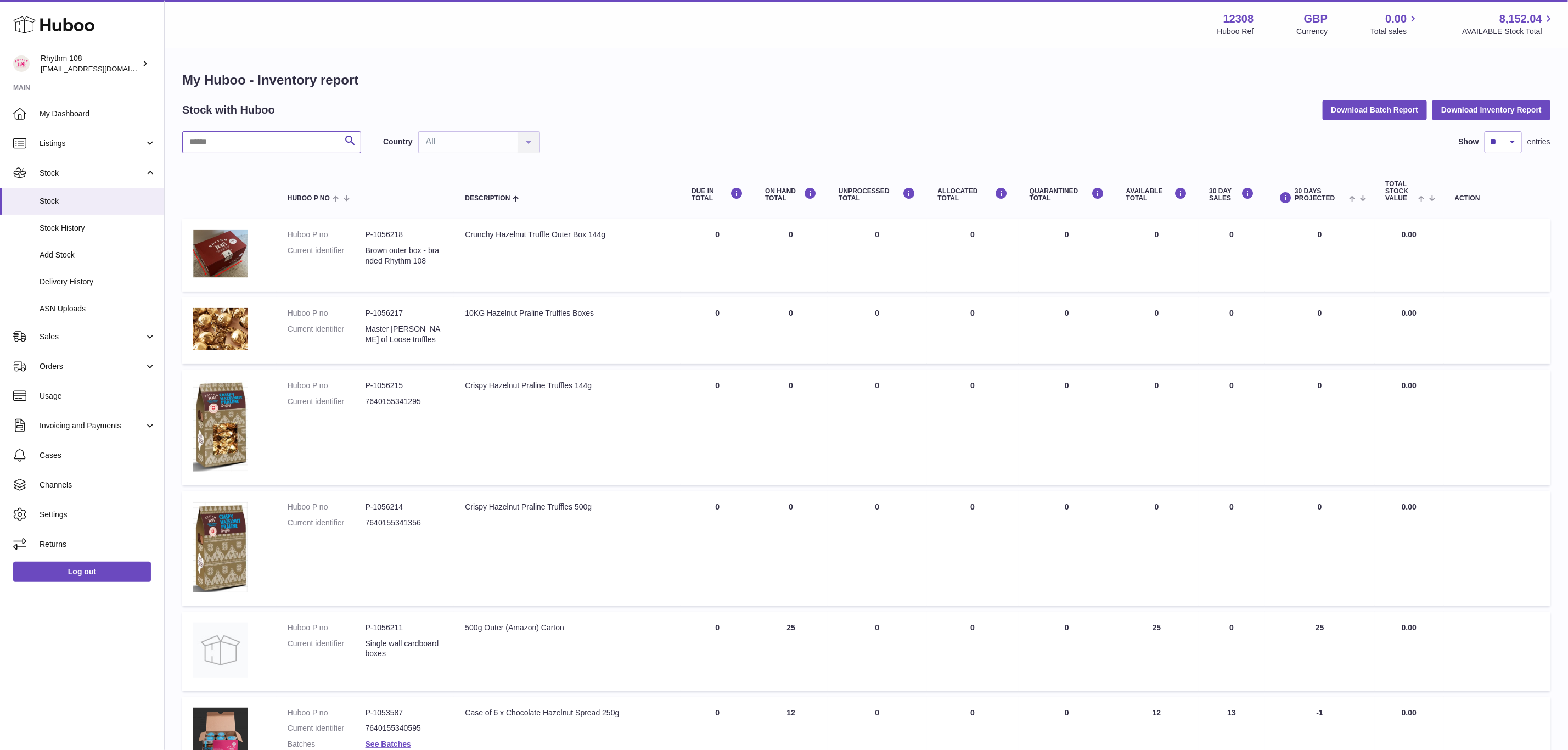
click at [257, 138] on input "text" at bounding box center [272, 142] width 179 height 22
type input "**"
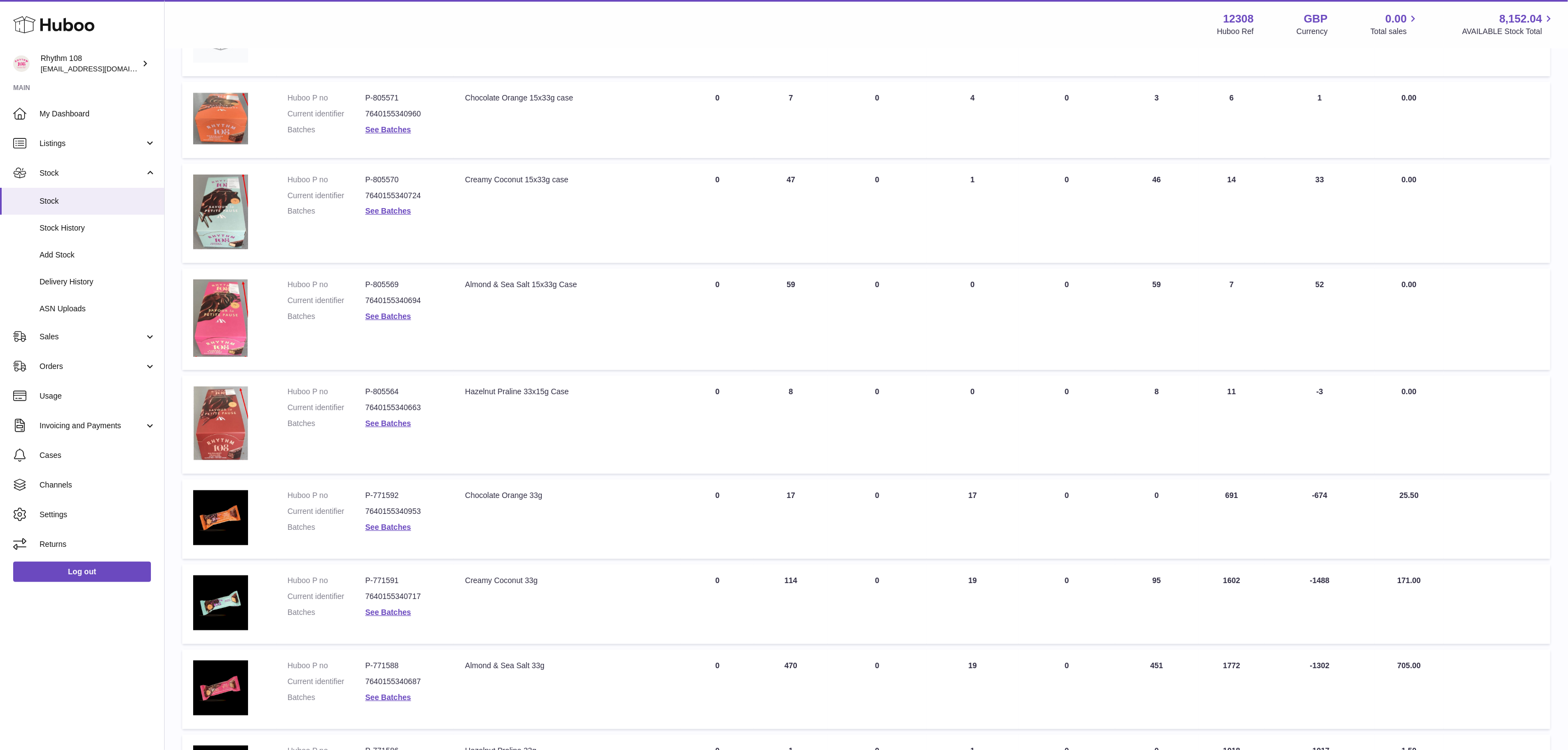
scroll to position [412, 0]
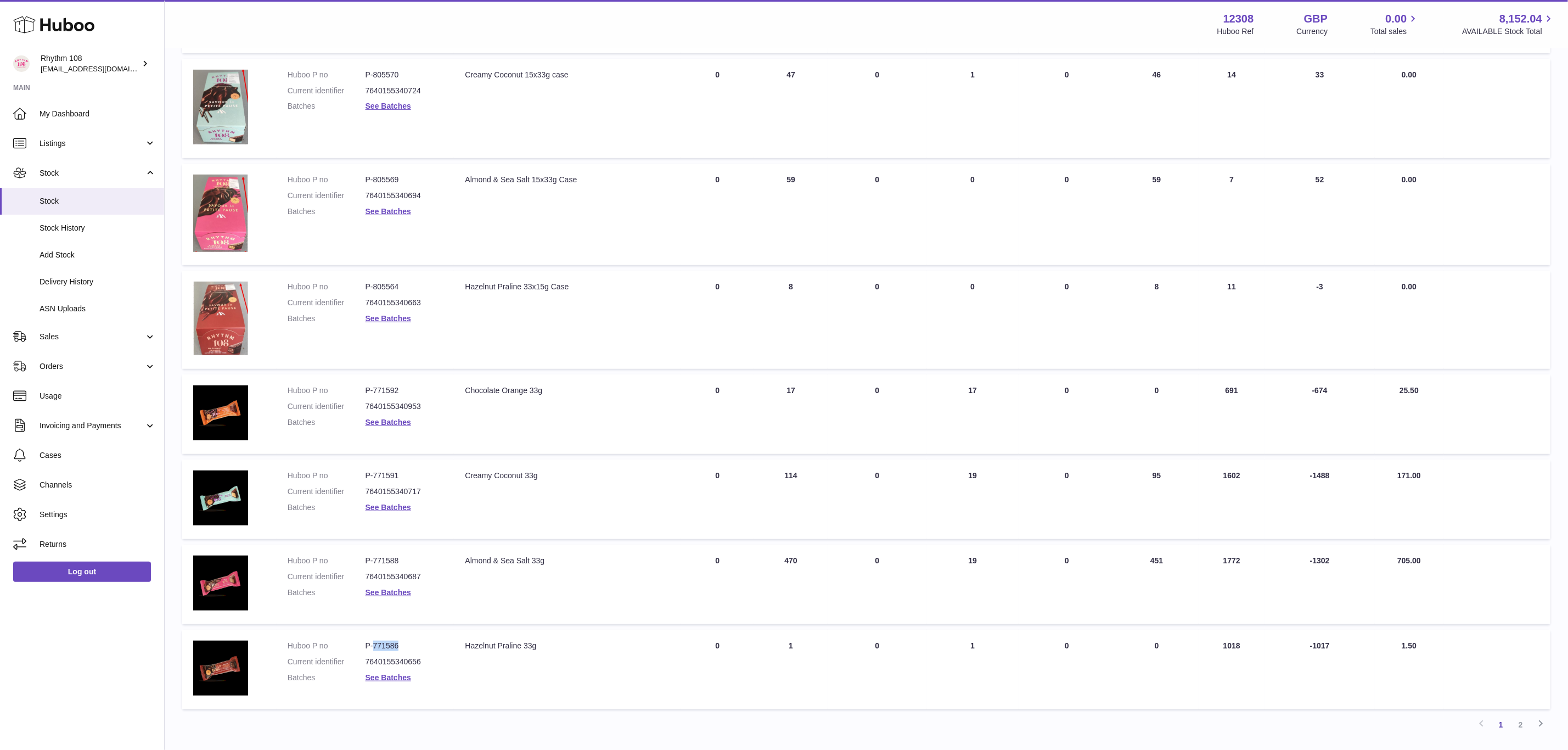
drag, startPoint x: 397, startPoint y: 639, endPoint x: 372, endPoint y: 639, distance: 25.0
click at [372, 641] on dd "P-771586" at bounding box center [405, 646] width 78 height 11
copy dd "771586"
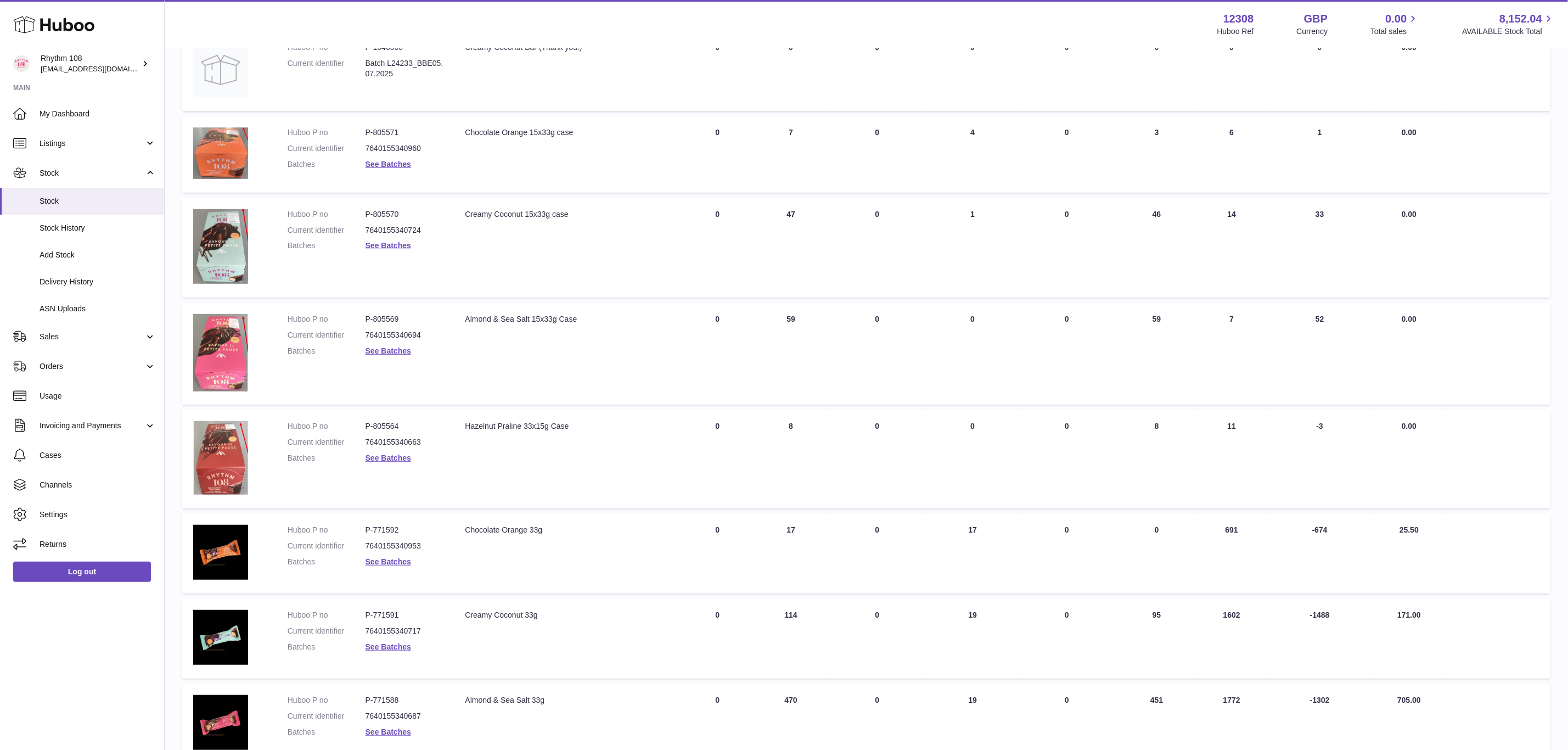
scroll to position [247, 0]
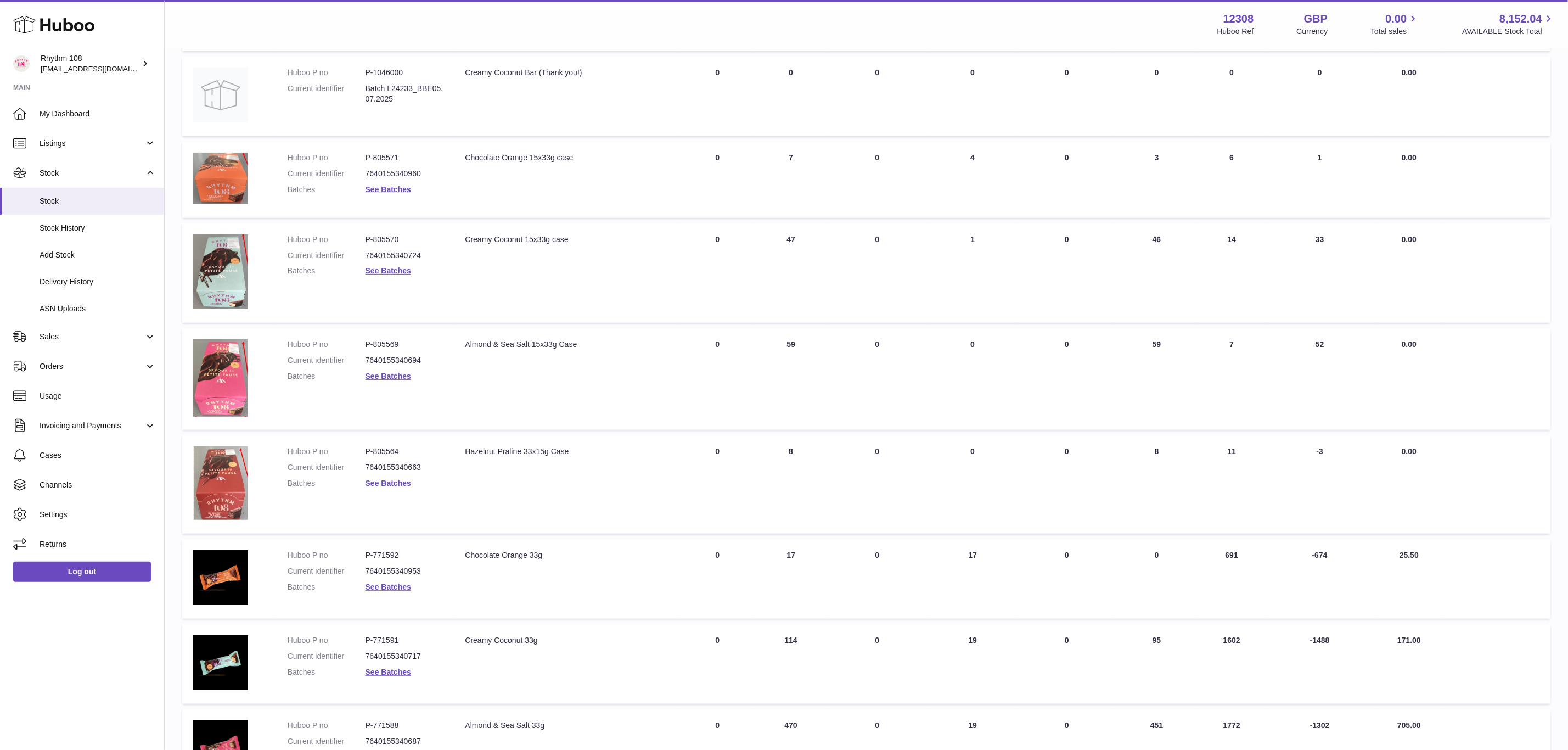
click at [389, 482] on link "See Batches" at bounding box center [388, 482] width 46 height 9
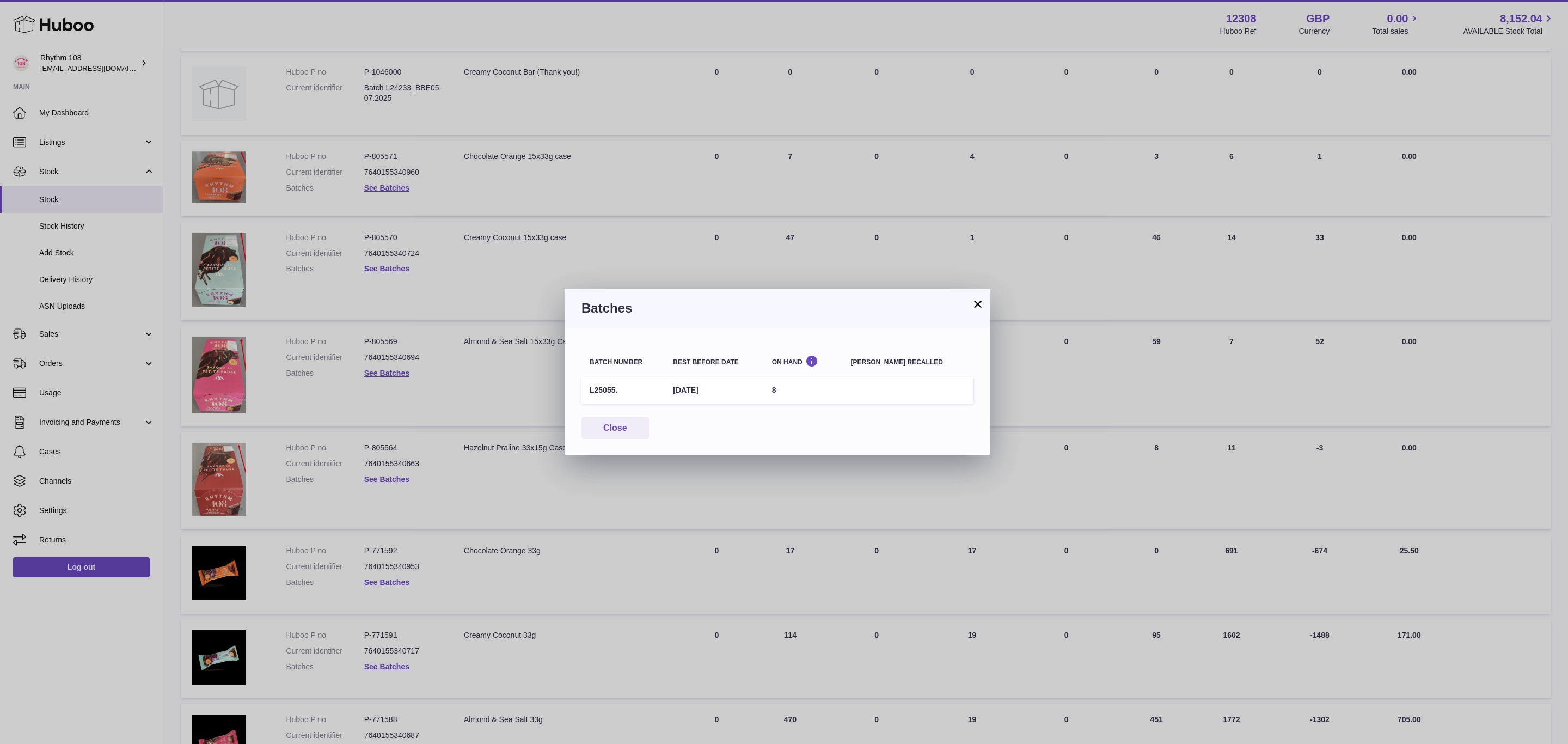
click at [608, 388] on td "L25055." at bounding box center [623, 390] width 83 height 26
drag, startPoint x: 613, startPoint y: 389, endPoint x: 575, endPoint y: 389, distance: 38.0
click at [575, 389] on div "Batch number Best before date On Hand Batch recalled L25055. 3rd Mar 2026 8 Clo…" at bounding box center [778, 392] width 425 height 127
click at [616, 388] on td "L25055." at bounding box center [623, 390] width 83 height 26
drag, startPoint x: 591, startPoint y: 388, endPoint x: 616, endPoint y: 390, distance: 25.1
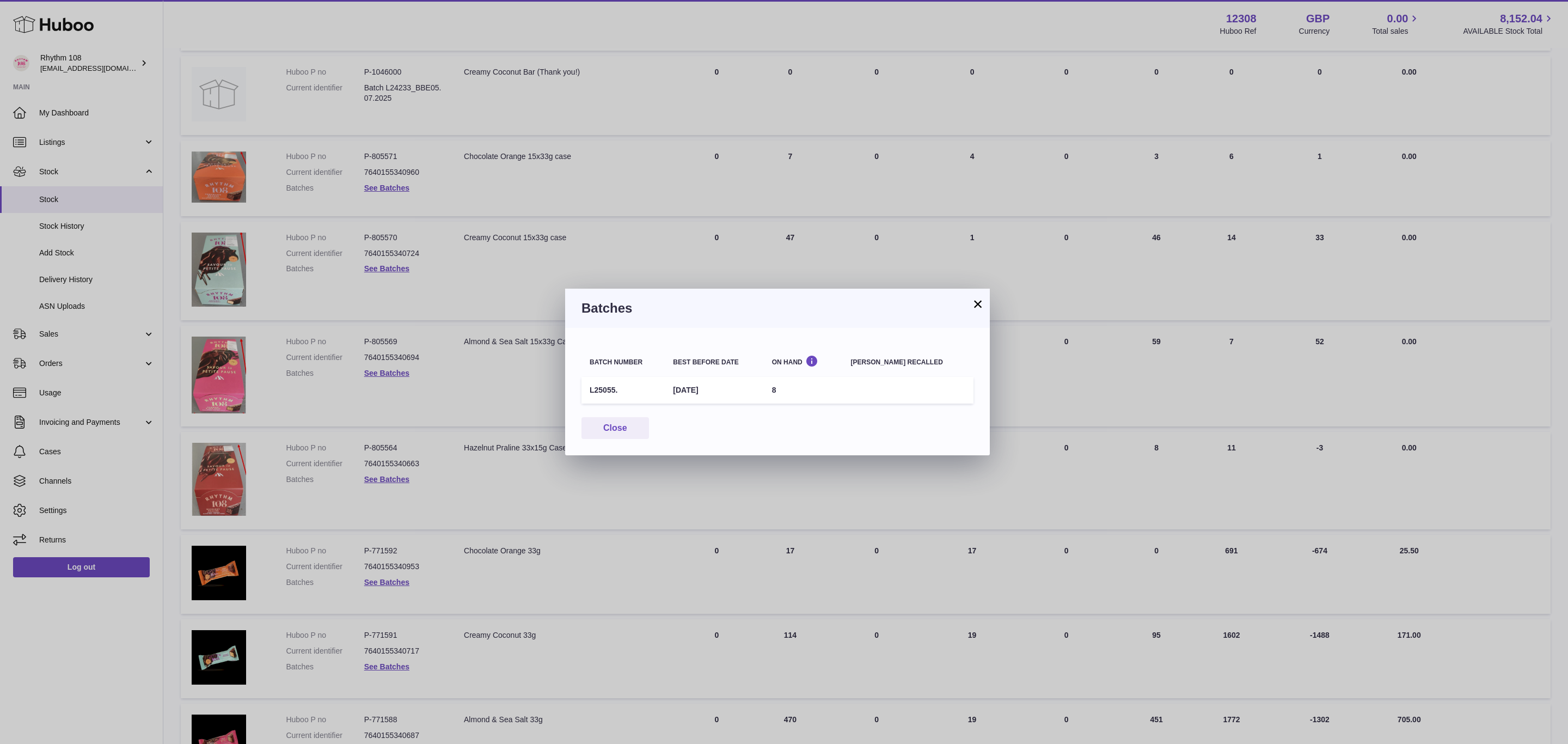
click at [616, 390] on td "L25055." at bounding box center [623, 390] width 83 height 26
copy td "L25055"
click at [975, 304] on button "×" at bounding box center [978, 304] width 13 height 13
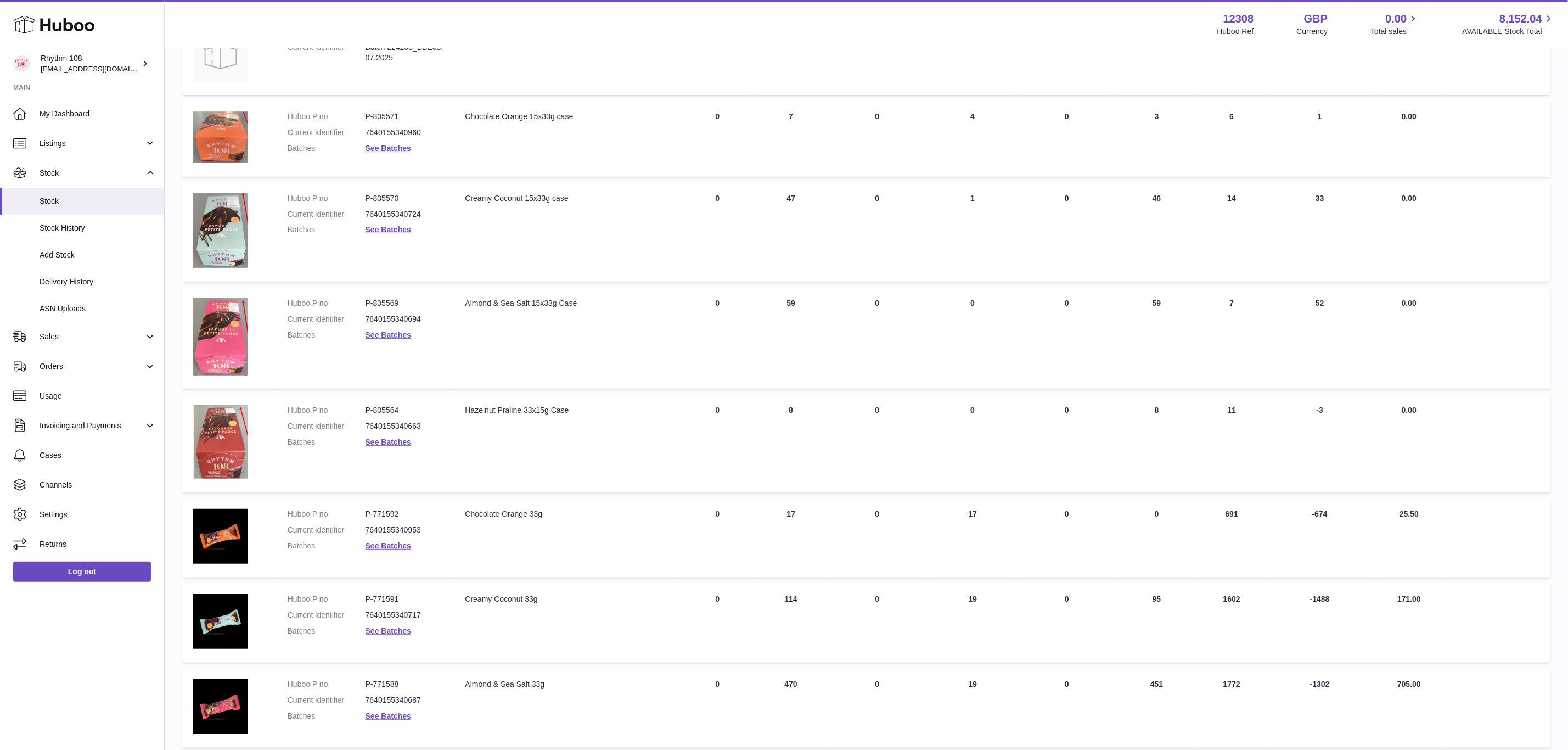
scroll to position [329, 0]
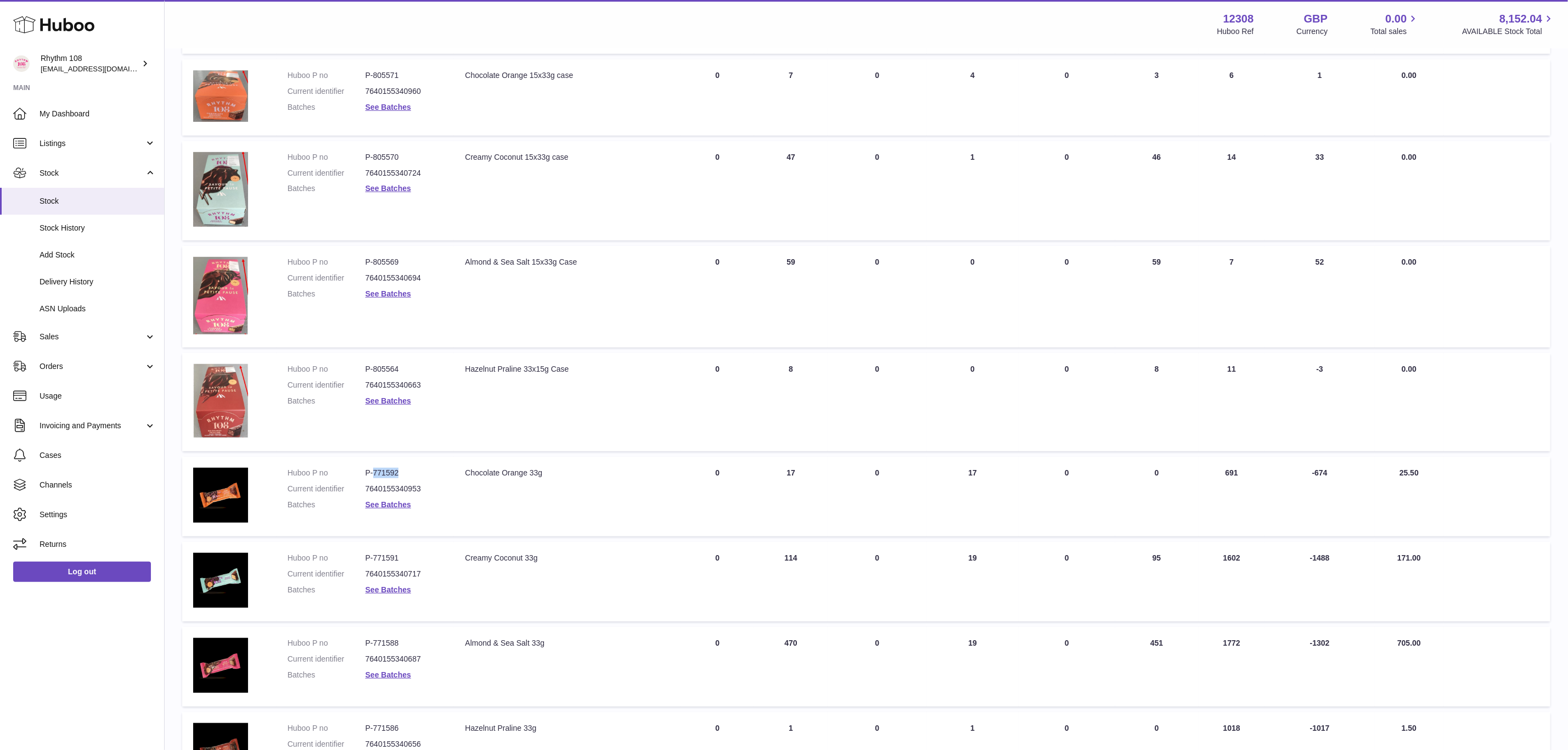
drag, startPoint x: 405, startPoint y: 471, endPoint x: 374, endPoint y: 468, distance: 31.1
click at [374, 468] on dd "P-771592" at bounding box center [405, 472] width 78 height 11
copy dd "771592"
click at [393, 502] on link "See Batches" at bounding box center [388, 504] width 46 height 9
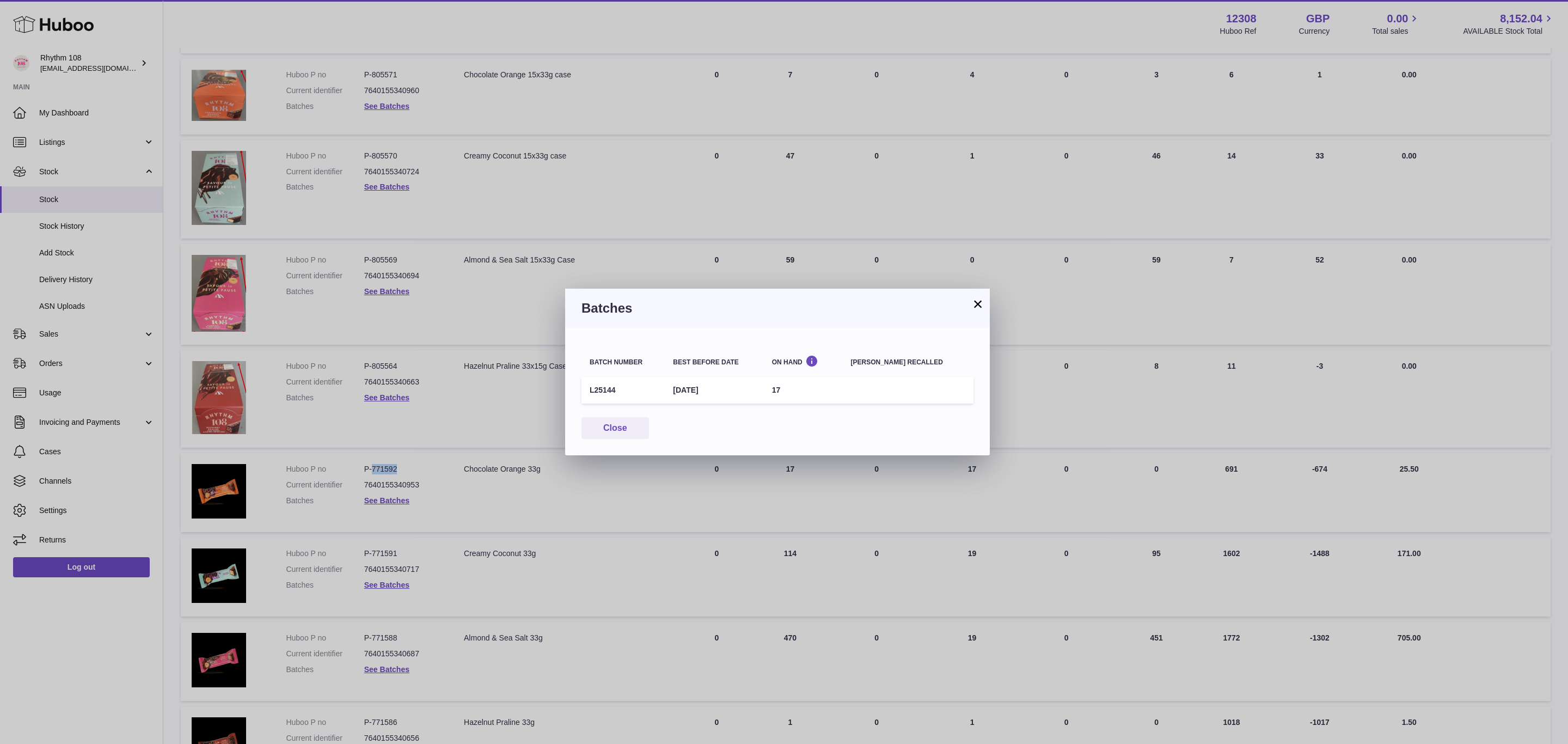
drag, startPoint x: 627, startPoint y: 386, endPoint x: 591, endPoint y: 392, distance: 36.5
click at [591, 392] on td "L25144" at bounding box center [623, 390] width 83 height 26
copy td "L25144"
click at [980, 298] on button "×" at bounding box center [978, 304] width 13 height 13
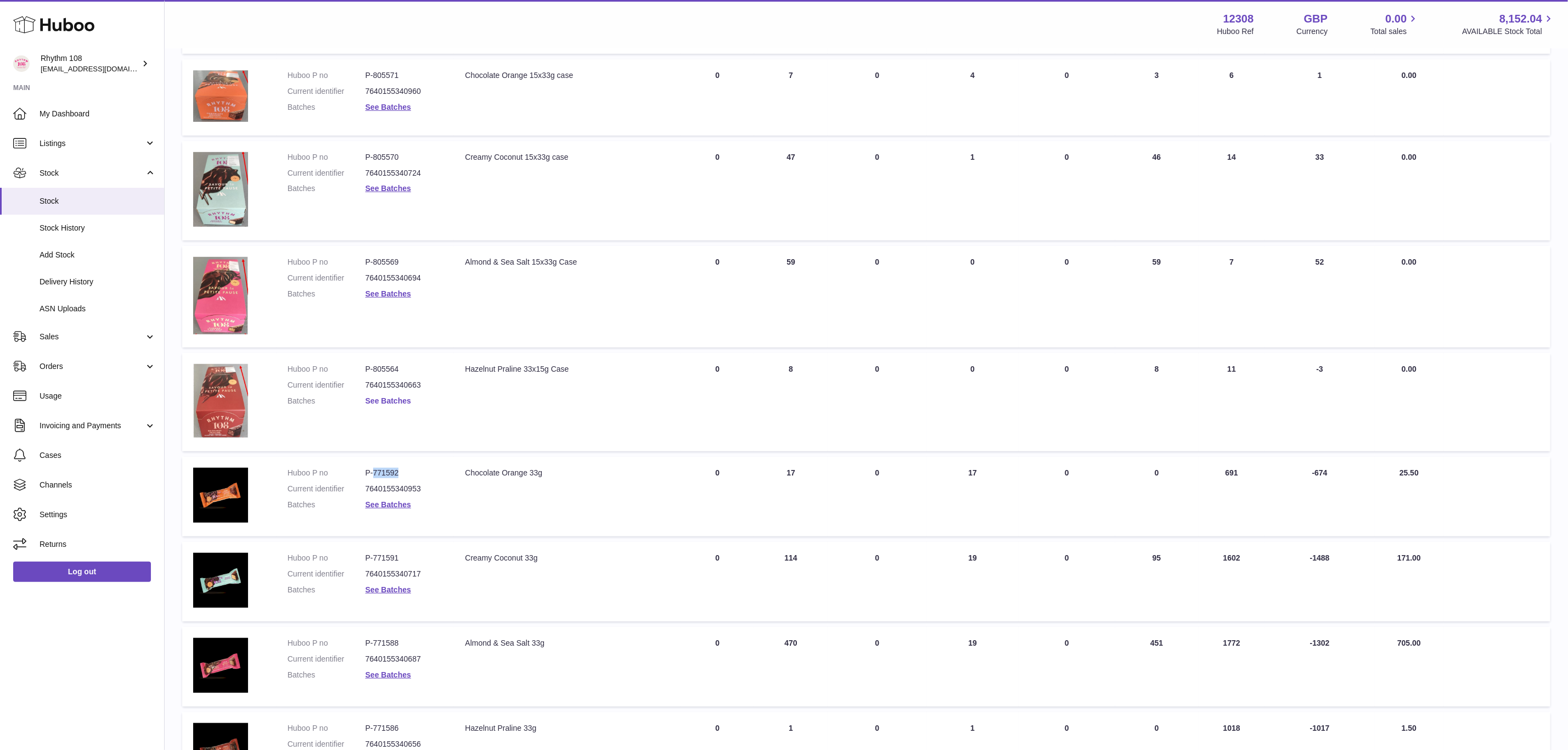
click at [394, 398] on link "See Batches" at bounding box center [388, 401] width 46 height 9
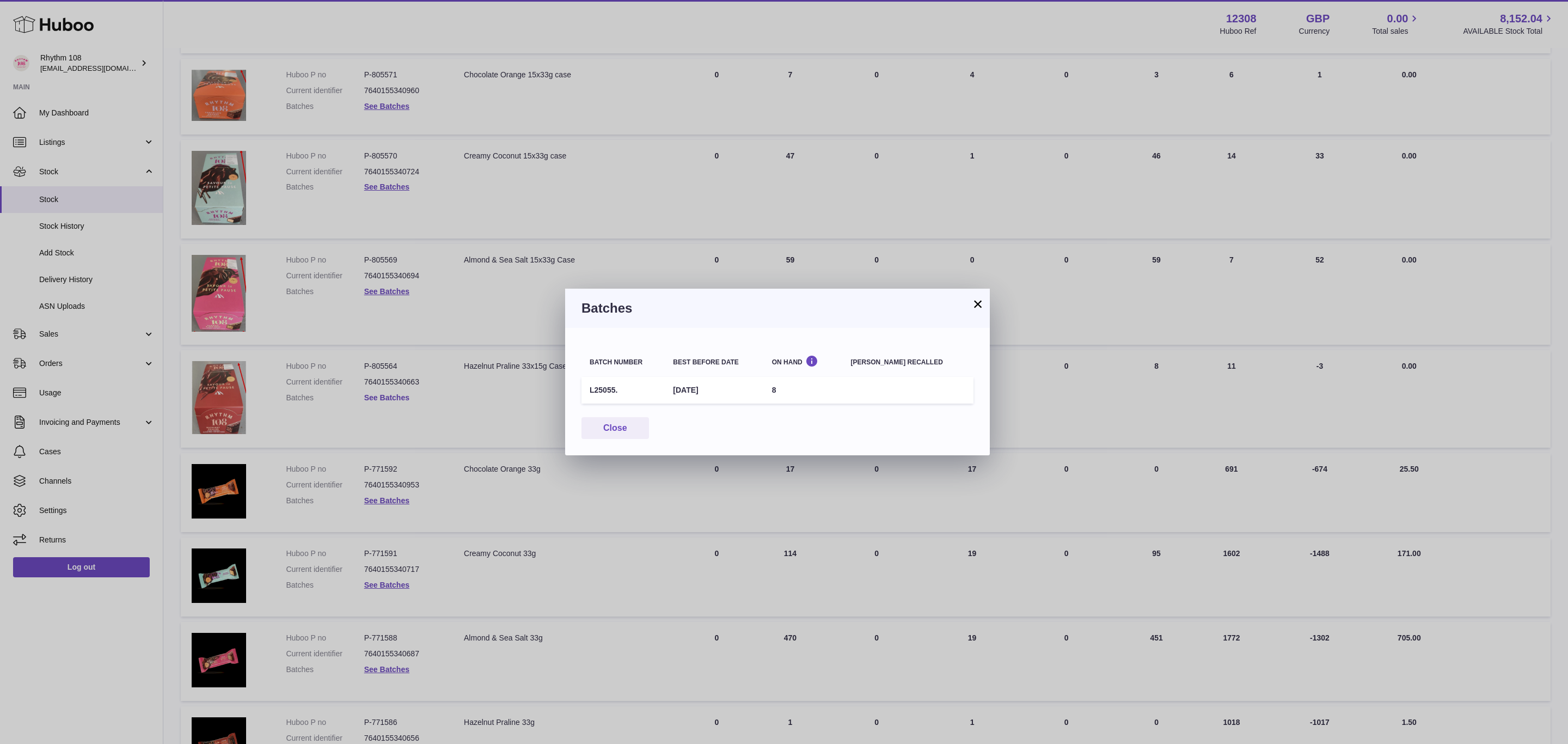
click at [391, 395] on div "× Batches Batch number Best before date On Hand Batch recalled L25055. 3rd Mar …" at bounding box center [784, 372] width 1568 height 744
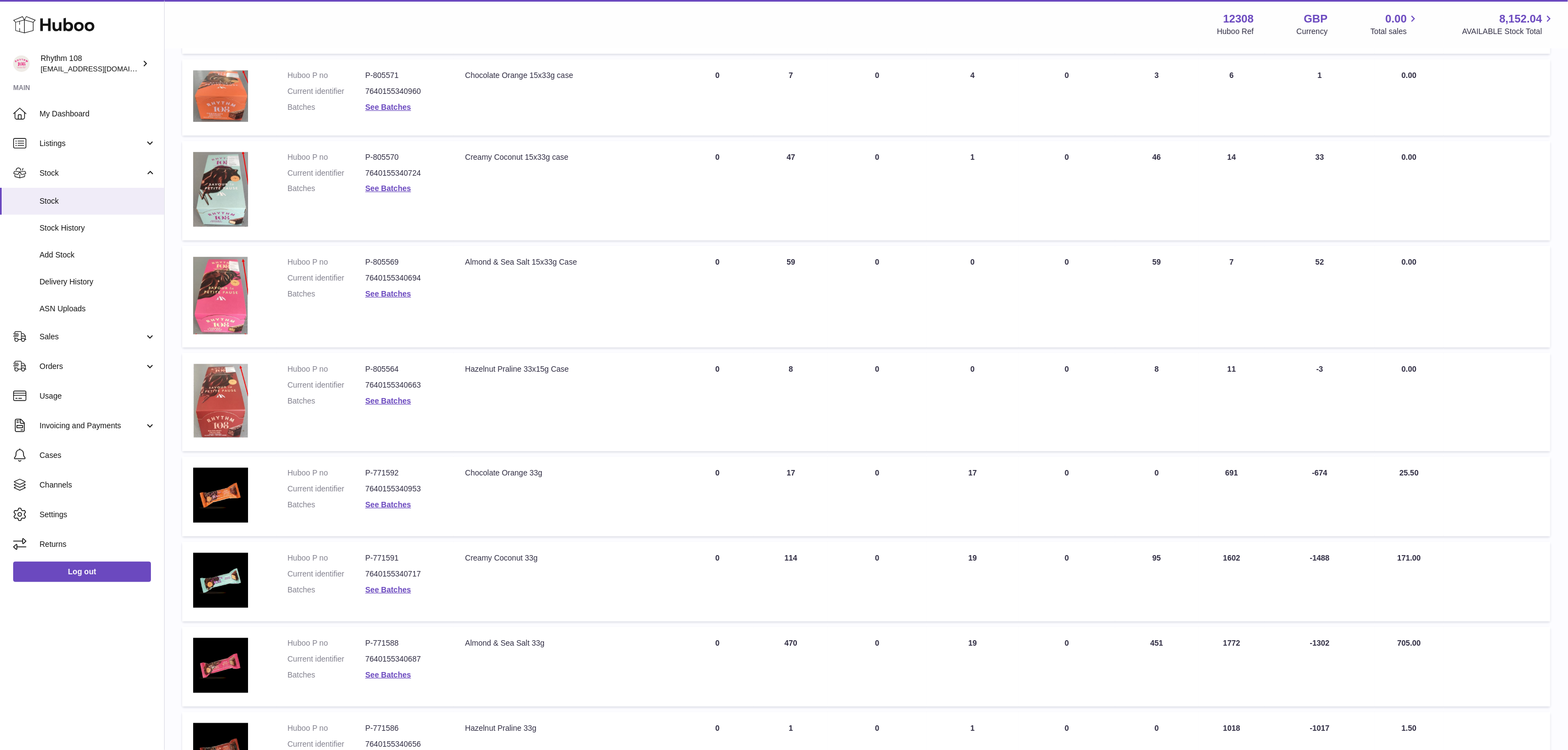
click at [387, 96] on dl "Huboo P no P-805571 Current identifier 7640155340960 Batches See Batches" at bounding box center [365, 93] width 156 height 48
click at [392, 102] on link "See Batches" at bounding box center [388, 107] width 46 height 9
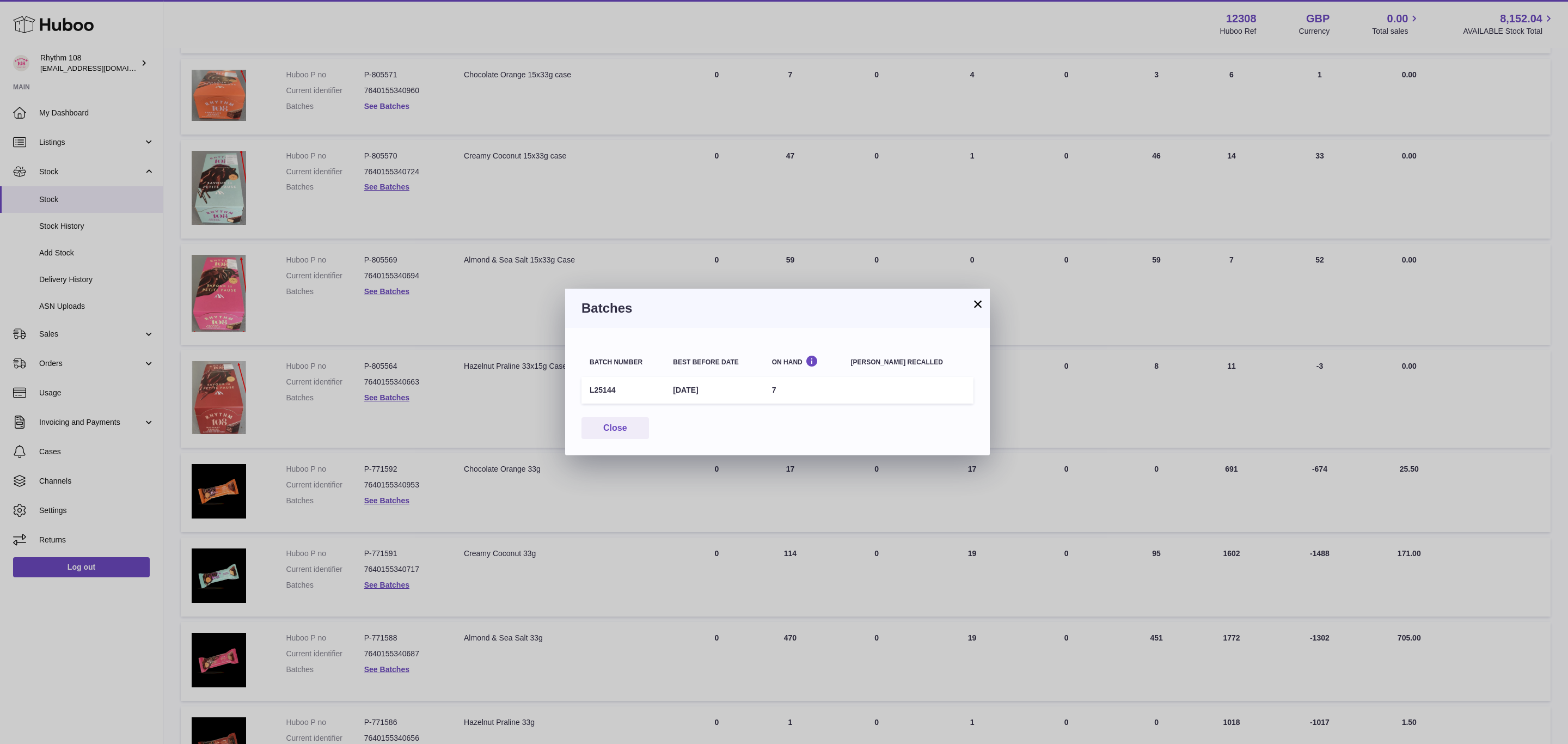
click at [389, 102] on div "× Batches Batch number Best before date On Hand Batch recalled L25144 3rd May 2…" at bounding box center [784, 372] width 1568 height 744
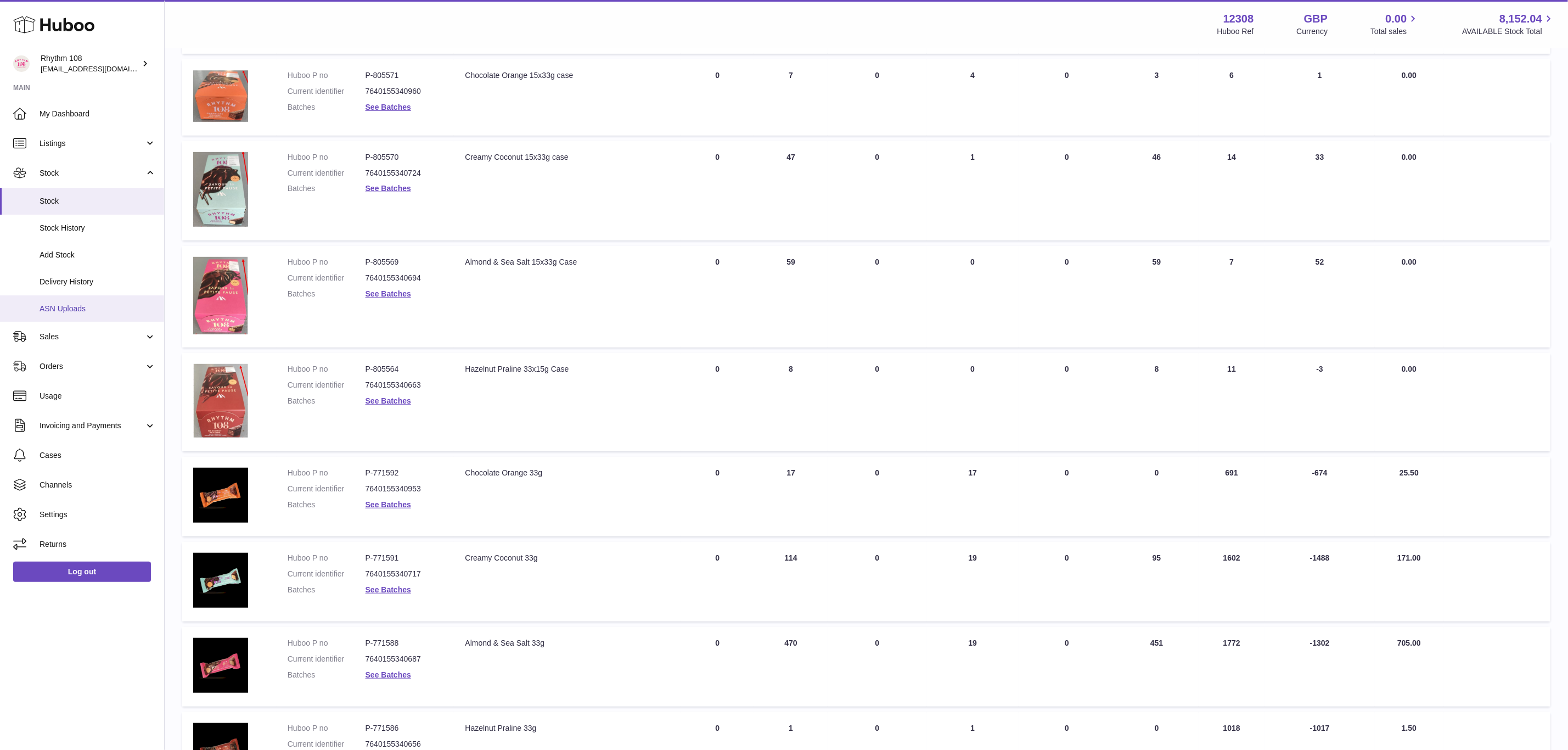
click at [62, 314] on link "ASN Uploads" at bounding box center [82, 308] width 164 height 27
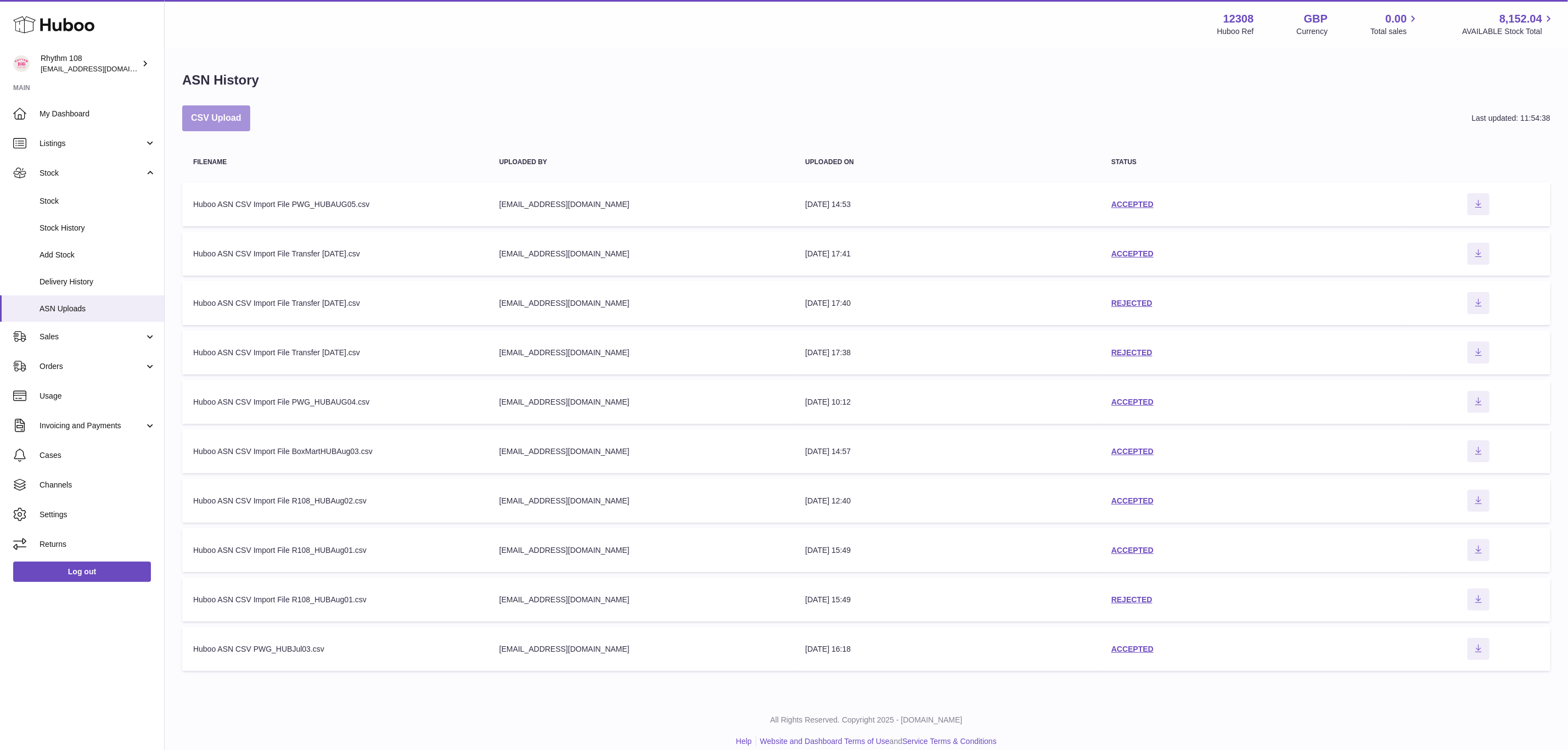
click at [227, 113] on button "CSV Upload" at bounding box center [217, 118] width 68 height 26
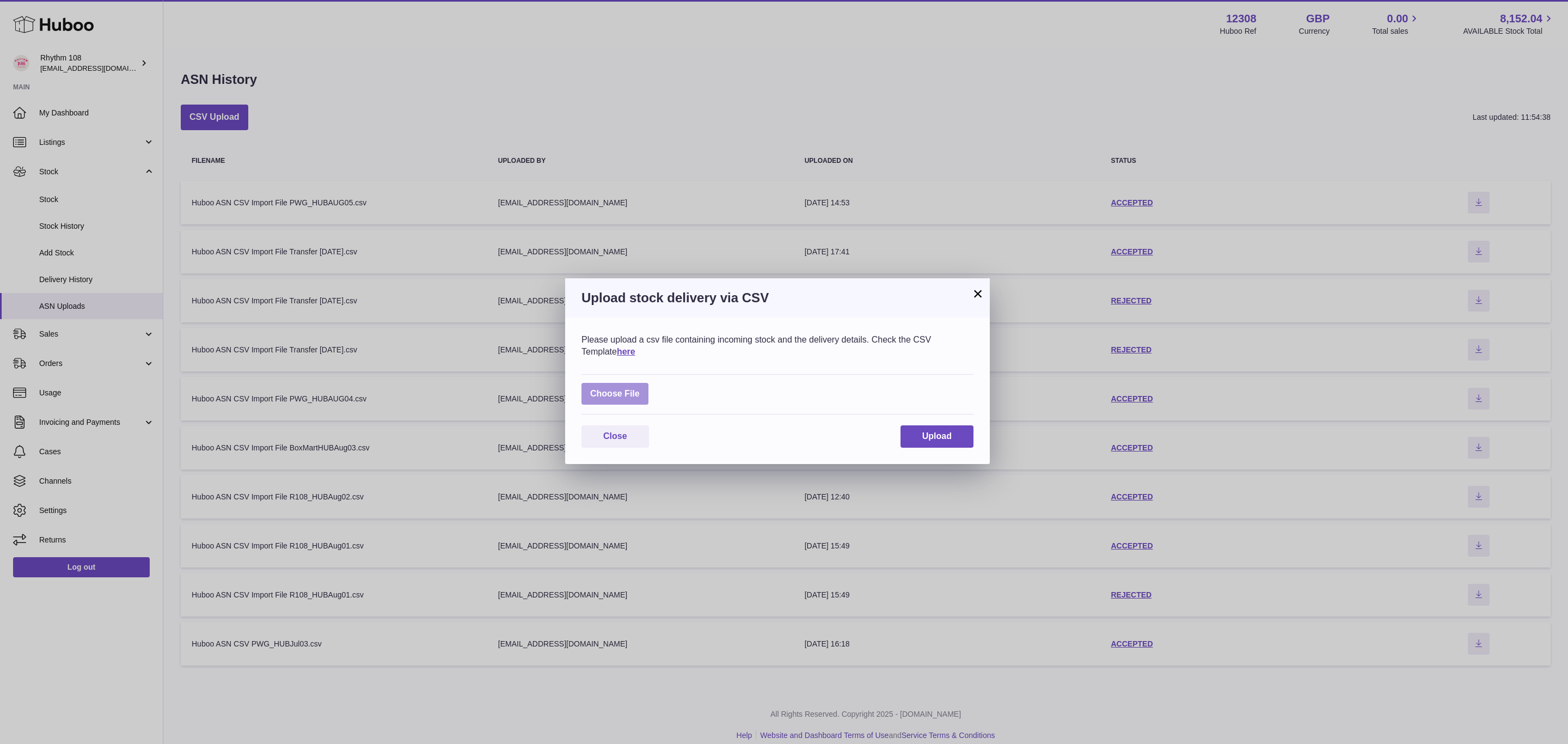
click at [624, 393] on label at bounding box center [615, 393] width 67 height 22
click at [640, 389] on input "file" at bounding box center [640, 389] width 1 height 1
type input "**********"
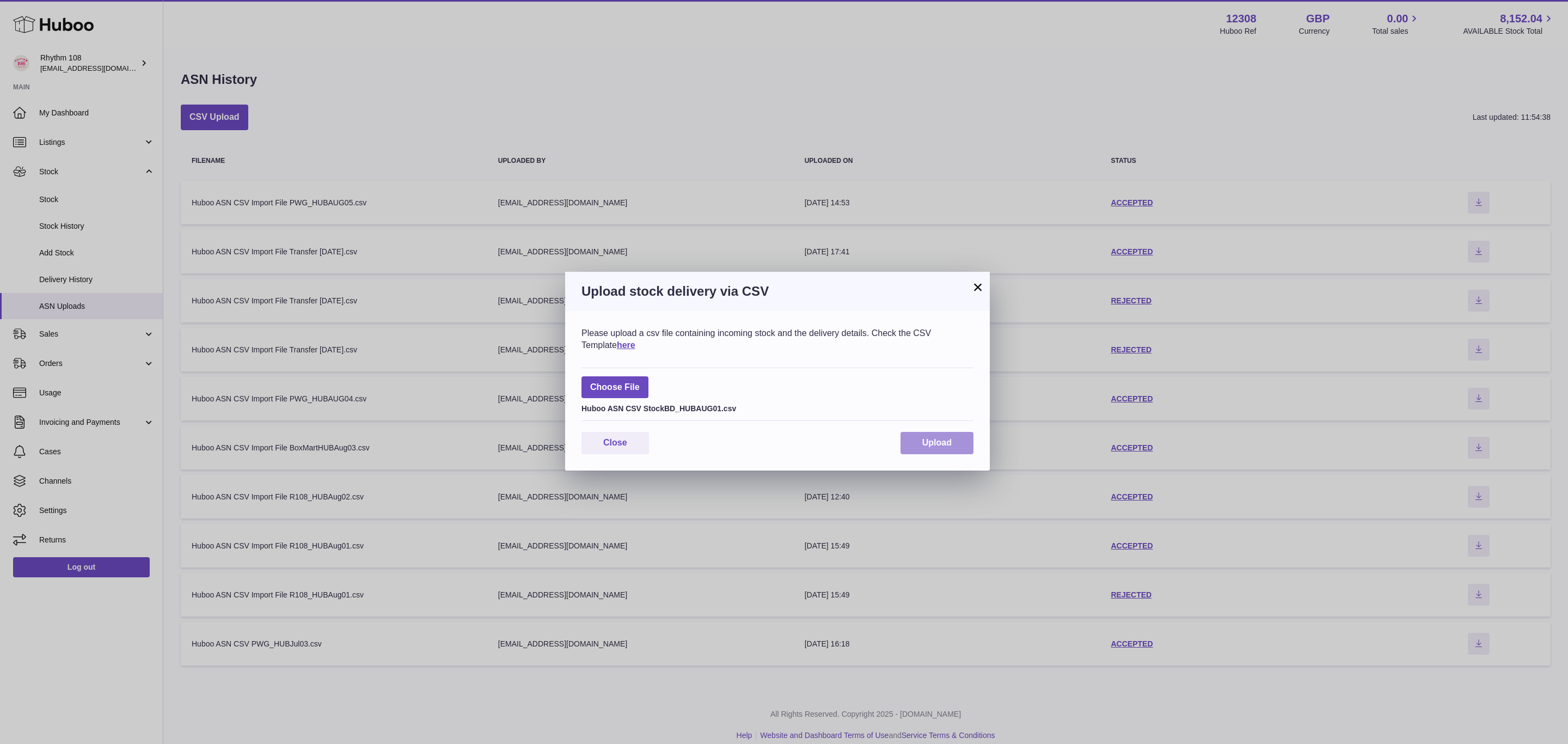
click at [940, 445] on span "Upload" at bounding box center [937, 442] width 30 height 9
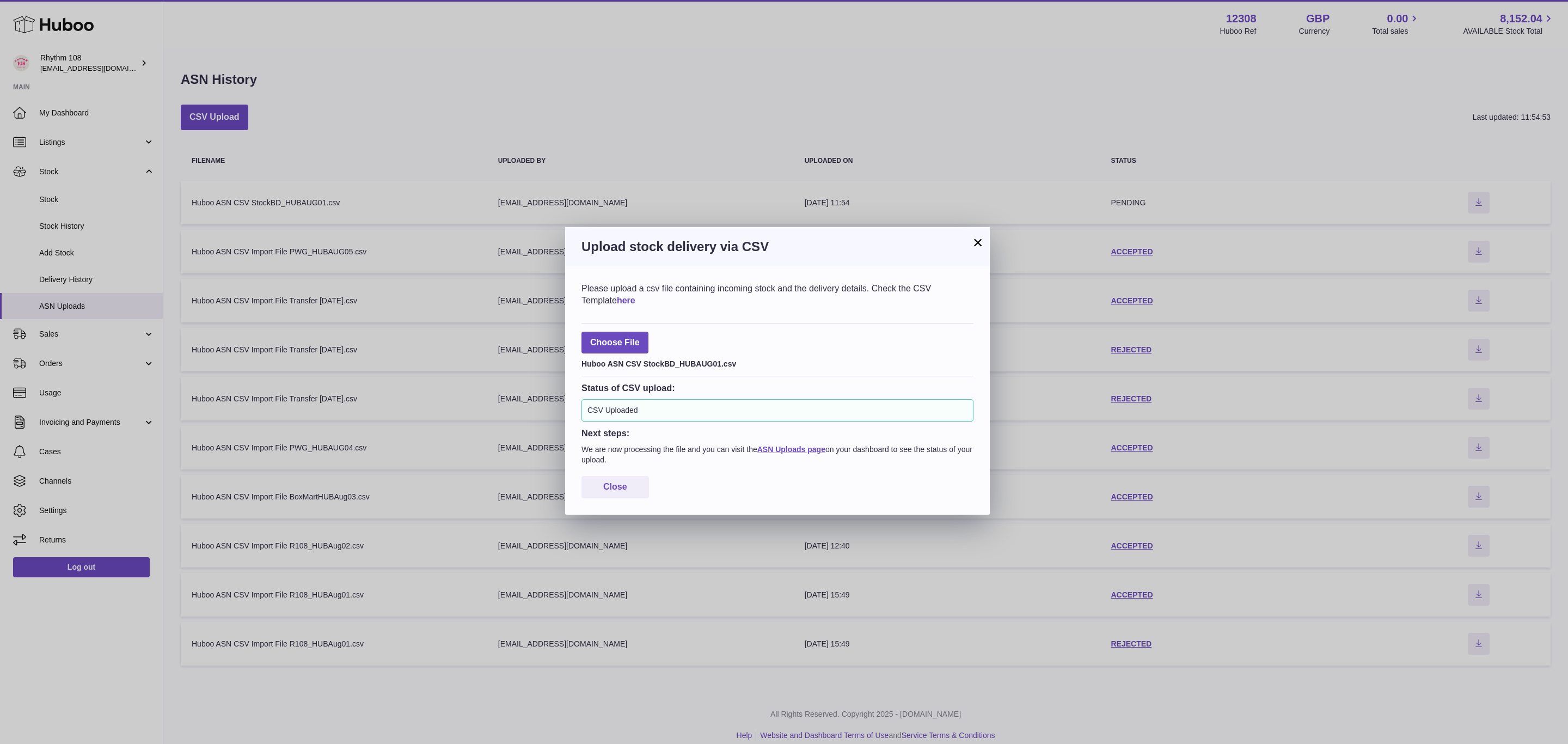
click at [617, 303] on link "here" at bounding box center [626, 300] width 18 height 9
click at [798, 446] on link "ASN Uploads page" at bounding box center [791, 449] width 68 height 9
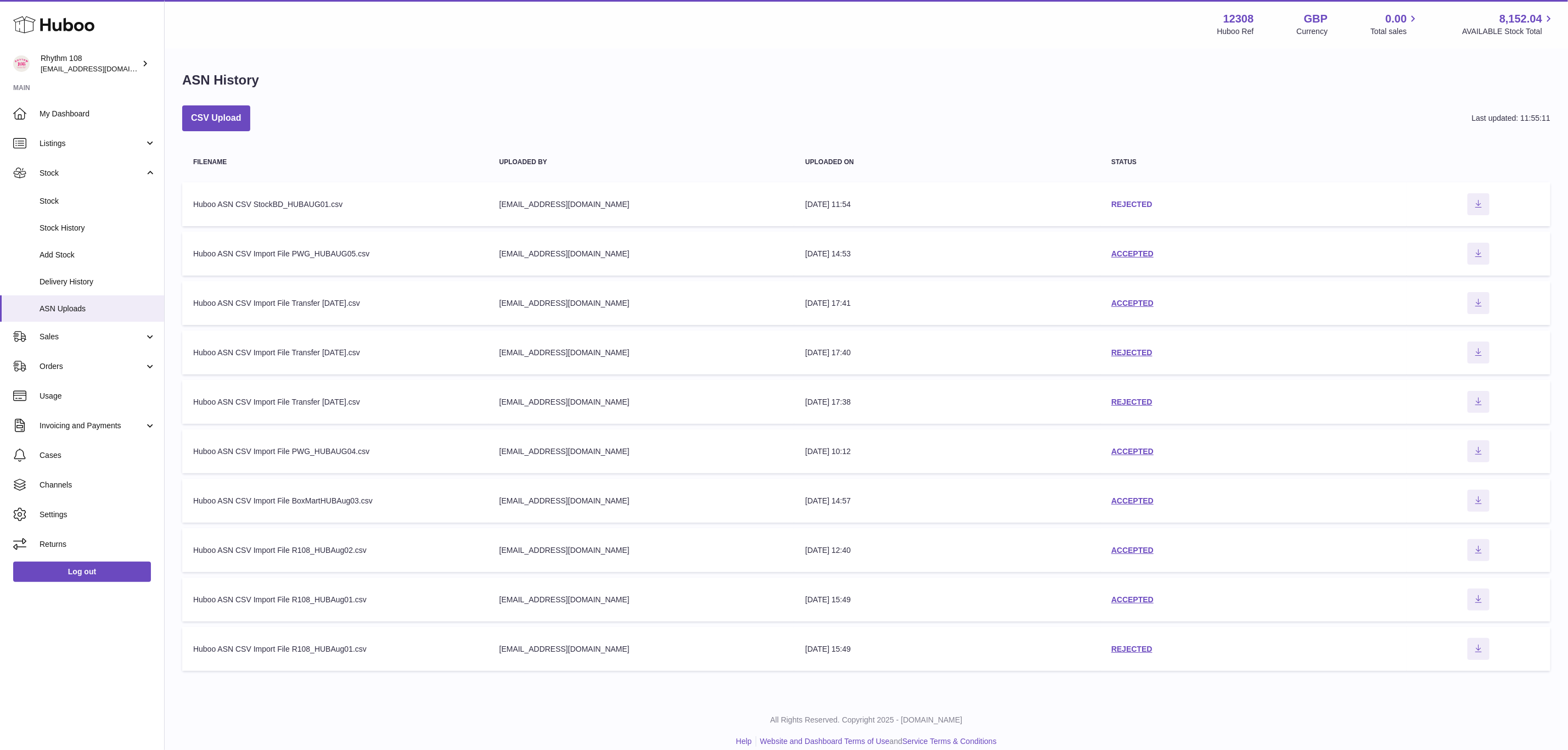
click at [1145, 200] on link "REJECTED" at bounding box center [1131, 204] width 41 height 9
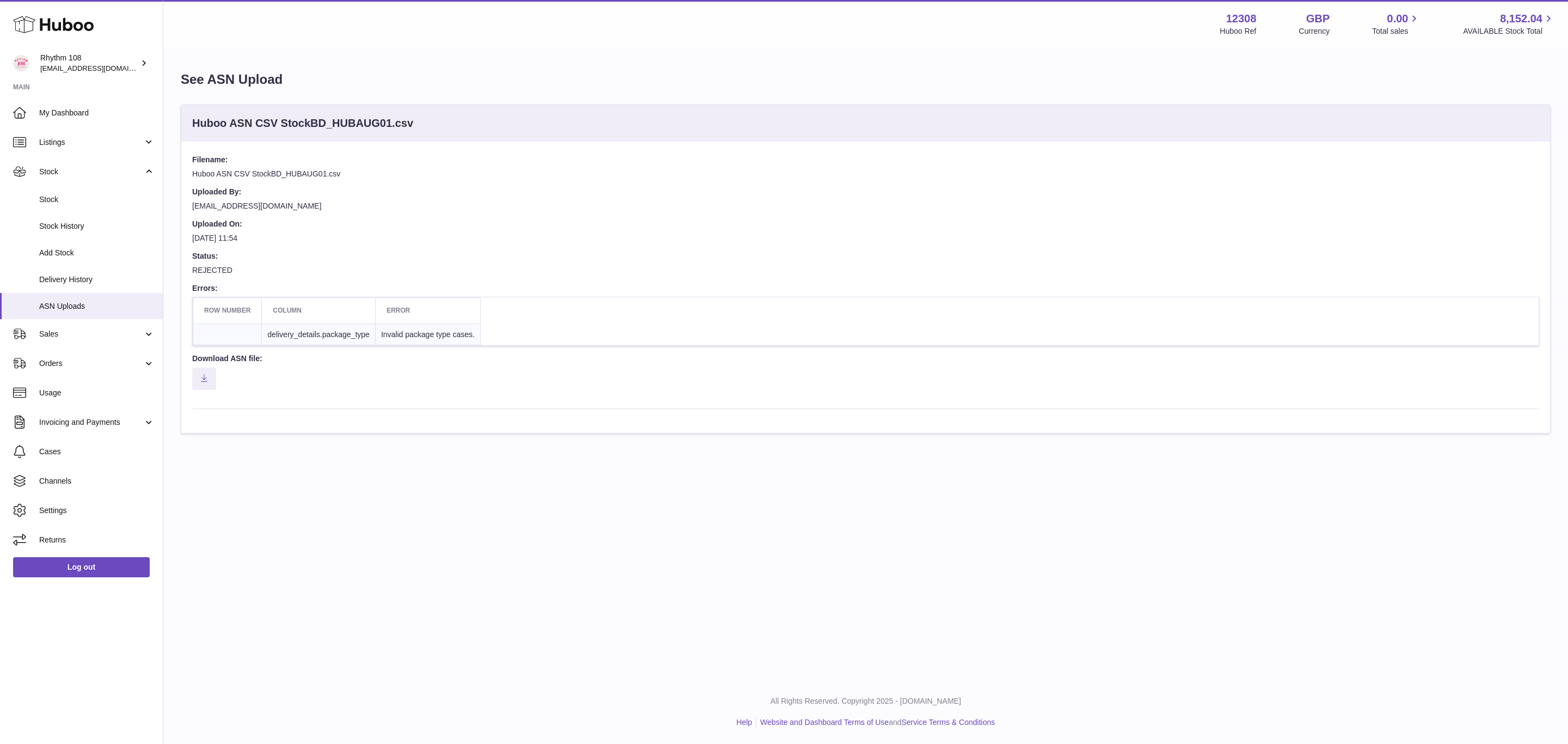
click at [448, 339] on td "Invalid package type cases." at bounding box center [427, 334] width 105 height 21
click at [68, 309] on span "ASN Uploads" at bounding box center [97, 306] width 116 height 11
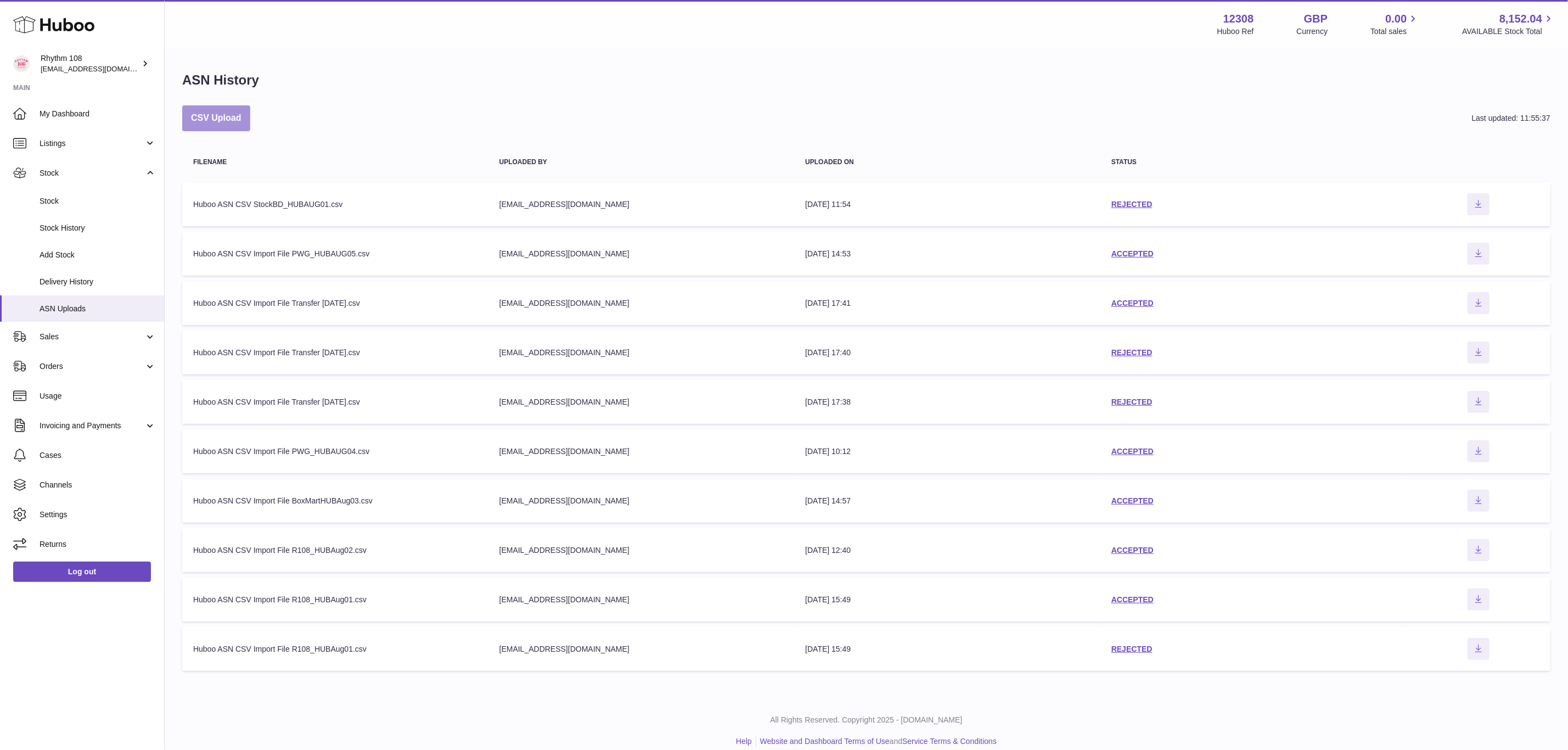
click at [202, 119] on button "CSV Upload" at bounding box center [217, 118] width 68 height 26
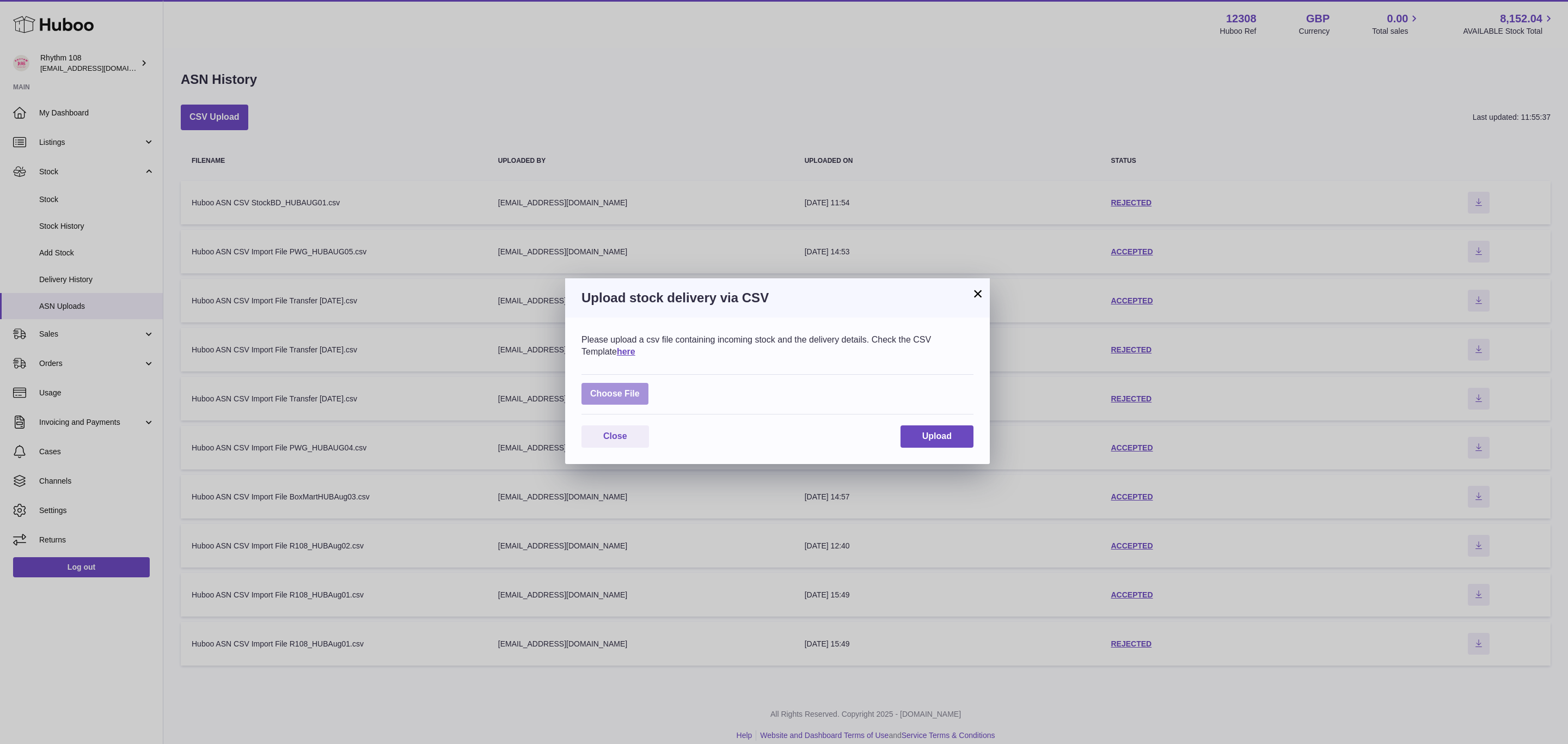
click at [646, 394] on label at bounding box center [615, 393] width 67 height 22
click at [641, 389] on input "file" at bounding box center [640, 389] width 1 height 1
type input "**********"
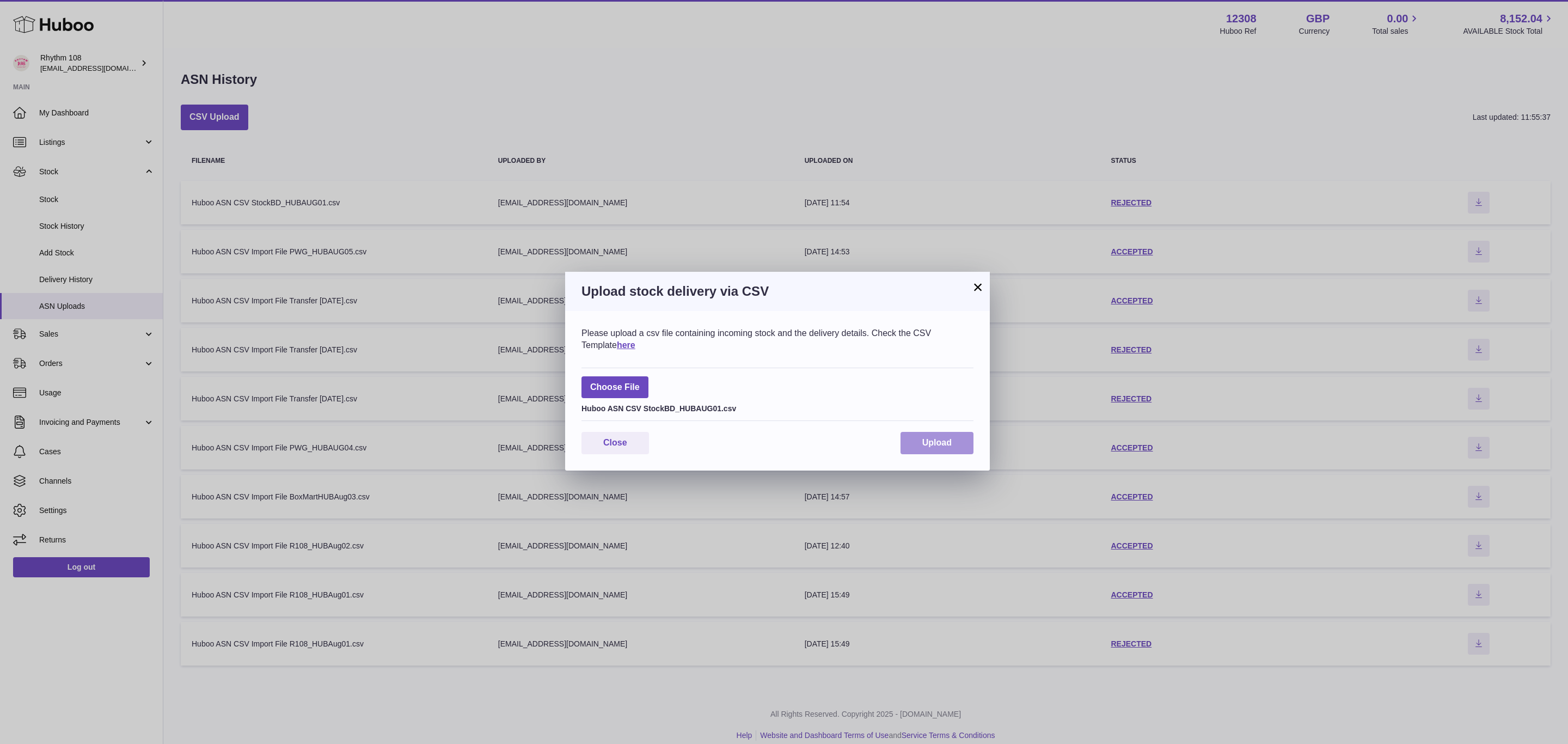
drag, startPoint x: 915, startPoint y: 438, endPoint x: 941, endPoint y: 433, distance: 26.5
click at [928, 435] on div "Please upload a csv file containing incoming stock and the delivery details. Ch…" at bounding box center [778, 390] width 425 height 160
click at [941, 433] on button "Upload" at bounding box center [937, 442] width 73 height 22
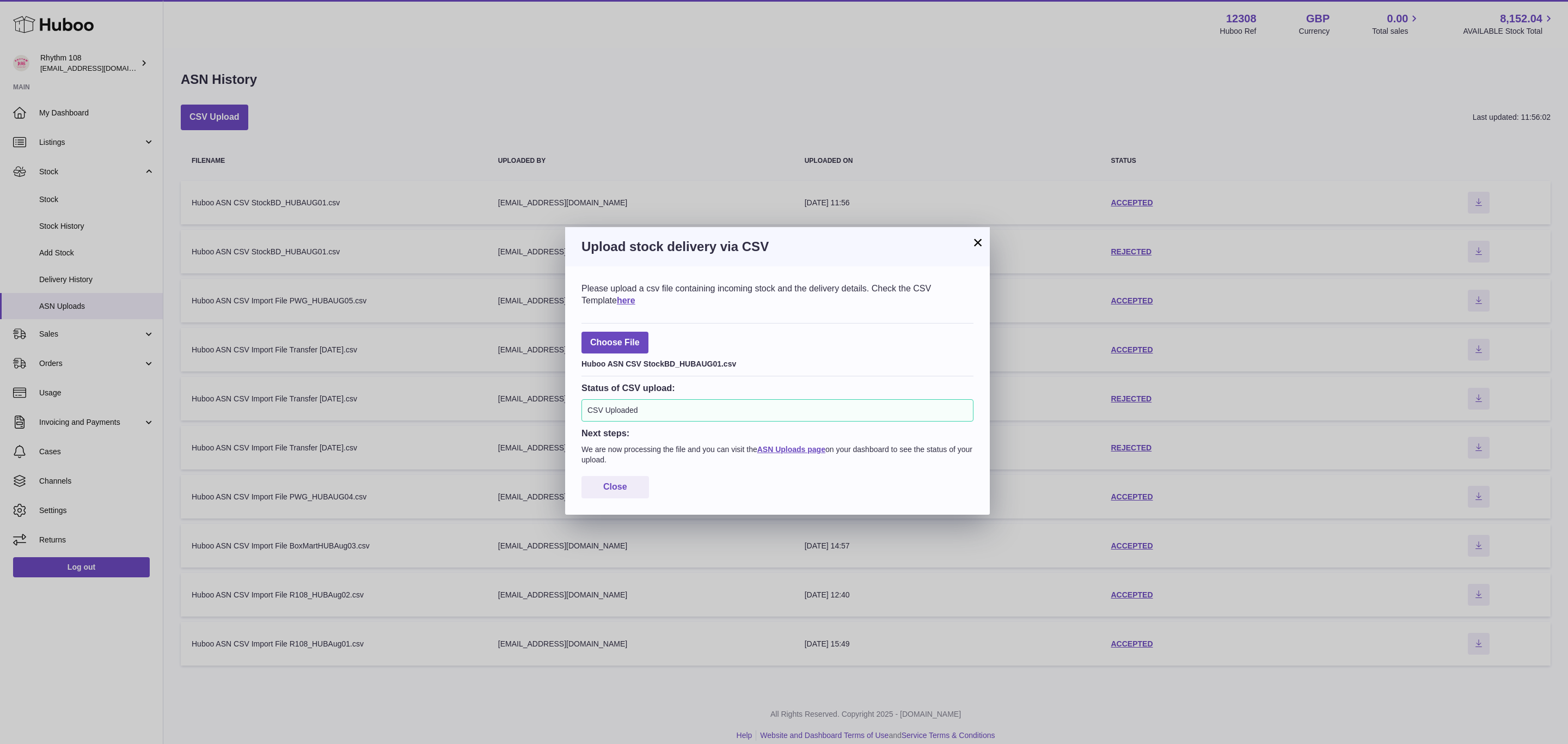
click at [617, 455] on p "We are now processing the file and you can visit the ASN Uploads page on your d…" at bounding box center [778, 455] width 392 height 21
click at [803, 451] on link "ASN Uploads page" at bounding box center [791, 449] width 68 height 9
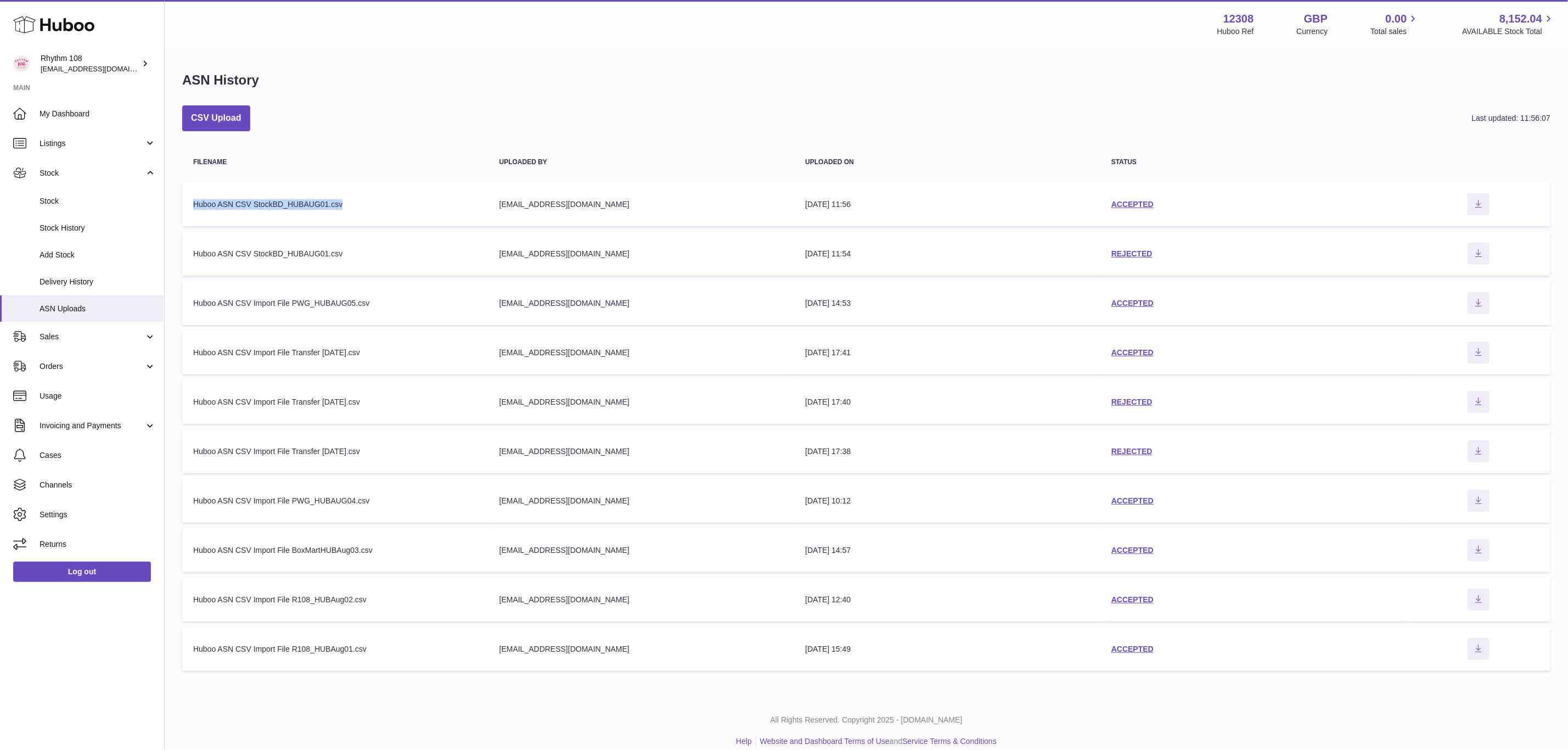
drag, startPoint x: 377, startPoint y: 208, endPoint x: 192, endPoint y: 207, distance: 185.0
click at [193, 207] on div "Huboo ASN CSV StockBD_HUBAUG01.csv" at bounding box center [335, 204] width 284 height 11
click at [1121, 211] on td "status ACCEPTED" at bounding box center [1254, 204] width 307 height 44
click at [1121, 206] on link "ACCEPTED" at bounding box center [1132, 204] width 42 height 9
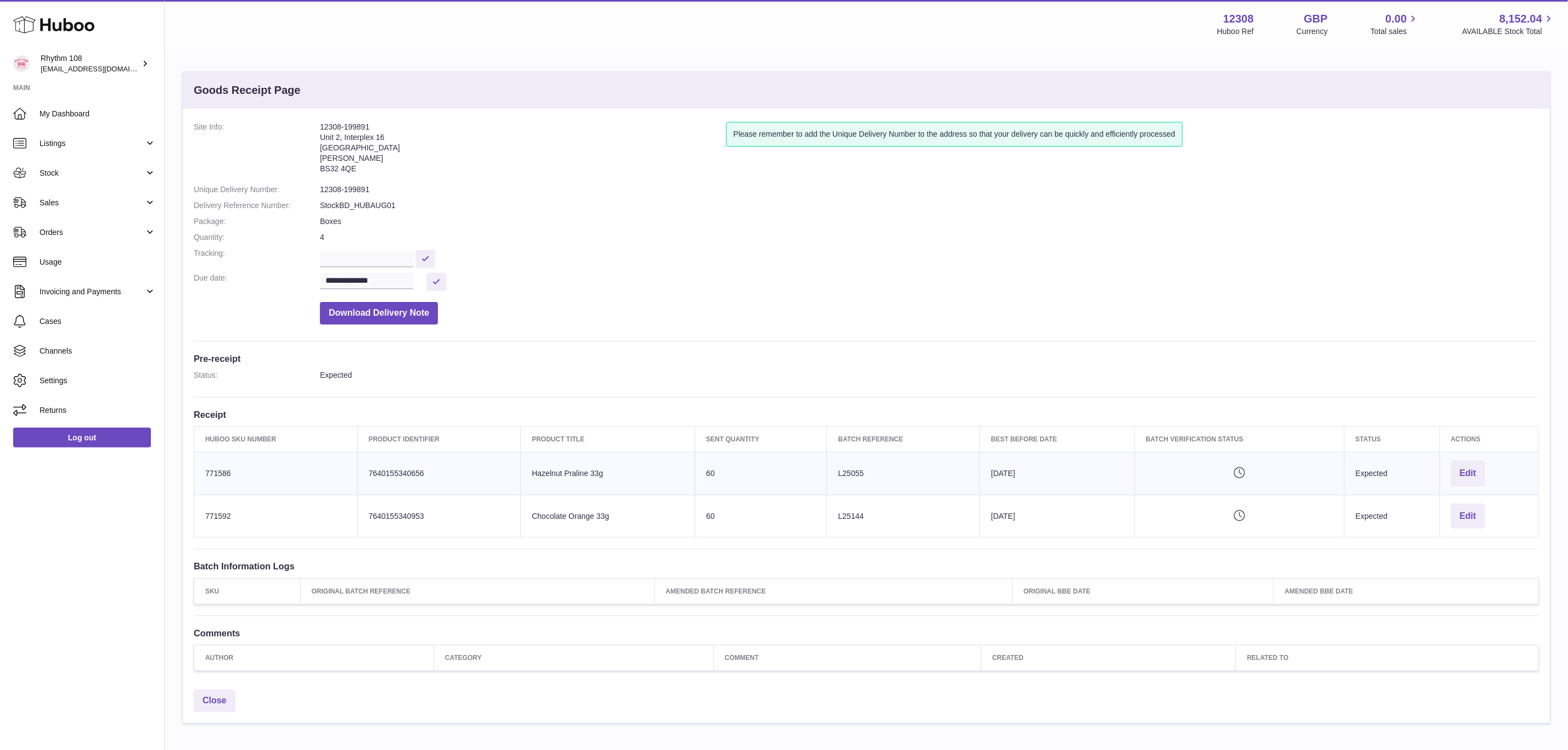
drag, startPoint x: 392, startPoint y: 124, endPoint x: 320, endPoint y: 122, distance: 72.0
click at [320, 122] on address "12308-199891 [STREET_ADDRESS][PERSON_NAME]" at bounding box center [522, 150] width 406 height 58
copy address "12308-199891"
click at [49, 231] on span "Orders" at bounding box center [92, 232] width 105 height 11
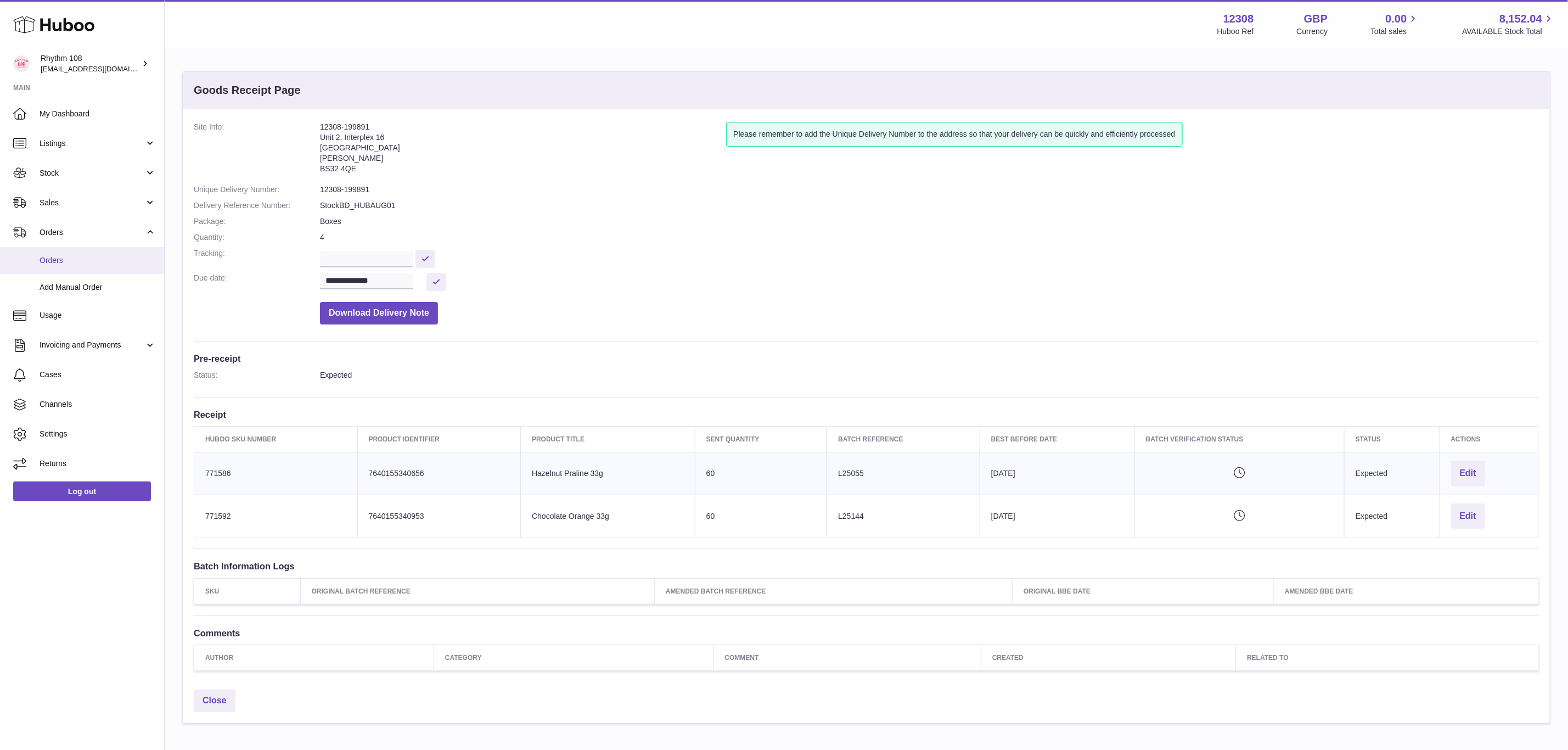
click at [56, 267] on link "Orders" at bounding box center [82, 260] width 164 height 27
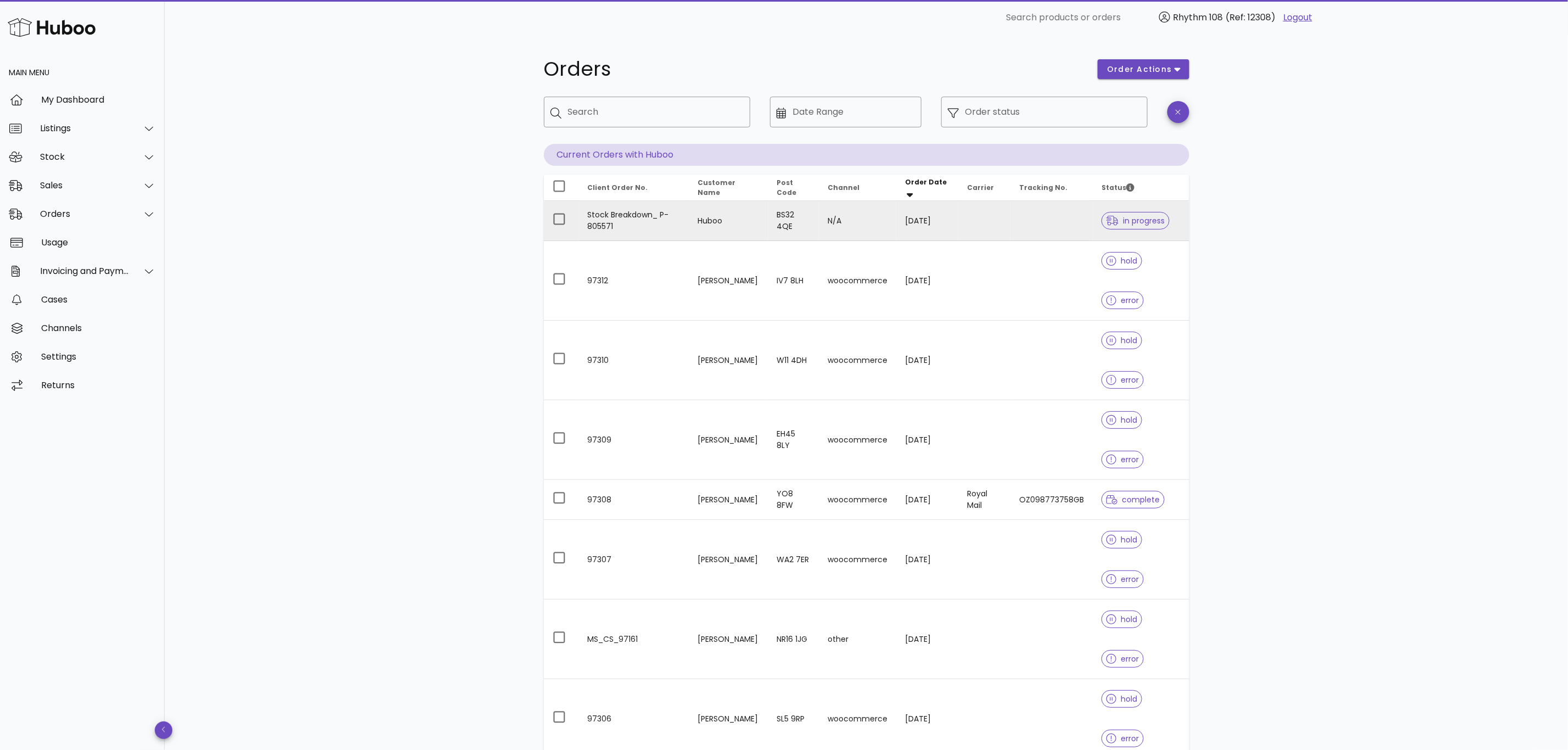
click at [659, 234] on td "Stock Breakdown_ P-805571" at bounding box center [634, 221] width 110 height 40
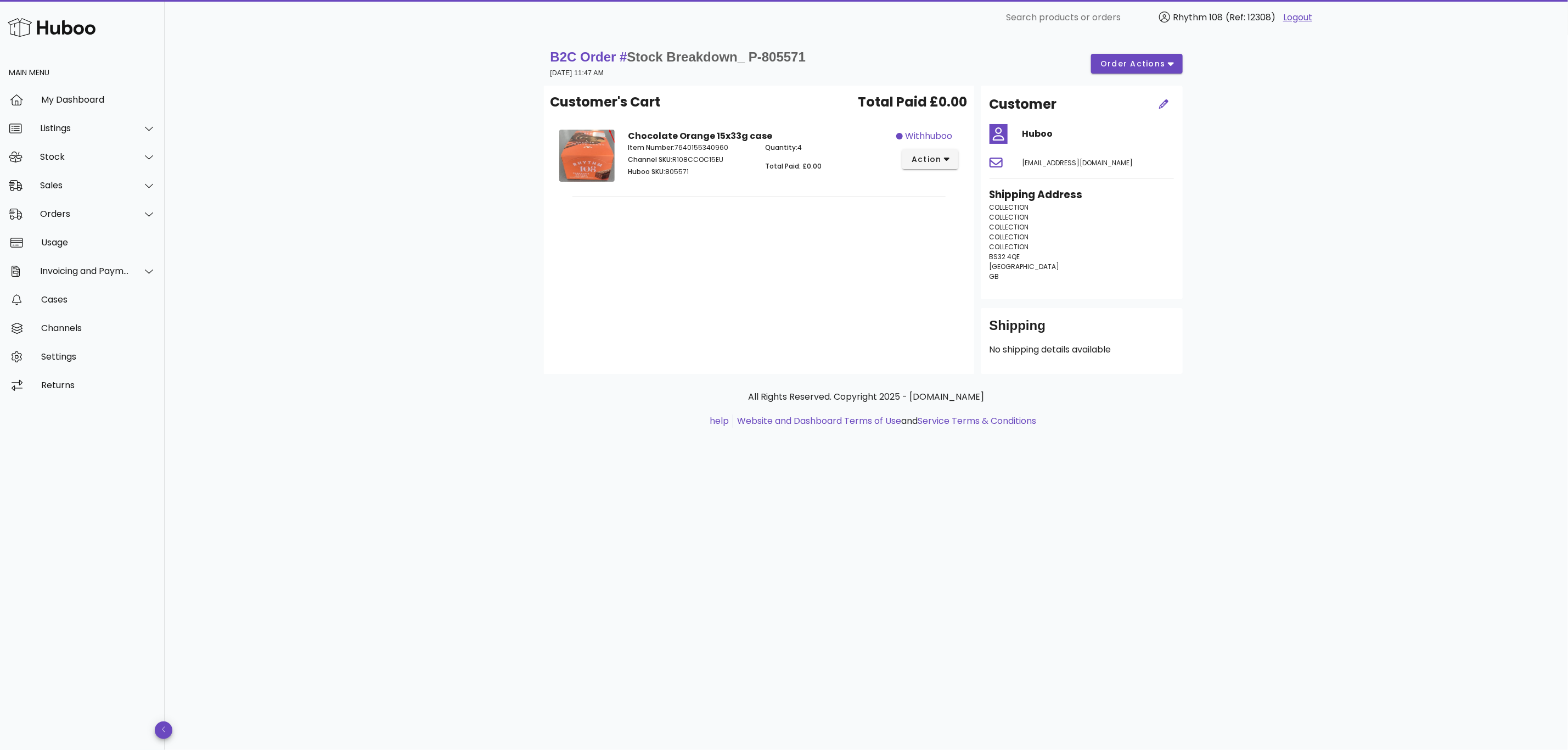
drag, startPoint x: 820, startPoint y: 68, endPoint x: 756, endPoint y: 61, distance: 64.4
click at [756, 61] on div "B2C Order # Stock Breakdown_ P-805571 [DATE] 11:47 AM order actions" at bounding box center [866, 63] width 632 height 31
copy div "P-805571 [DATE] 11:47 AM"
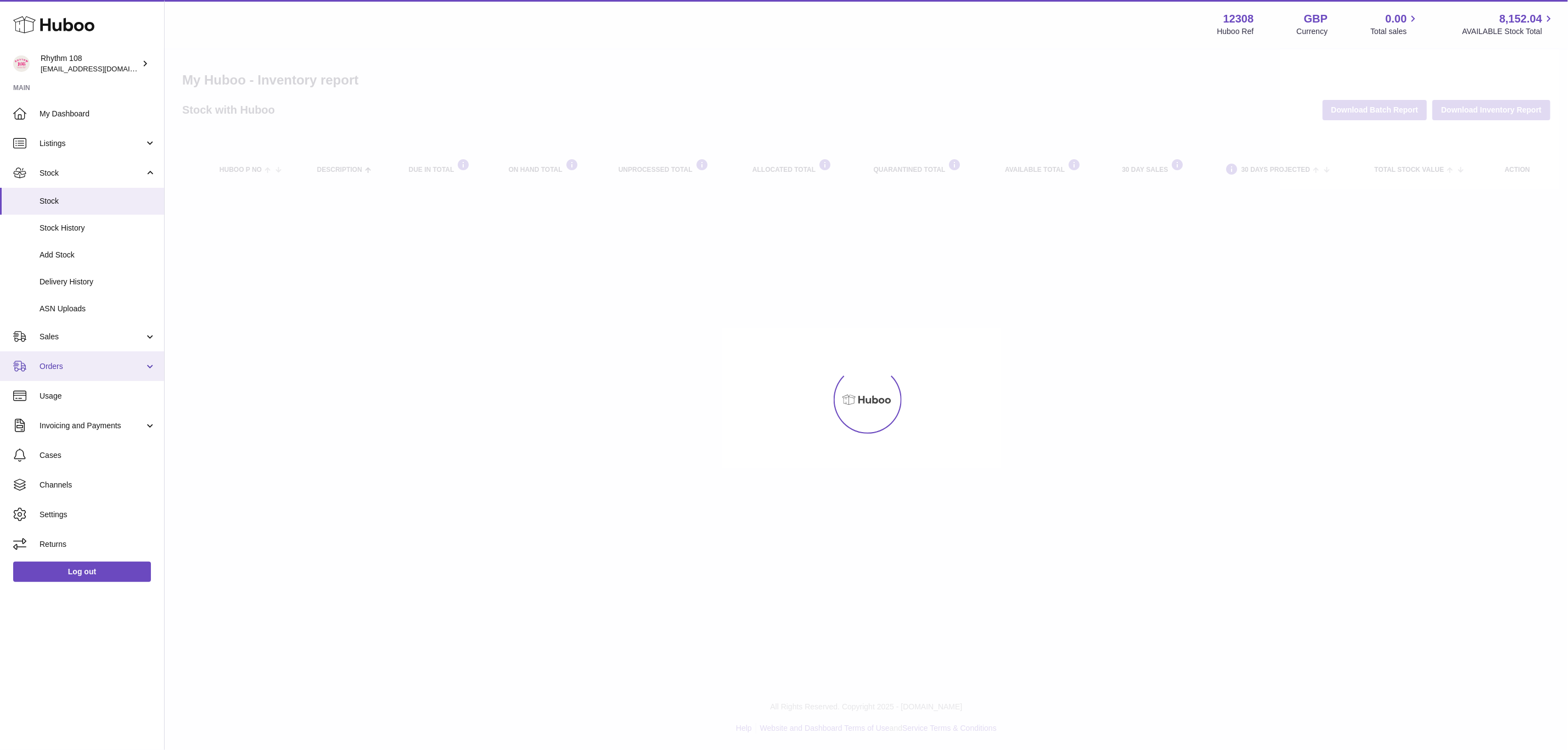
click at [64, 361] on span "Orders" at bounding box center [92, 366] width 105 height 11
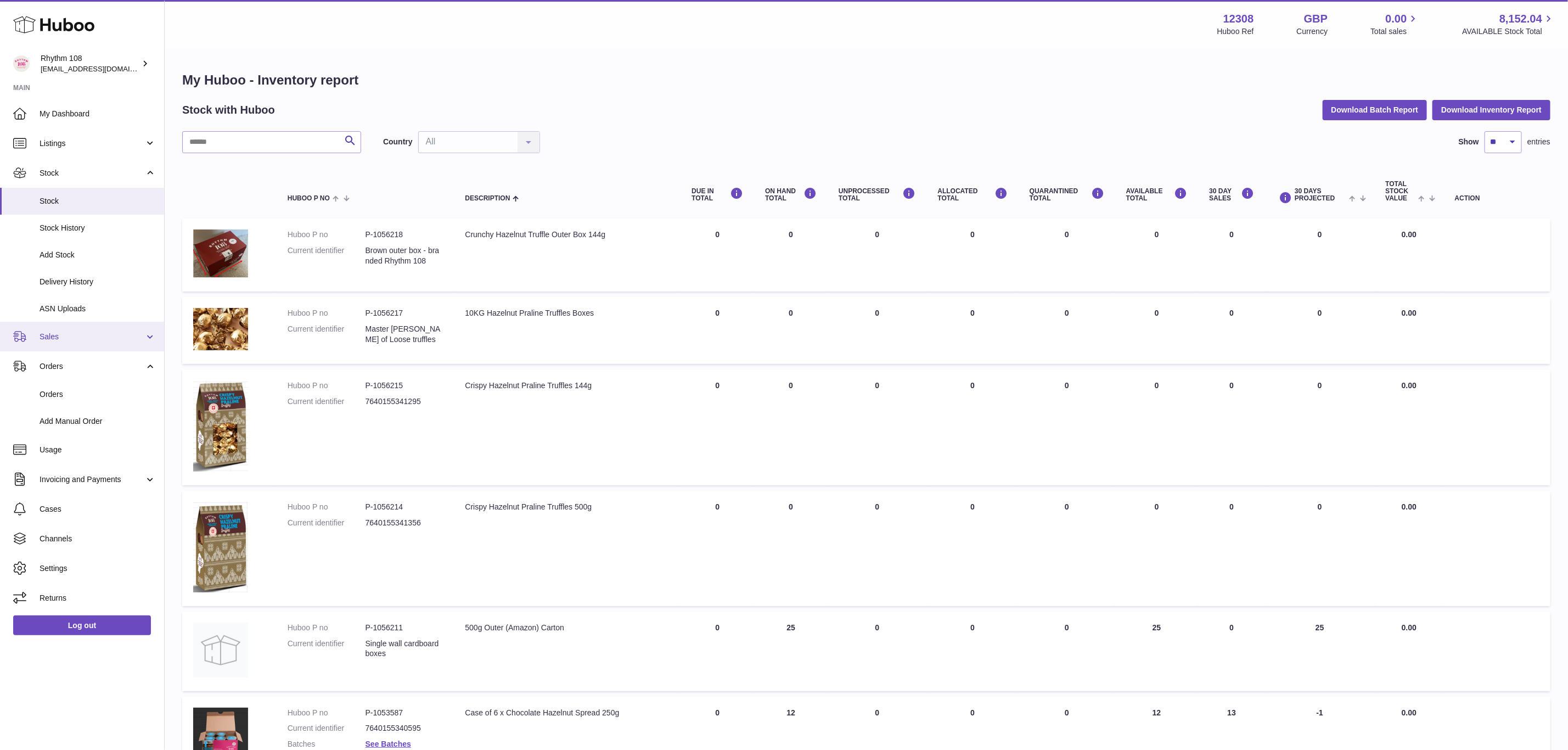
click at [60, 332] on span "Sales" at bounding box center [92, 337] width 105 height 11
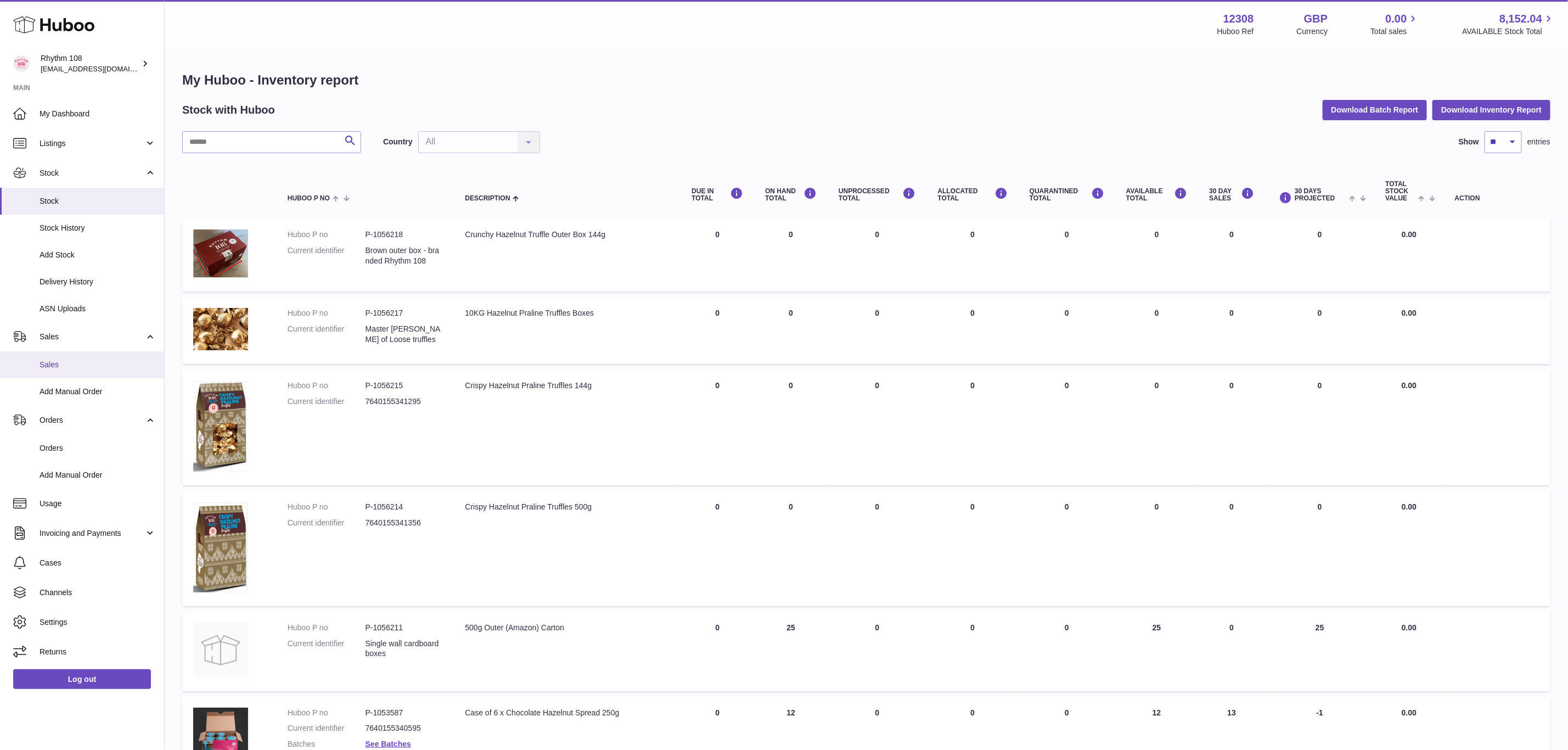
click at [62, 362] on span "Sales" at bounding box center [97, 364] width 117 height 11
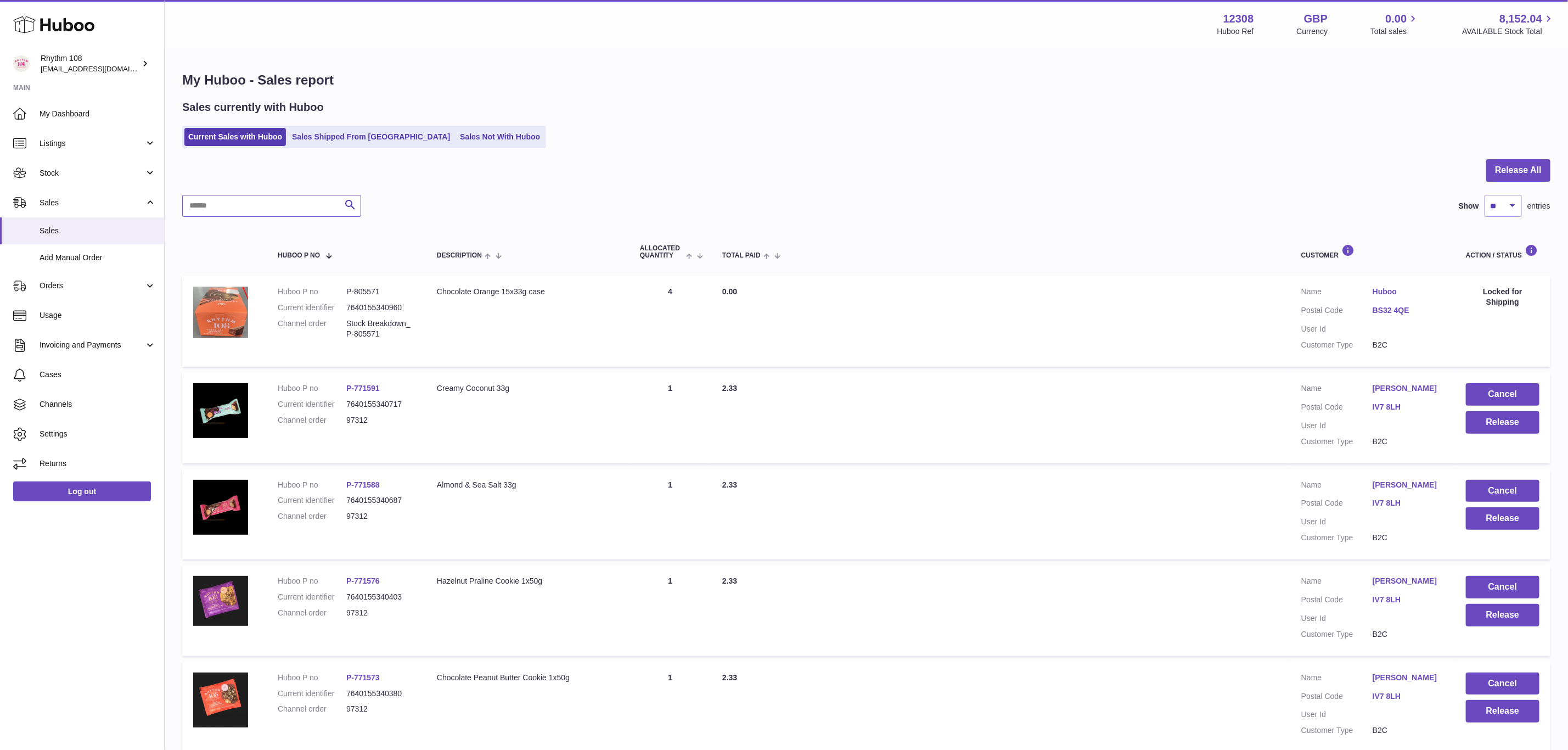
click at [297, 207] on input "text" at bounding box center [272, 206] width 179 height 22
click at [322, 133] on link "Sales Shipped From Huboo" at bounding box center [371, 137] width 166 height 18
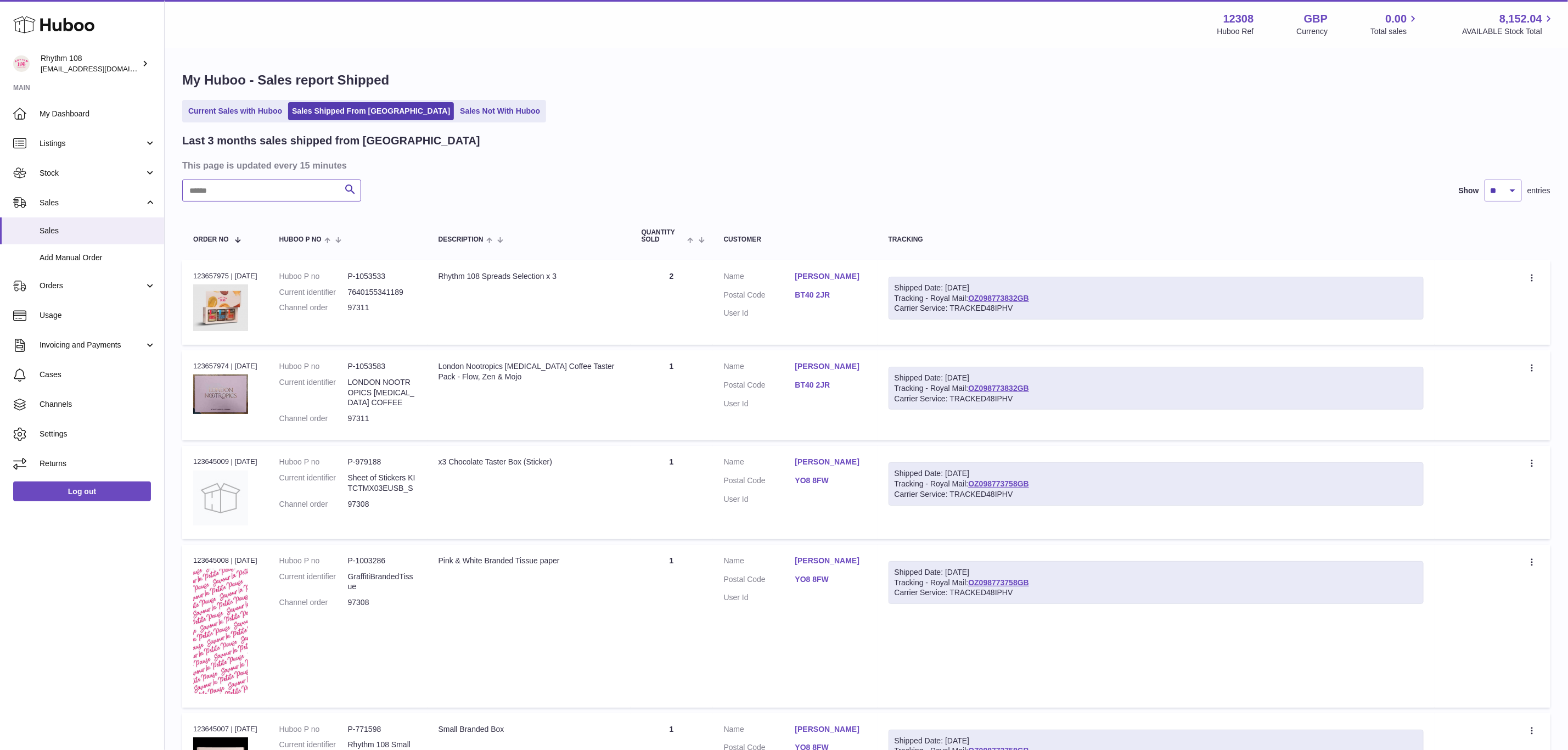
click at [269, 199] on input "text" at bounding box center [272, 190] width 179 height 22
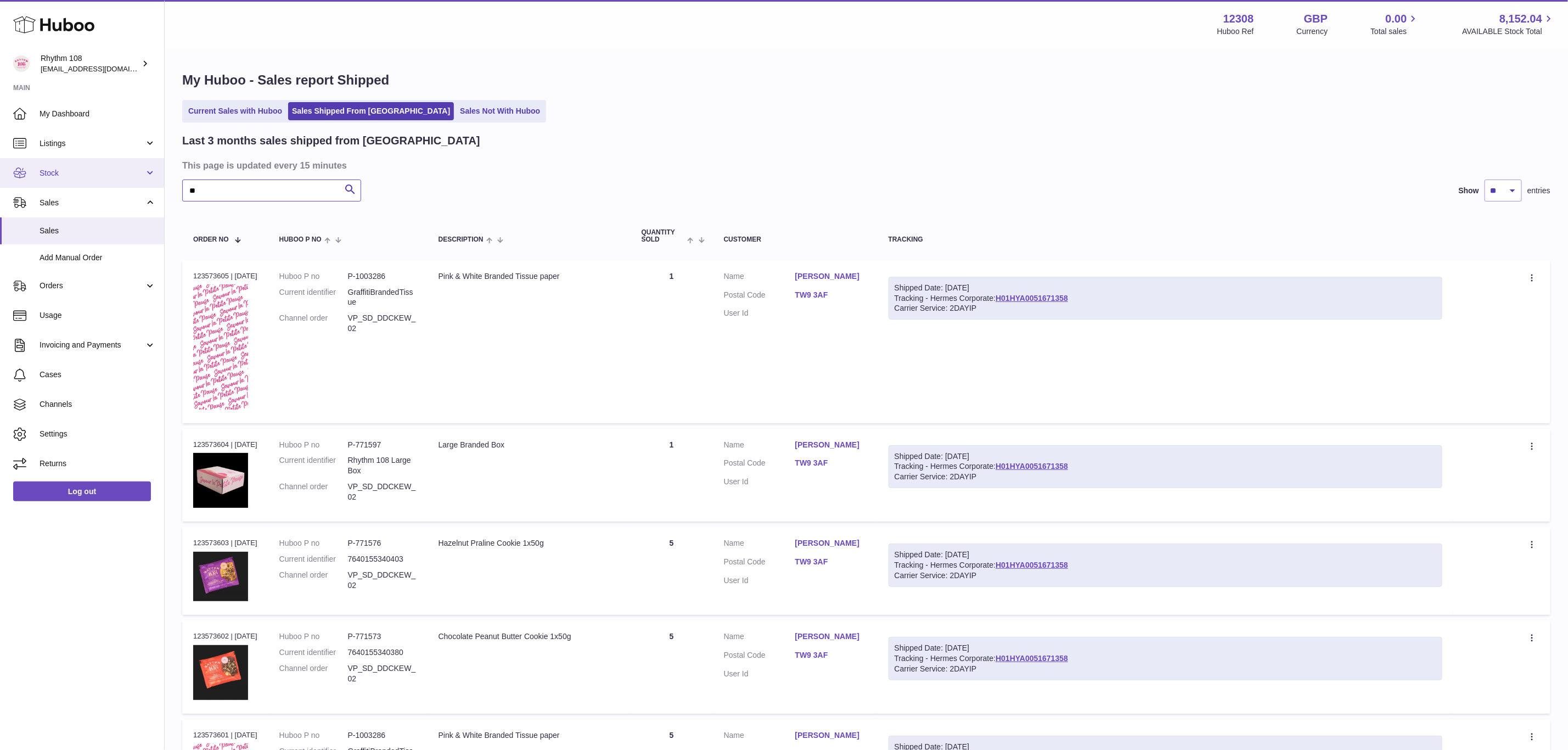
drag, startPoint x: 275, startPoint y: 192, endPoint x: 155, endPoint y: 185, distance: 120.2
click at [146, 190] on div "Huboo Rhythm 108 orders@rhythm108.com Main My Dashboard Listings Not with Huboo…" at bounding box center [784, 748] width 1568 height 1495
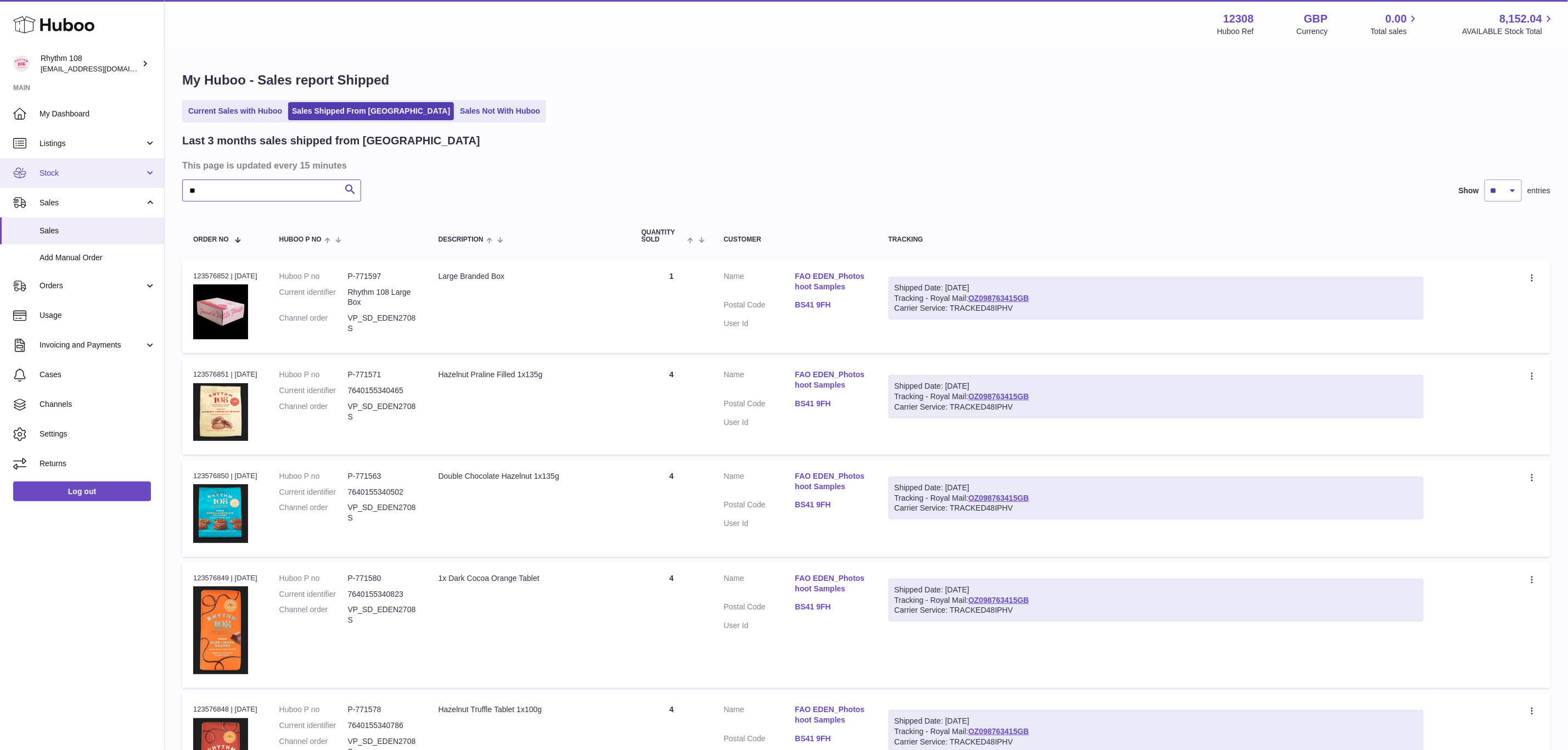
type input "**"
click at [1029, 297] on link "OZ098763415GB" at bounding box center [998, 298] width 61 height 9
drag, startPoint x: 367, startPoint y: 325, endPoint x: 353, endPoint y: 318, distance: 15.7
click at [353, 318] on dd "VP_SD_EDEN2708S" at bounding box center [382, 322] width 68 height 21
copy dd "VP_SD_EDEN2708S"
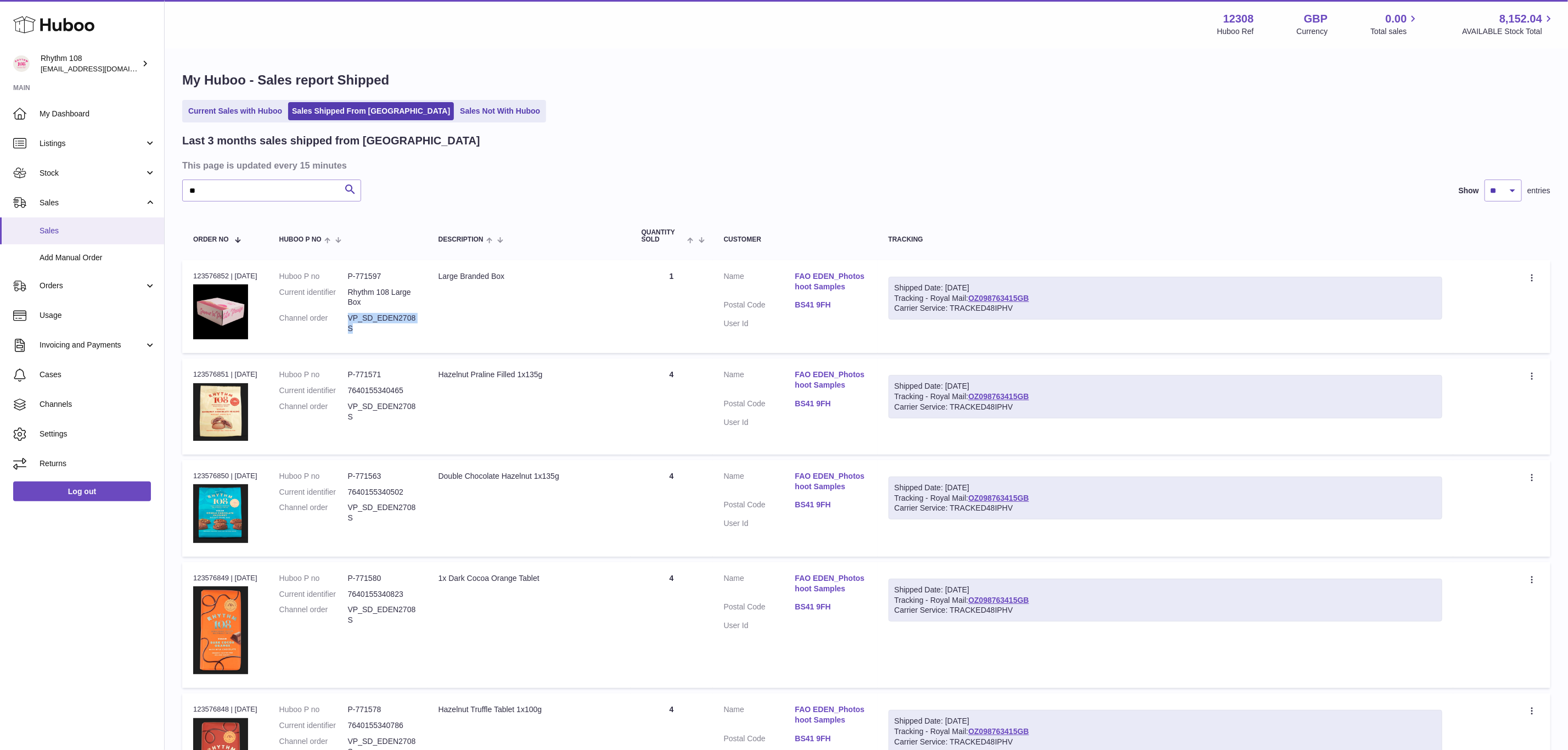
click at [61, 231] on span "Sales" at bounding box center [97, 231] width 117 height 11
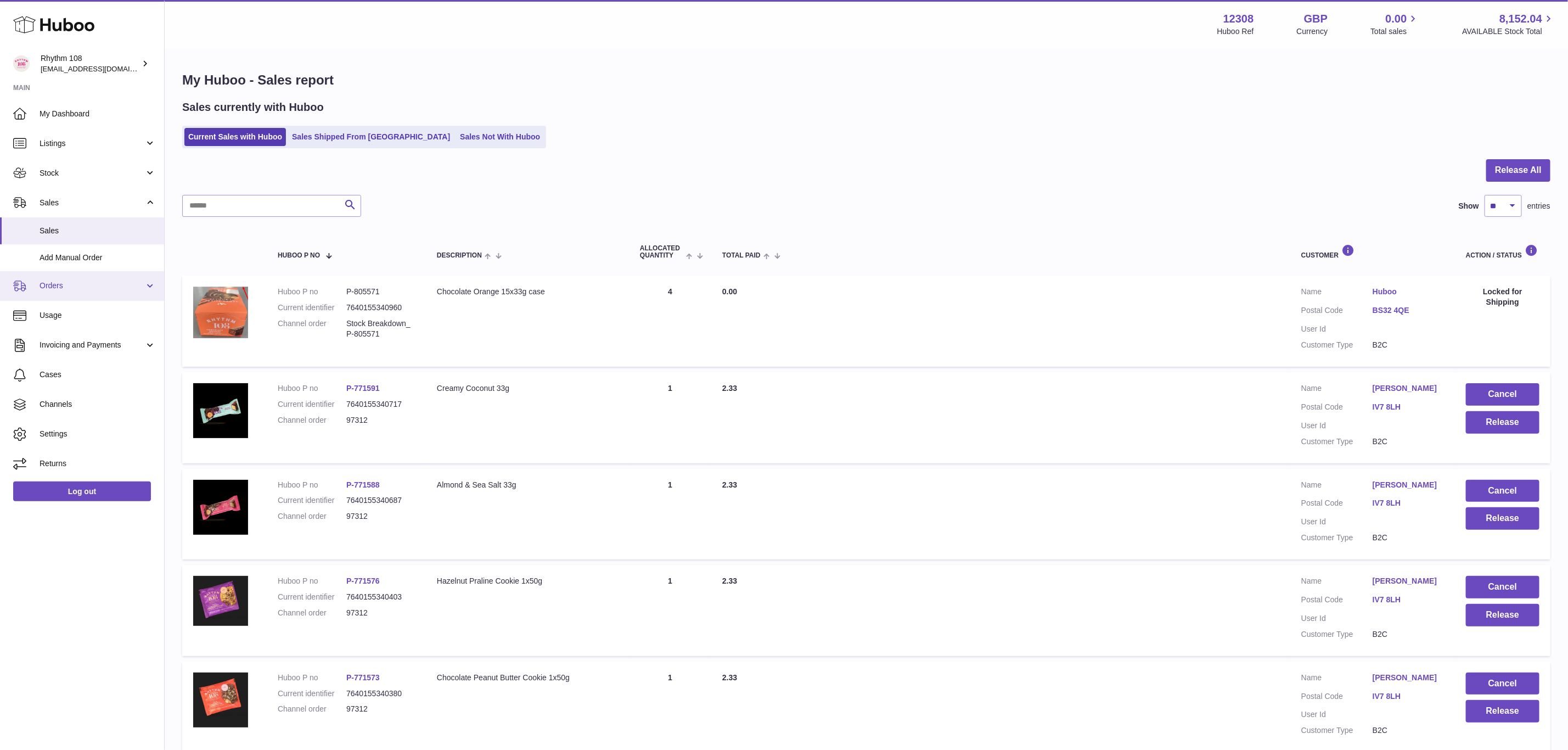
click at [67, 288] on span "Orders" at bounding box center [92, 286] width 105 height 11
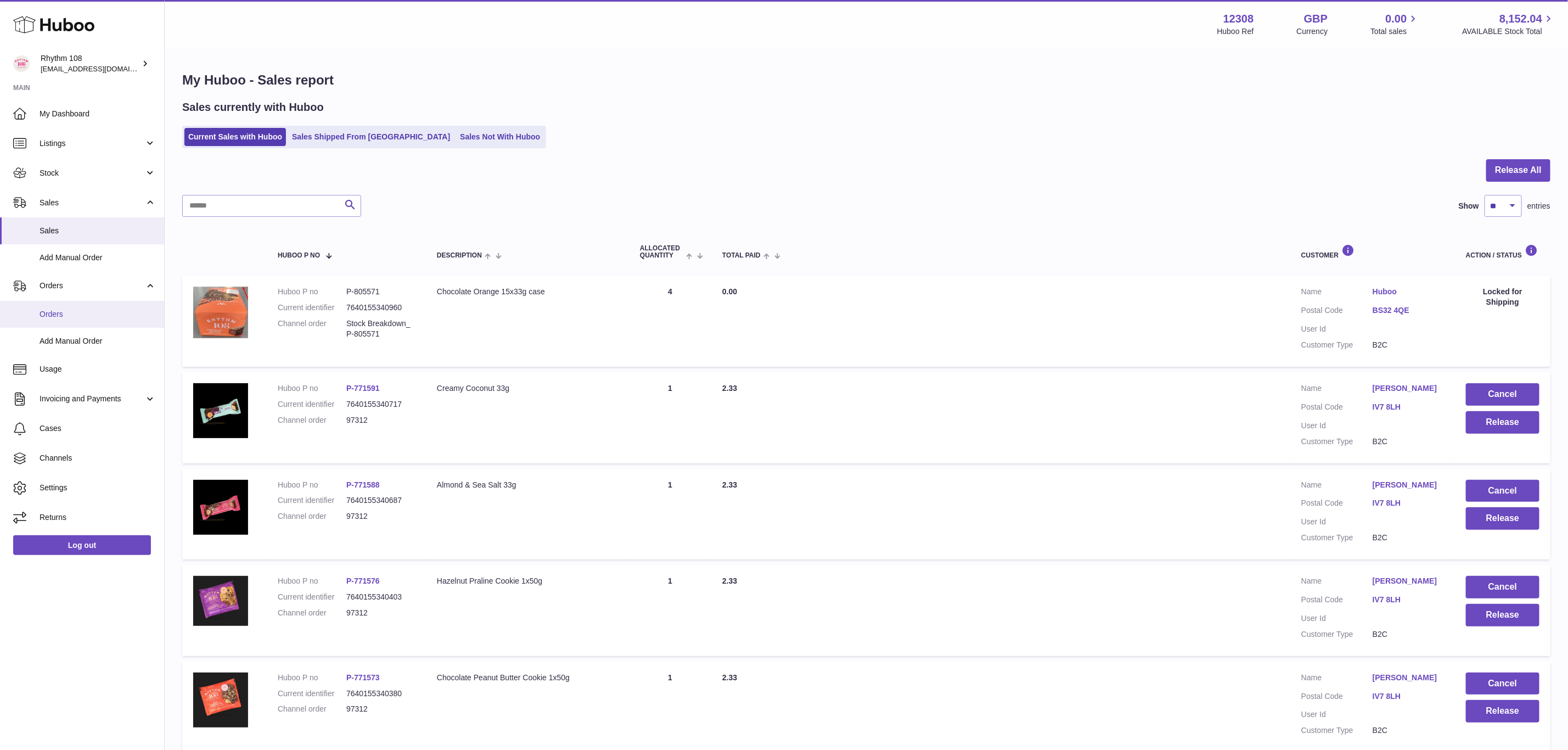
click at [82, 323] on link "Orders" at bounding box center [82, 314] width 164 height 27
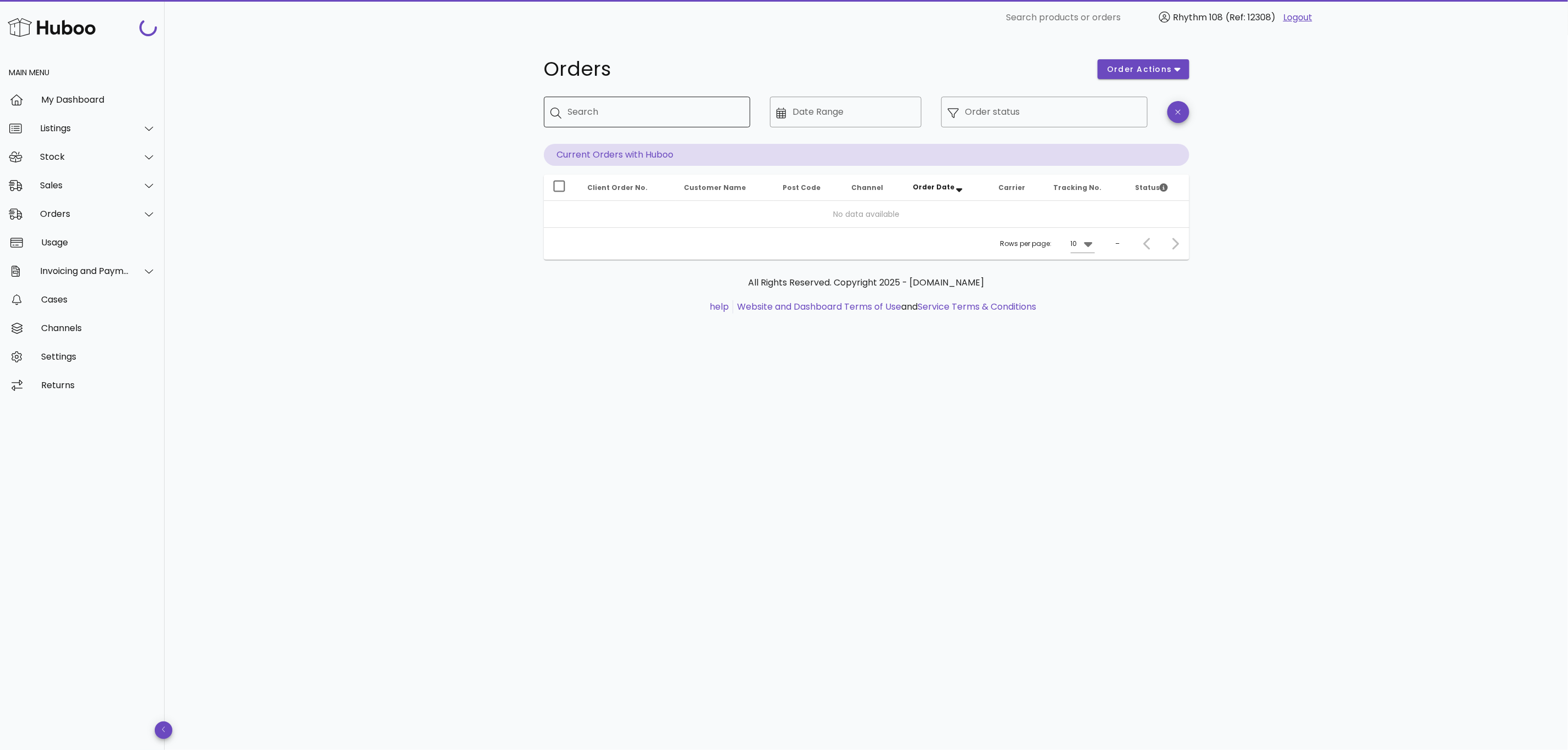
click at [705, 115] on input "Search" at bounding box center [655, 112] width 173 height 18
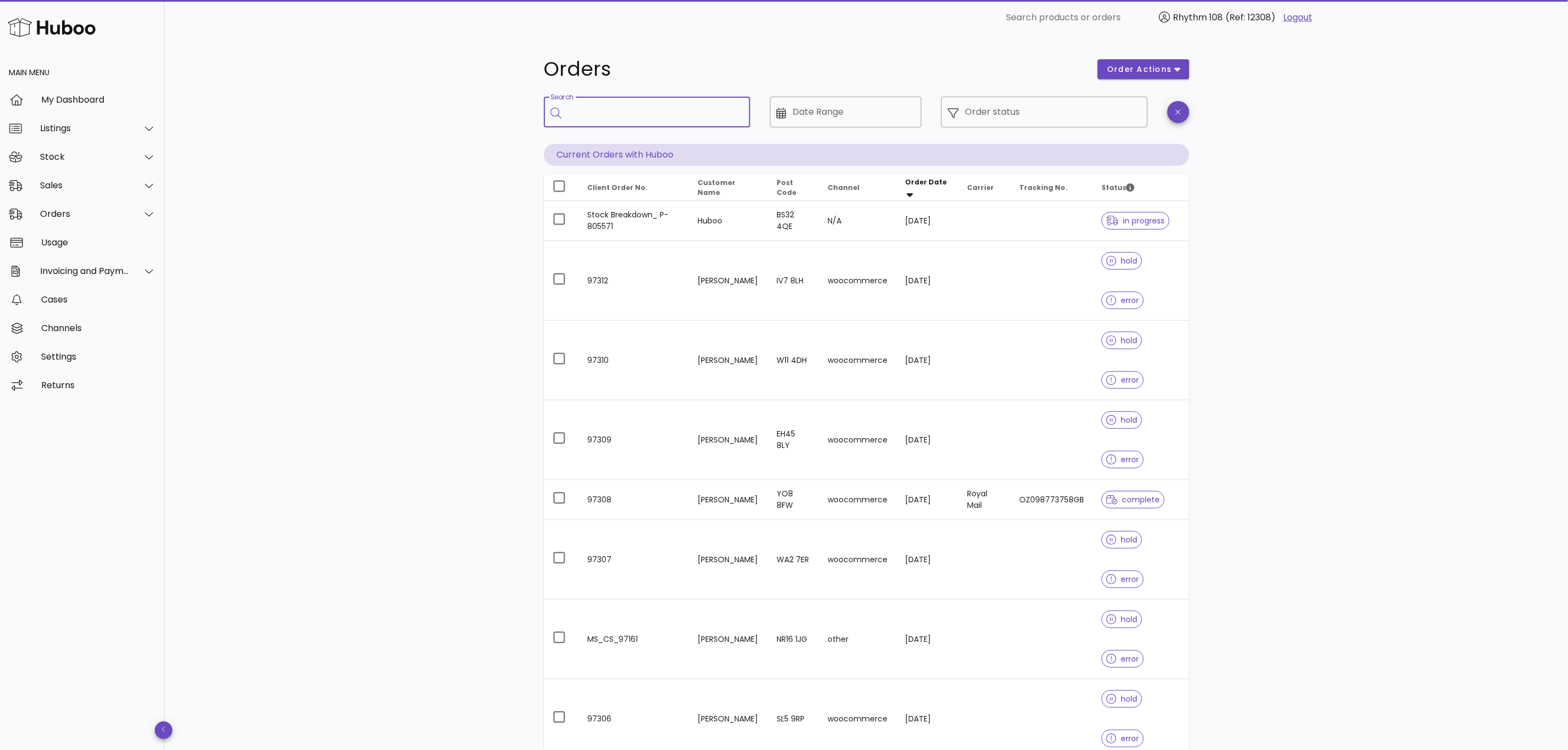
paste input "**********"
type input "**********"
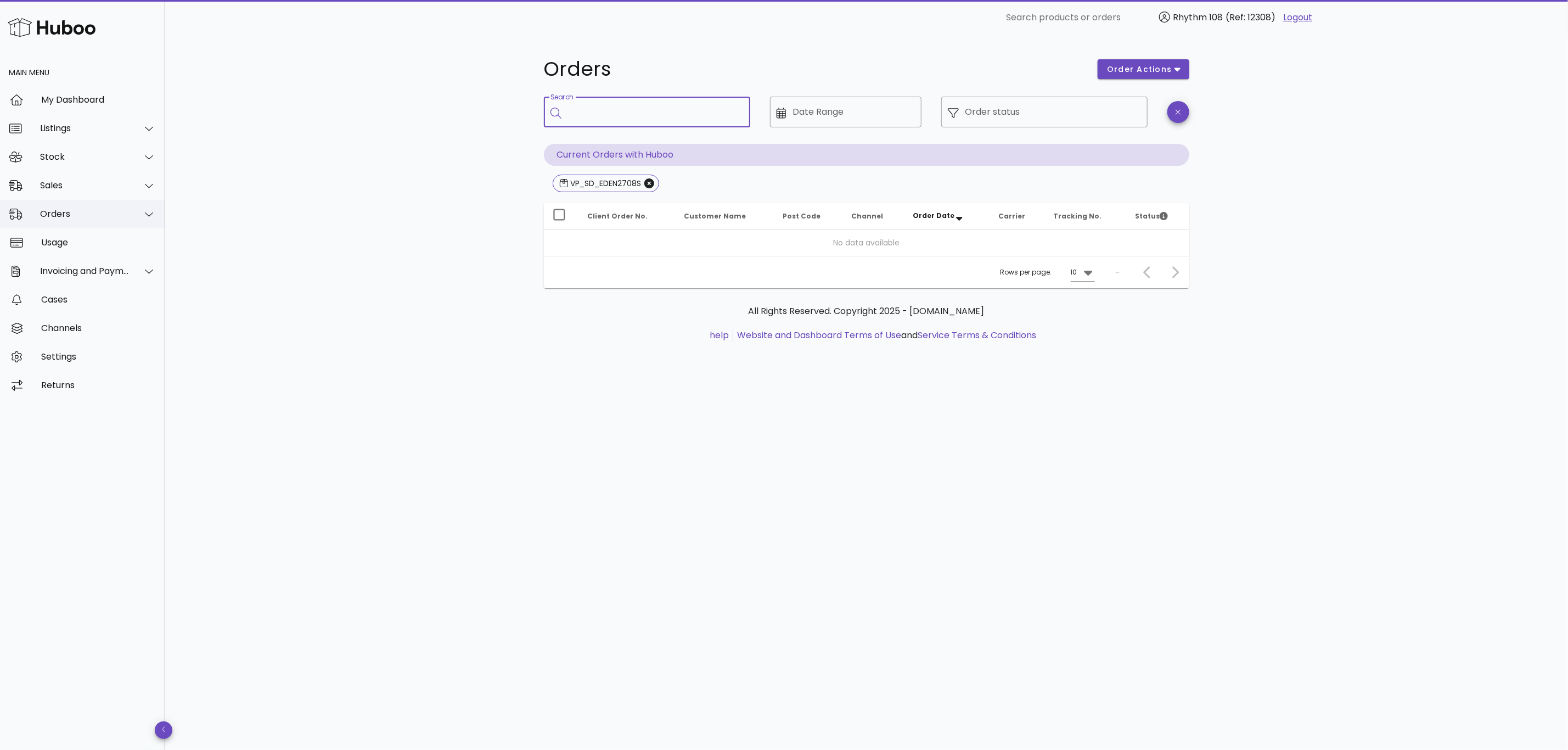
click at [65, 219] on div "Orders" at bounding box center [82, 214] width 165 height 28
click at [67, 190] on div "Sales" at bounding box center [84, 185] width 89 height 11
click at [81, 208] on div "Sales" at bounding box center [97, 212] width 117 height 11
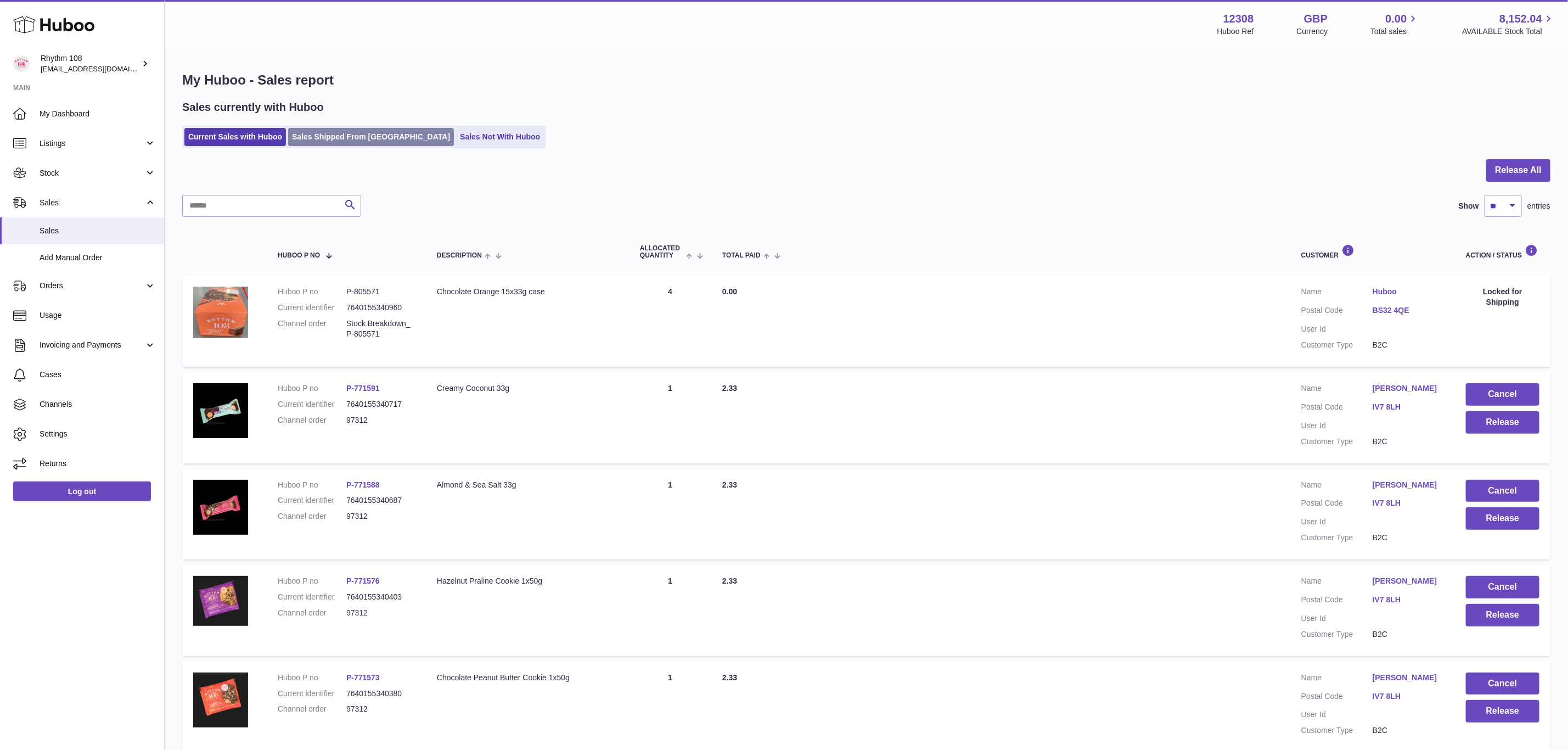
click at [323, 132] on link "Sales Shipped From [GEOGRAPHIC_DATA]" at bounding box center [371, 137] width 166 height 18
click at [330, 136] on link "Sales Shipped From [GEOGRAPHIC_DATA]" at bounding box center [371, 137] width 166 height 18
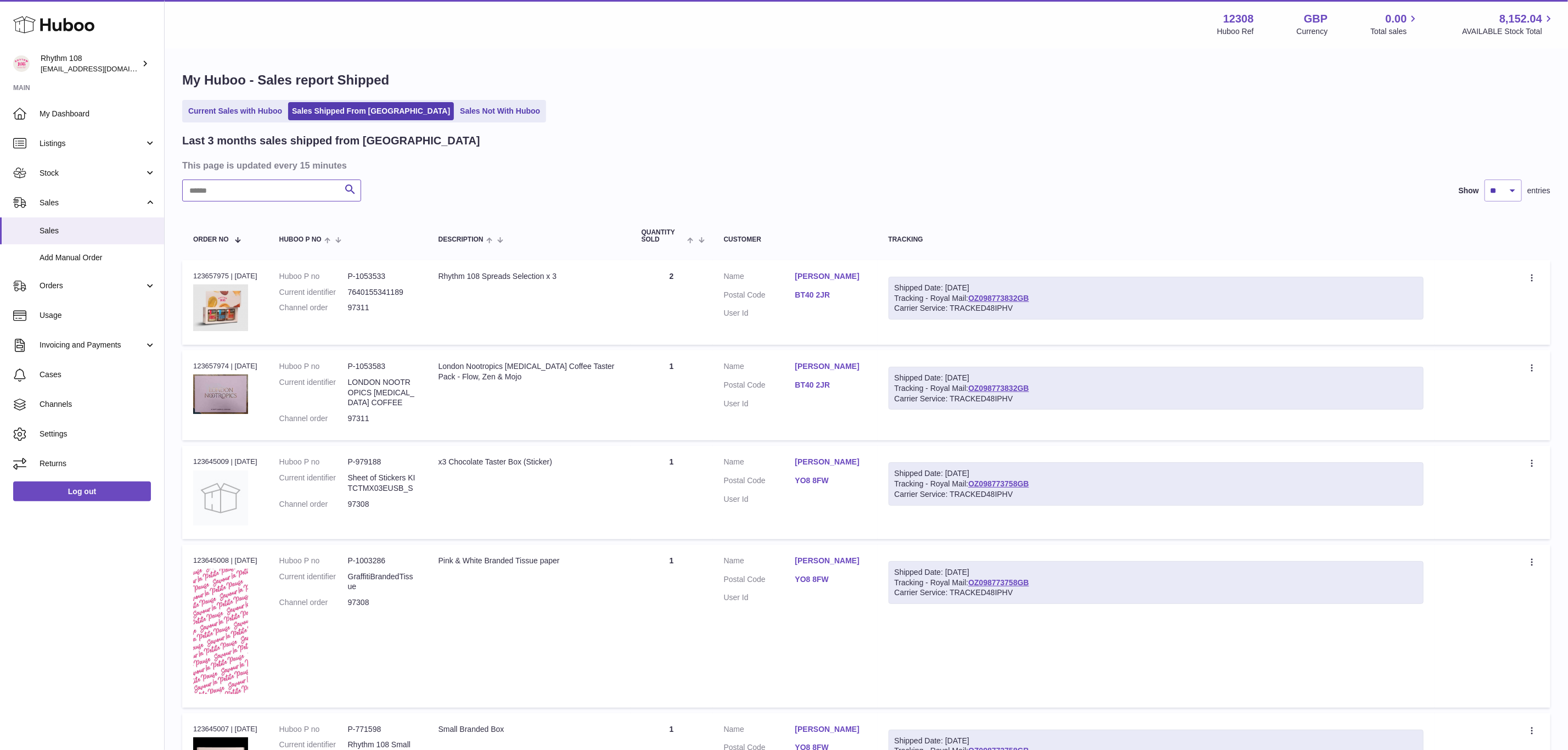
click at [282, 195] on input "text" at bounding box center [272, 190] width 179 height 22
paste input "**********"
type input "**********"
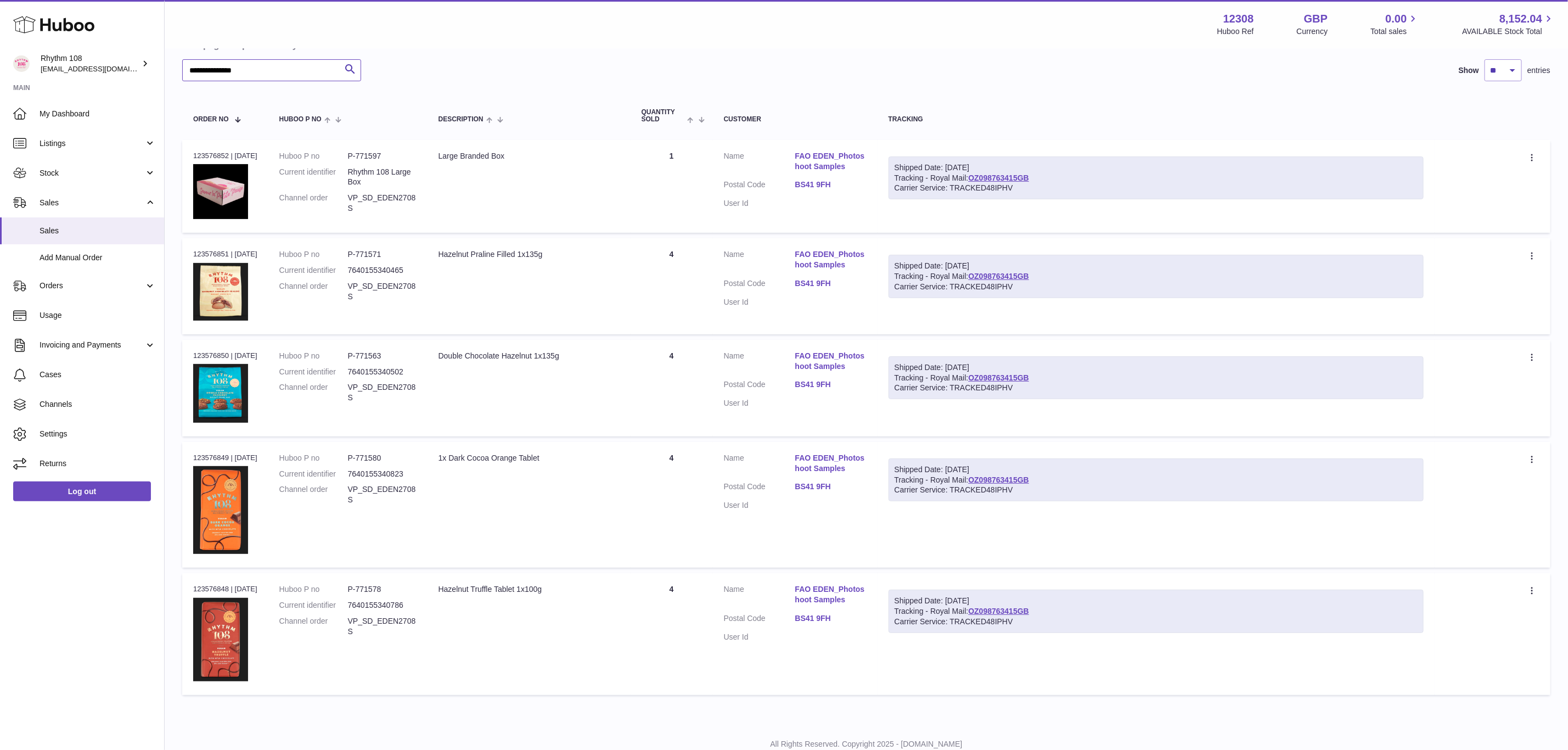
scroll to position [153, 0]
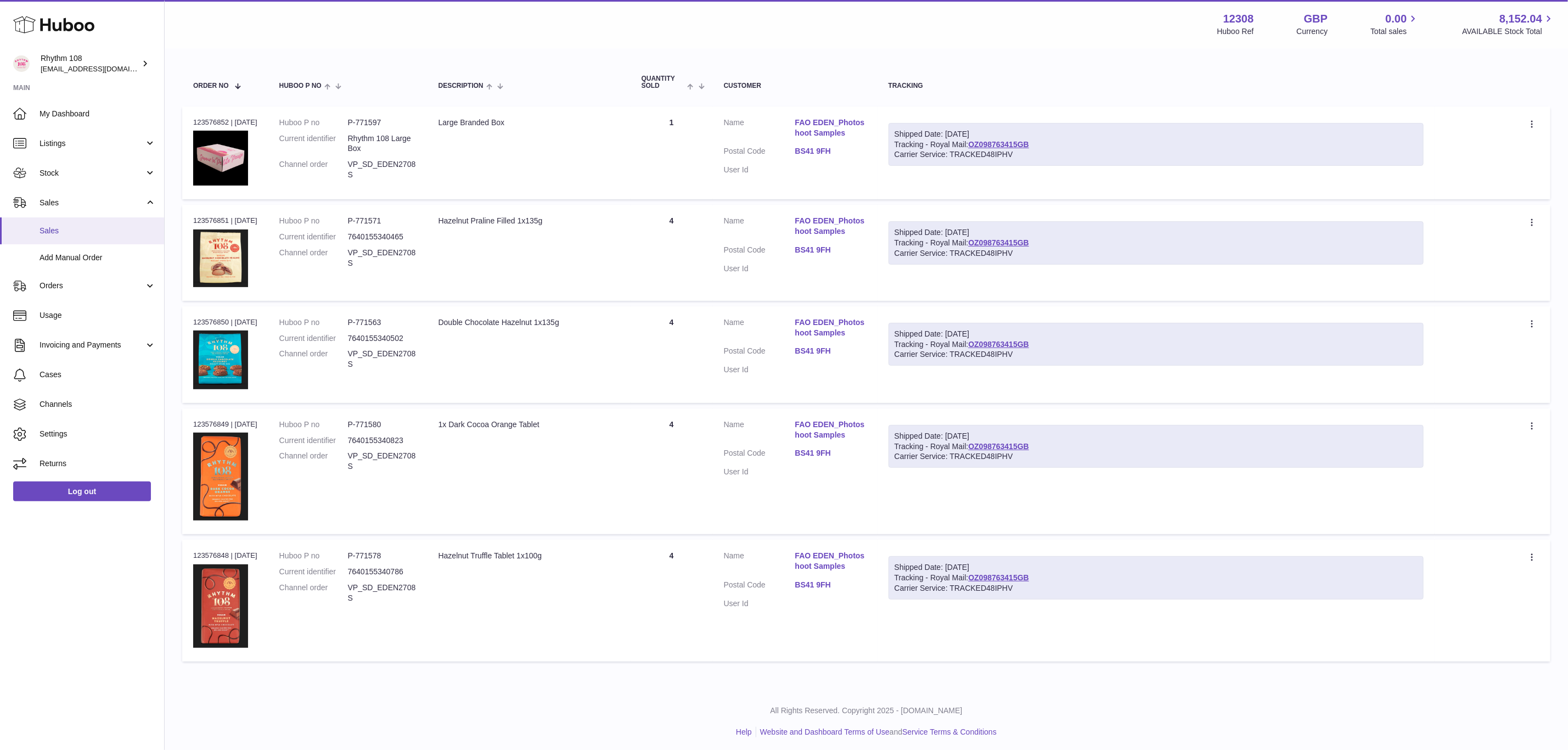
click at [66, 234] on span "Sales" at bounding box center [97, 231] width 117 height 11
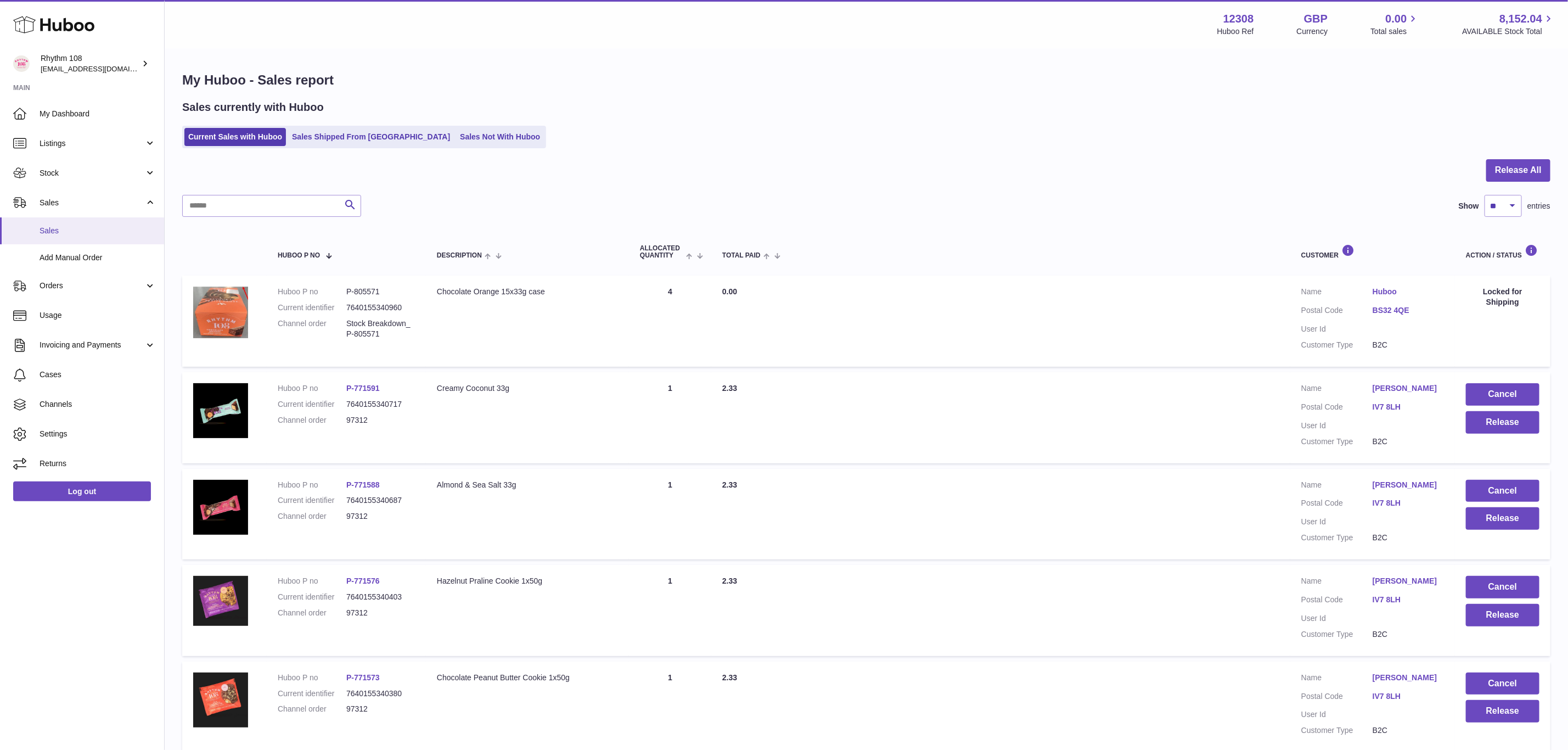
click at [94, 231] on span "Sales" at bounding box center [97, 231] width 117 height 11
